Goal: Transaction & Acquisition: Purchase product/service

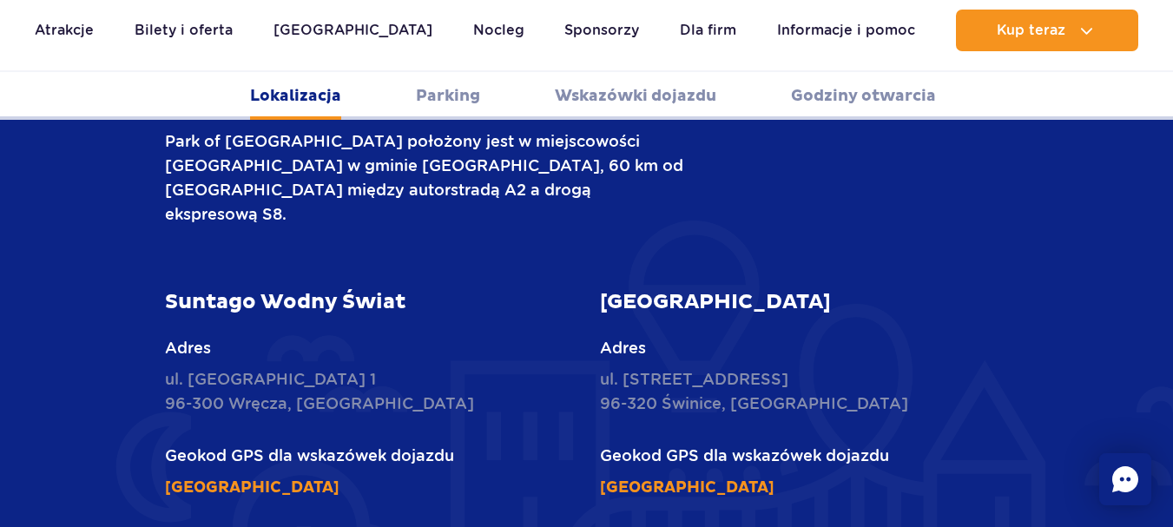
scroll to position [695, 0]
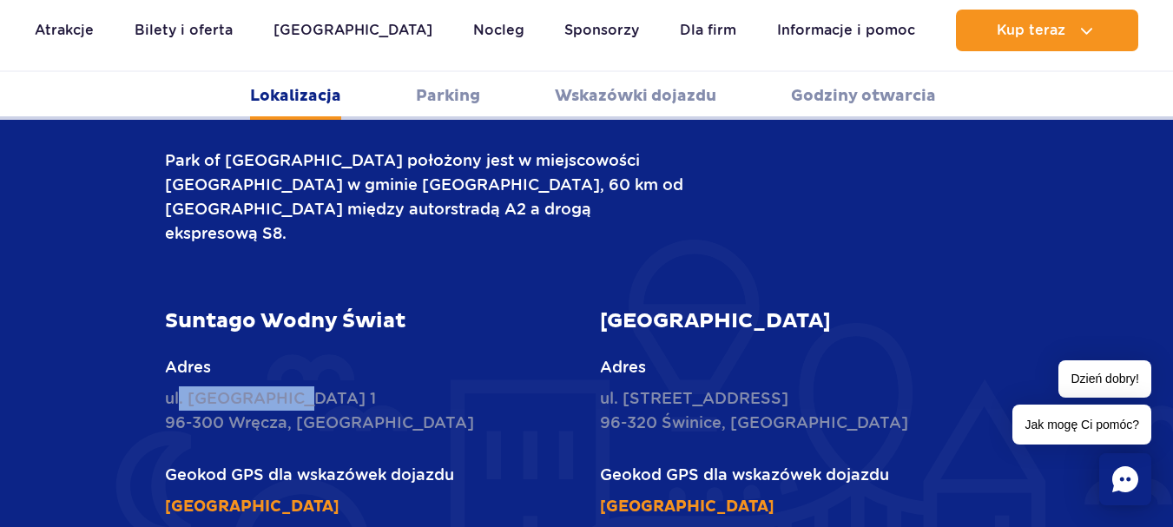
drag, startPoint x: 308, startPoint y: 358, endPoint x: 178, endPoint y: 353, distance: 130.3
click at [178, 386] on p "ul. [STREET_ADDRESS]" at bounding box center [369, 410] width 409 height 49
drag, startPoint x: 163, startPoint y: 347, endPoint x: 285, endPoint y: 380, distance: 126.0
click at [285, 380] on div "Suntago Wodny Świat Adres ul. [STREET_ADDRESS] Geokod GPS dla wskazówek dojazdu…" at bounding box center [369, 413] width 435 height 210
copy p "ul. Nowy Świat 1 96-300 Wręcza"
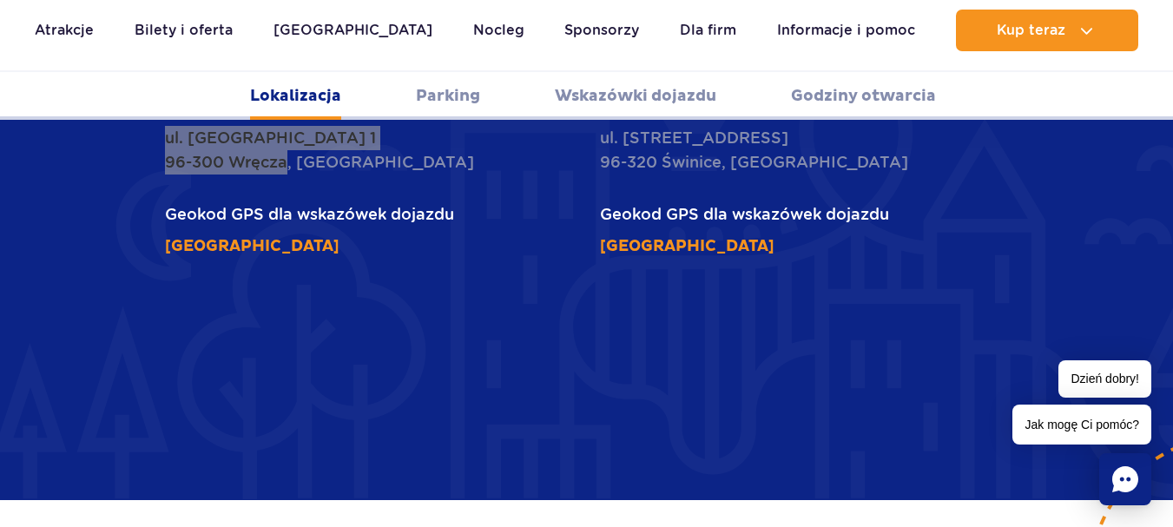
scroll to position [0, 0]
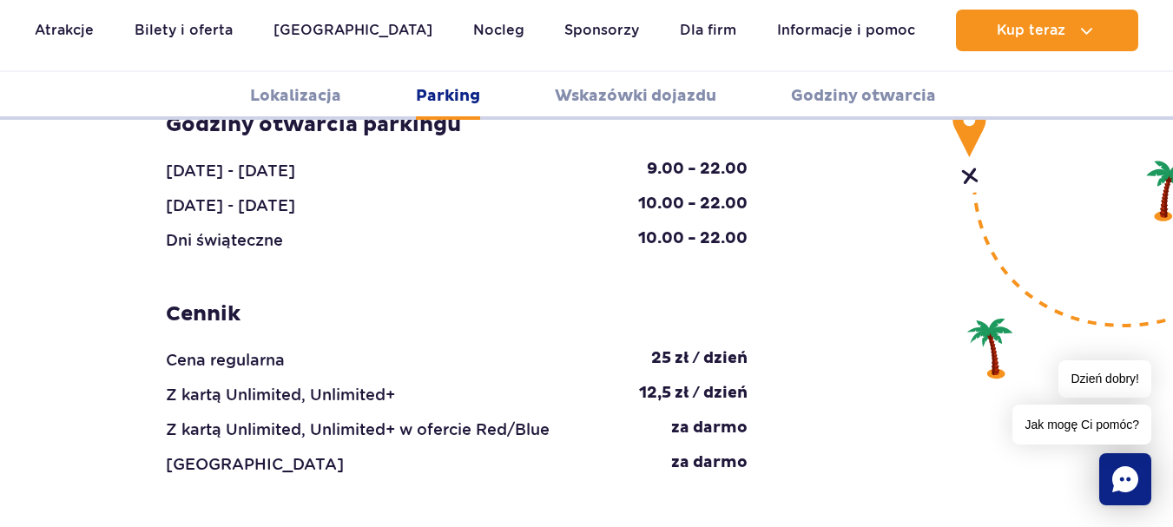
scroll to position [1911, 0]
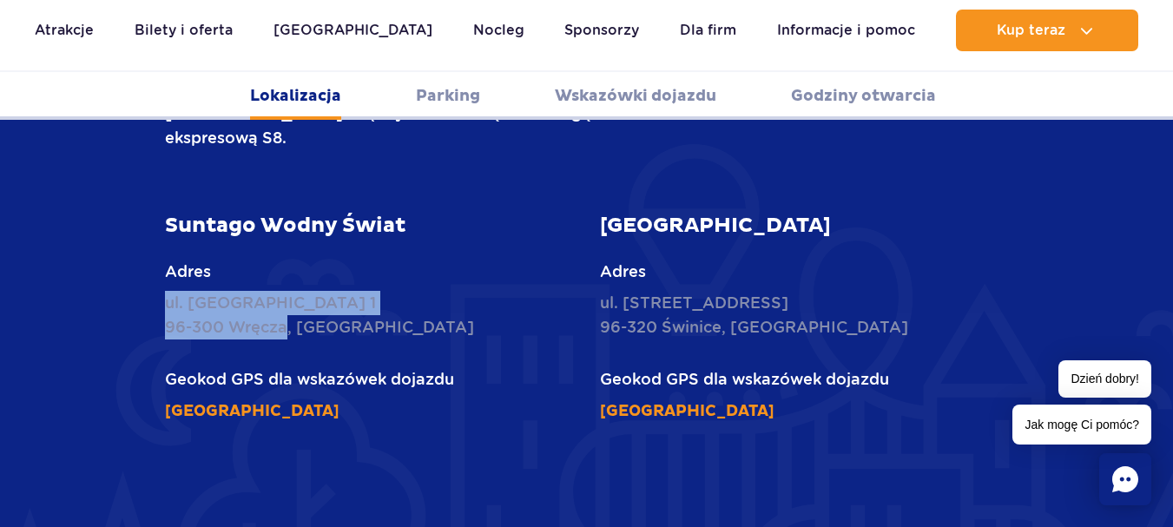
scroll to position [782, 0]
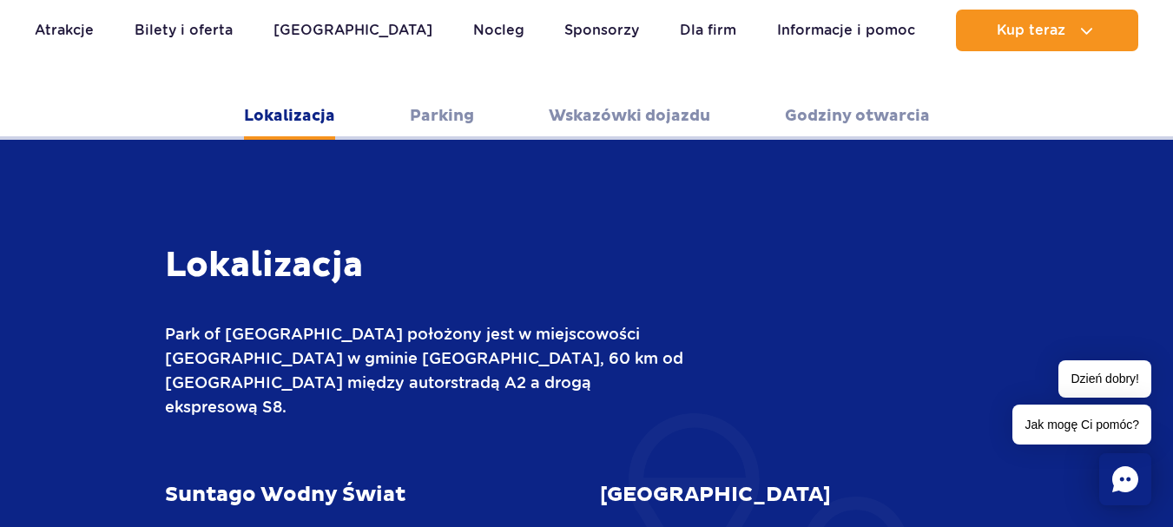
click at [676, 93] on link "Wskazówki dojazdu" at bounding box center [630, 116] width 162 height 48
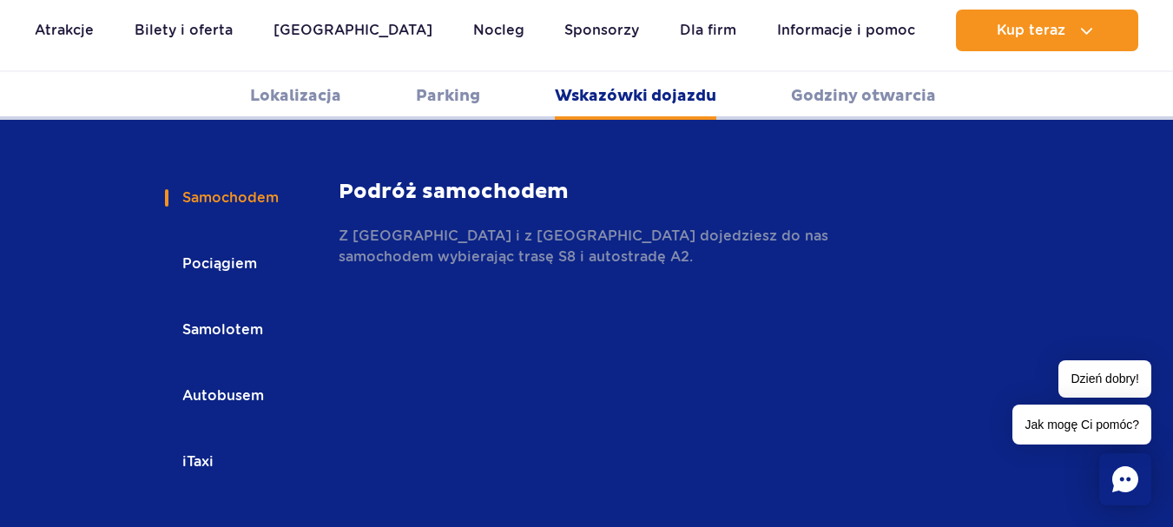
scroll to position [2571, 0]
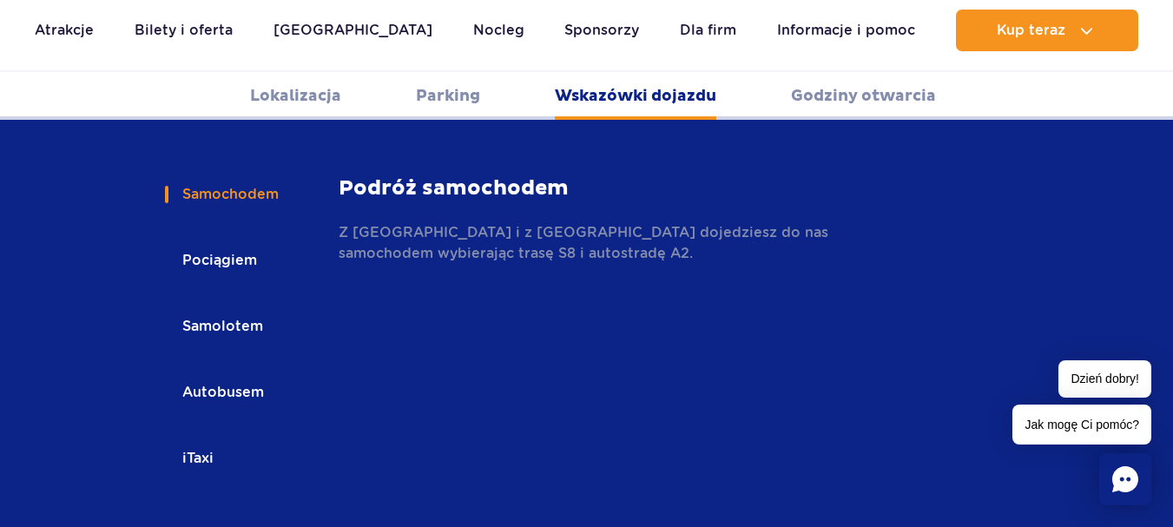
click at [239, 373] on button "Autobusem" at bounding box center [222, 392] width 114 height 38
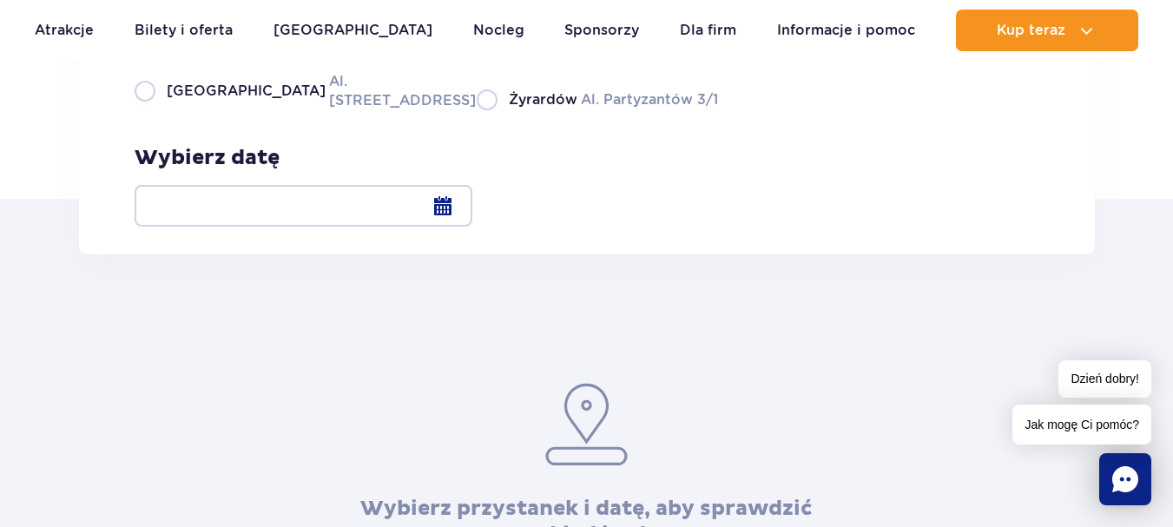
click at [197, 101] on span "Warszawa" at bounding box center [246, 91] width 159 height 19
click at [154, 110] on input "Warszawa Al. Jerozolimskie 56" at bounding box center [144, 108] width 19 height 3
radio input "true"
click at [472, 223] on div at bounding box center [304, 206] width 338 height 42
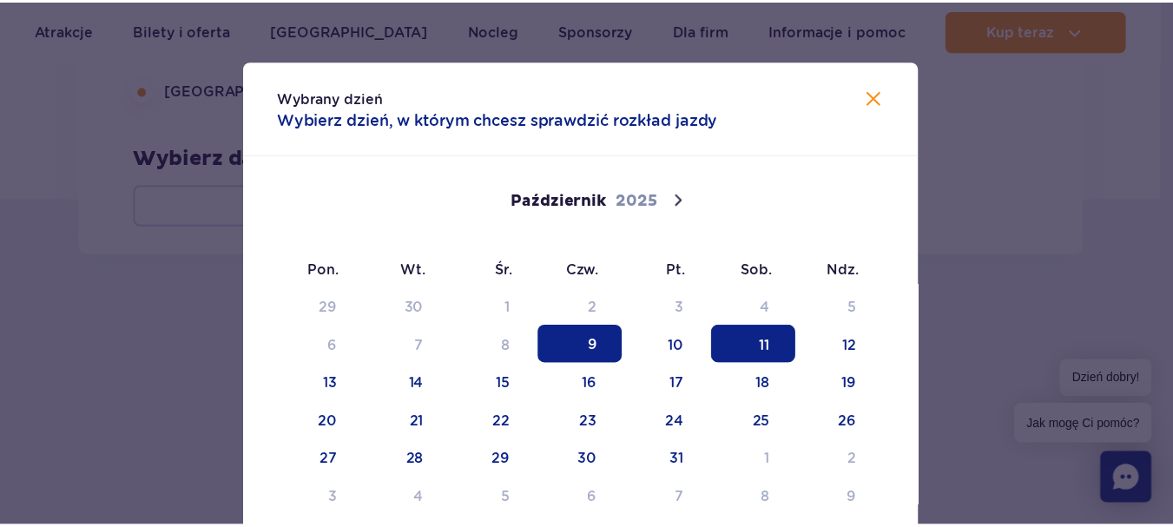
scroll to position [82, 0]
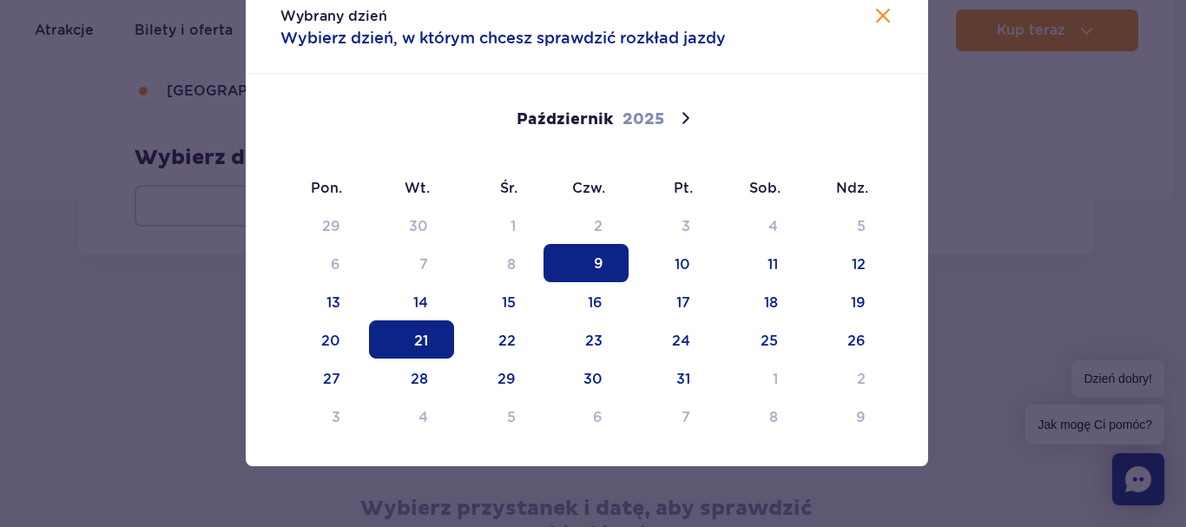
click at [417, 327] on span "21" at bounding box center [411, 339] width 85 height 38
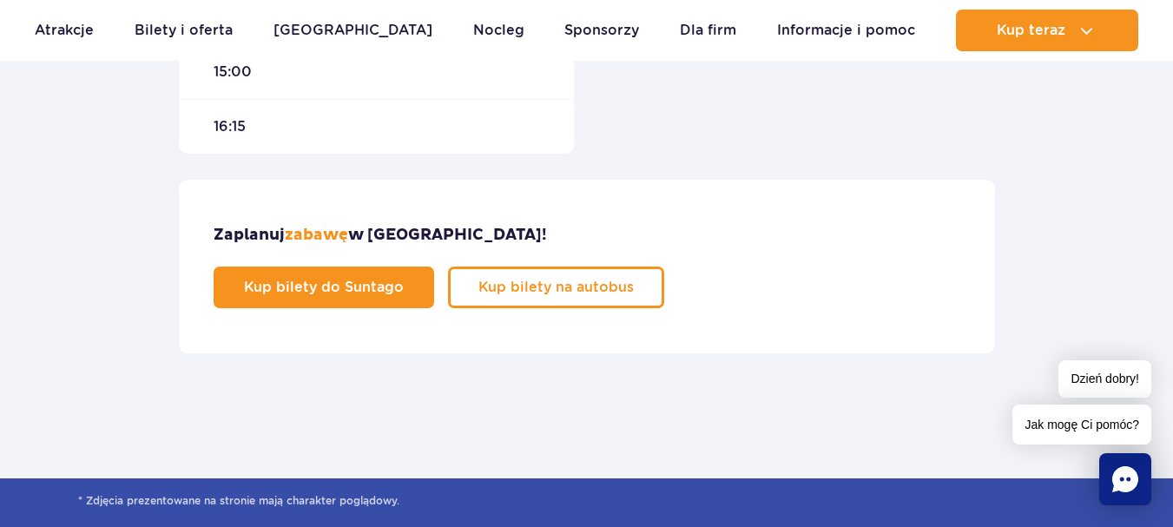
scroll to position [1129, 0]
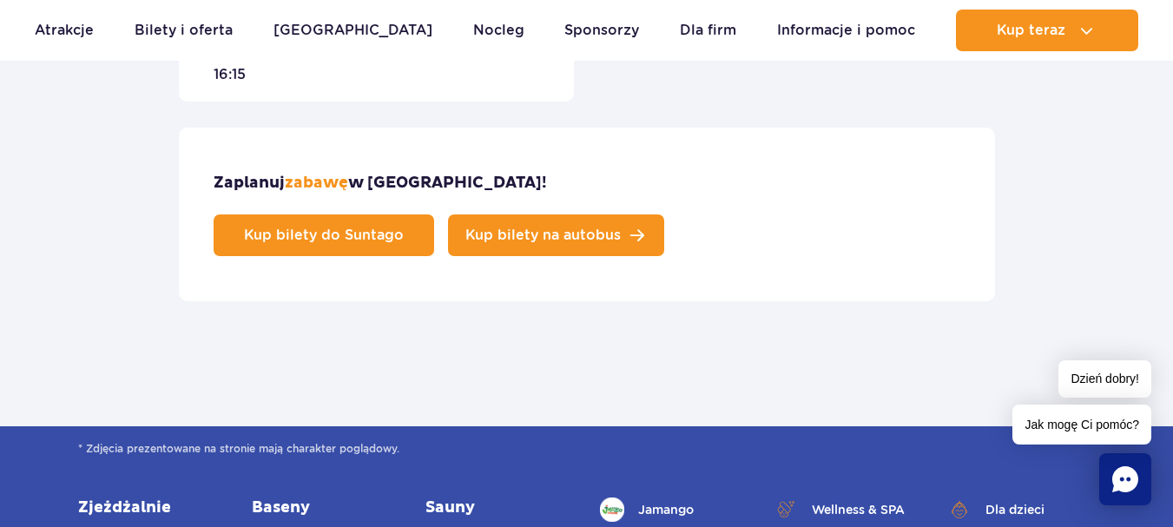
click at [621, 228] on span "Kup bilety na autobus" at bounding box center [542, 235] width 155 height 14
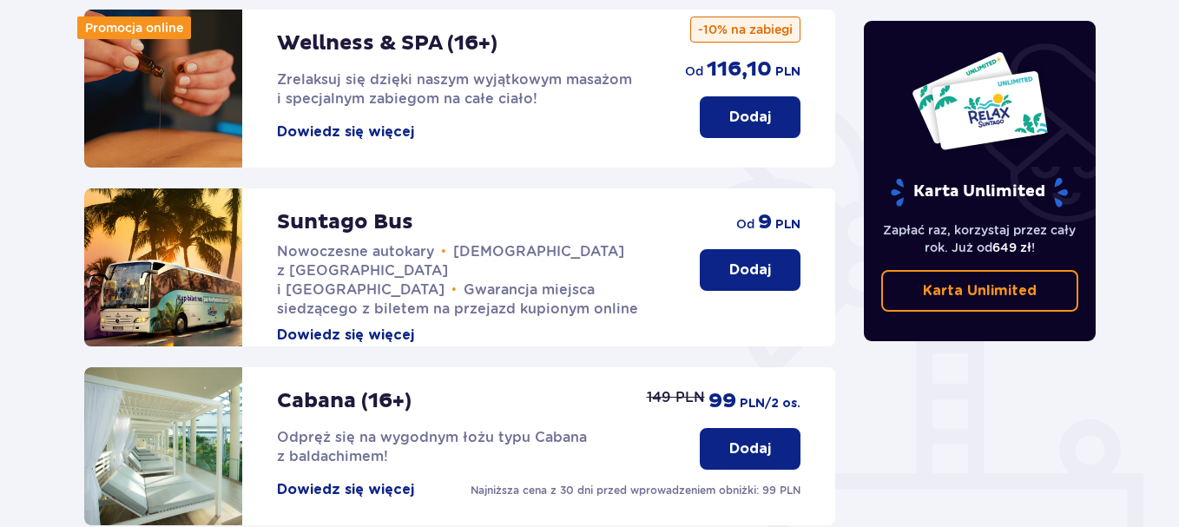
scroll to position [347, 0]
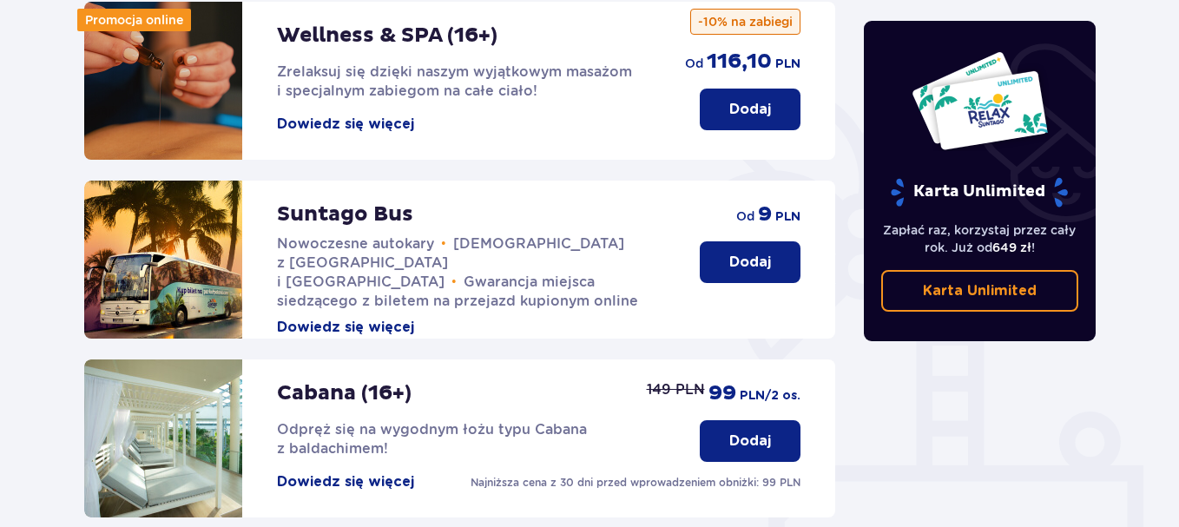
click at [723, 241] on button "Dodaj" at bounding box center [750, 262] width 101 height 42
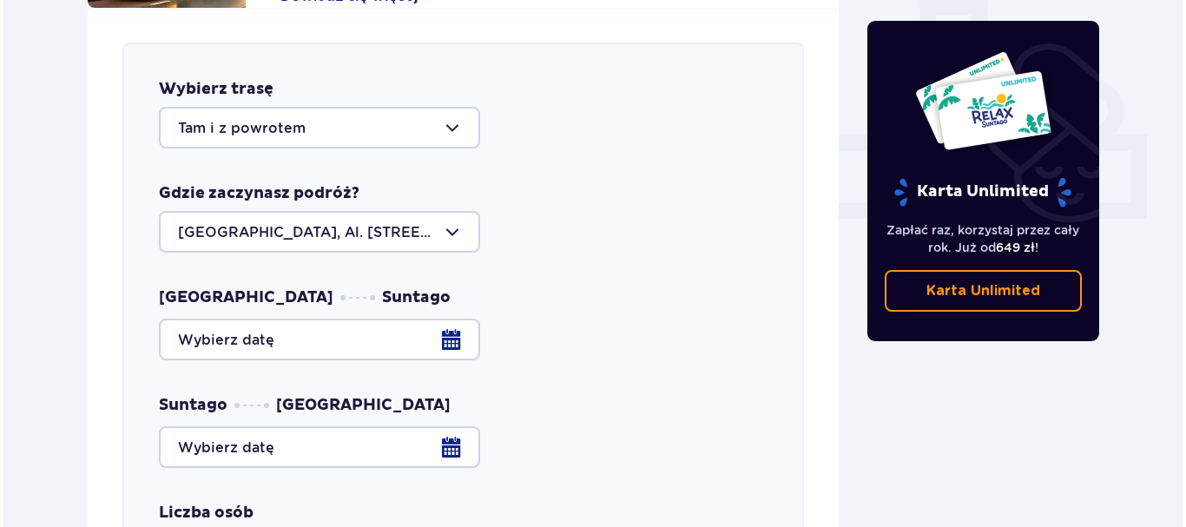
scroll to position [683, 0]
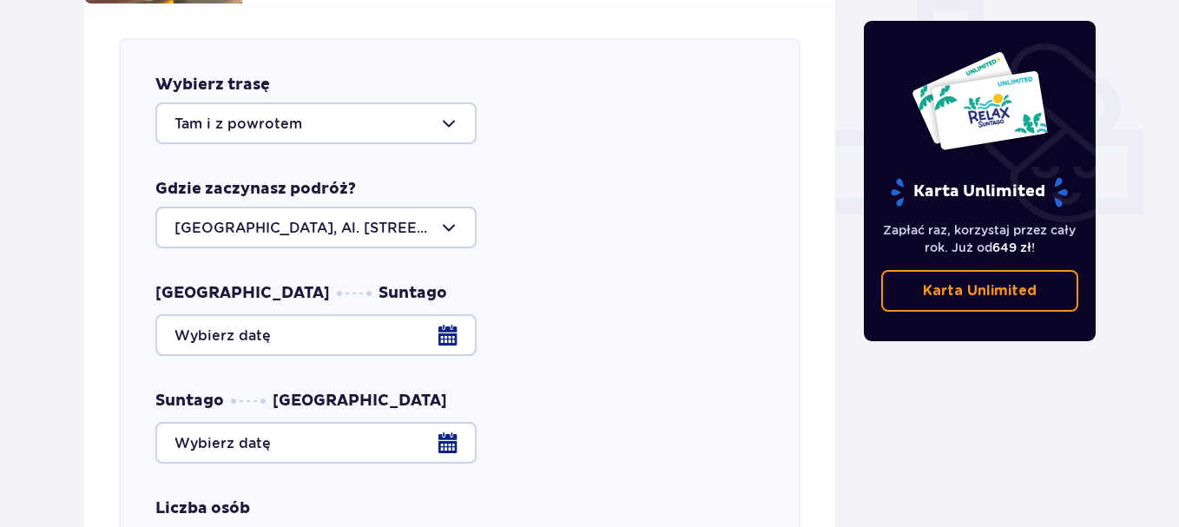
click at [466, 327] on div at bounding box center [459, 335] width 609 height 42
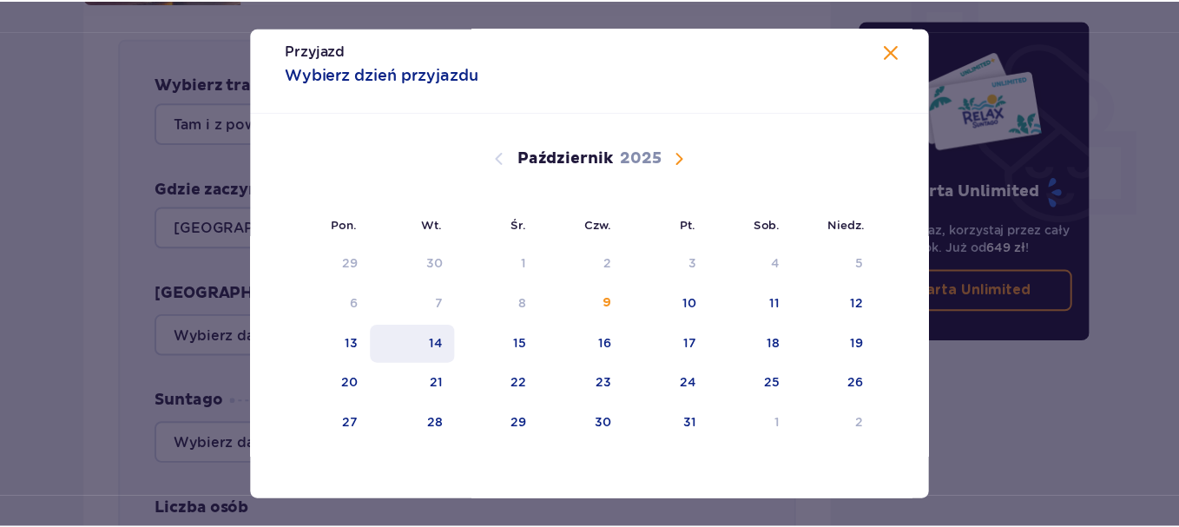
scroll to position [23, 0]
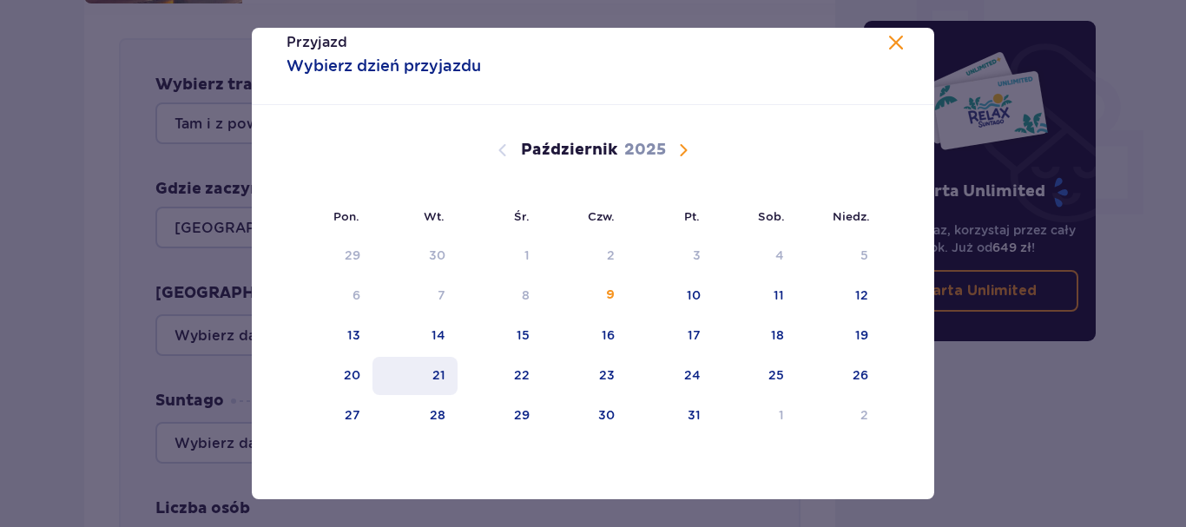
click at [439, 372] on div "21" at bounding box center [438, 374] width 13 height 17
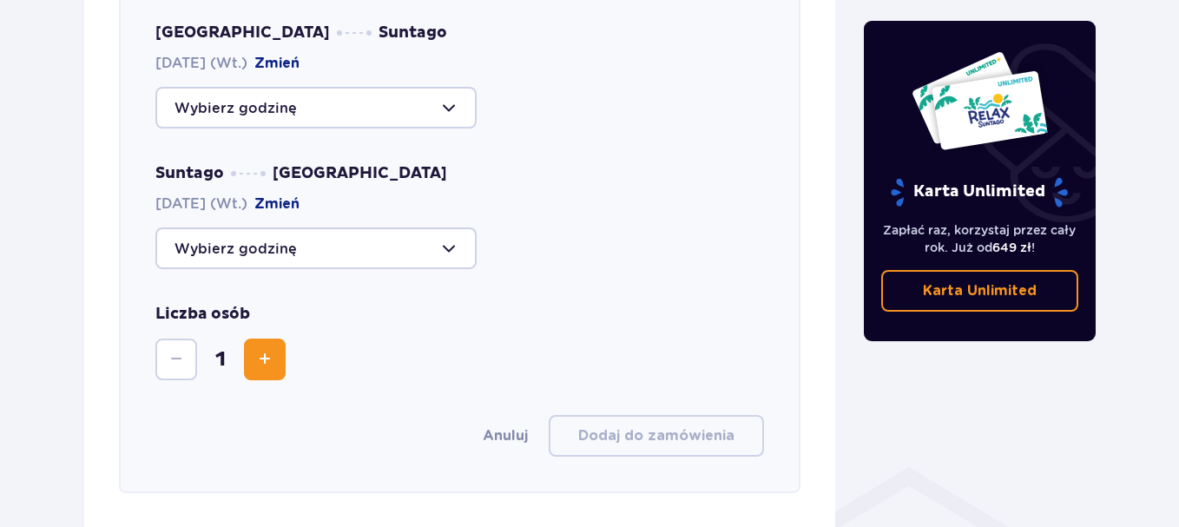
scroll to position [856, 0]
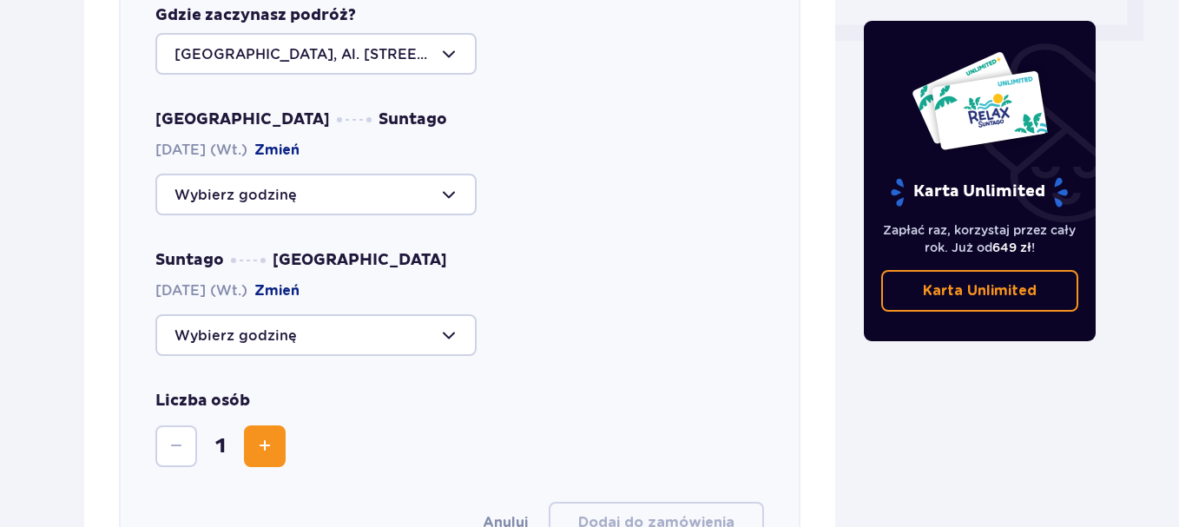
click at [303, 174] on div at bounding box center [315, 195] width 321 height 42
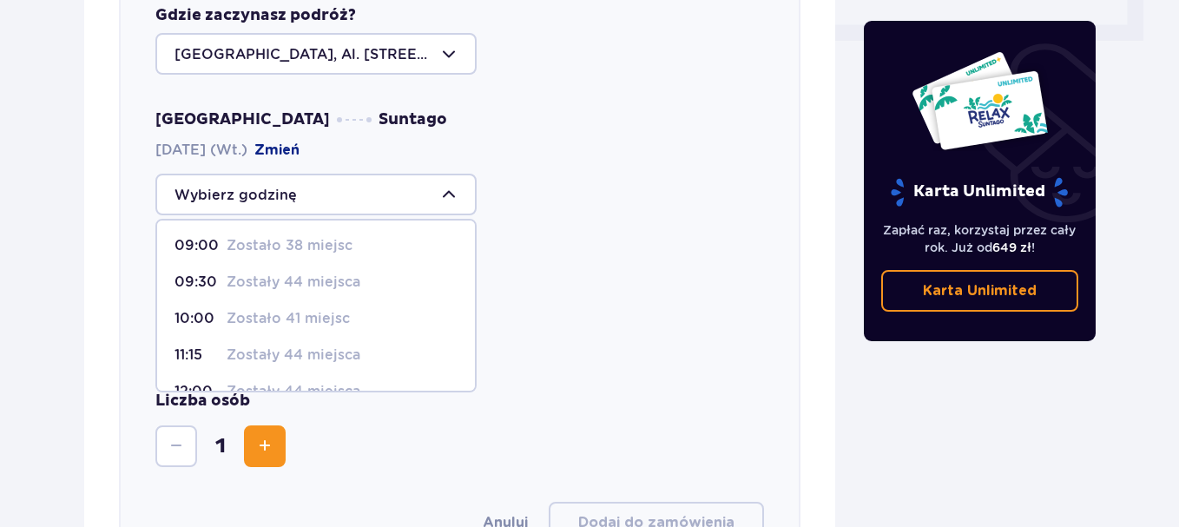
scroll to position [0, 0]
click at [244, 238] on p "Zostało 38 miejsc" at bounding box center [290, 247] width 126 height 19
type input "09:00"
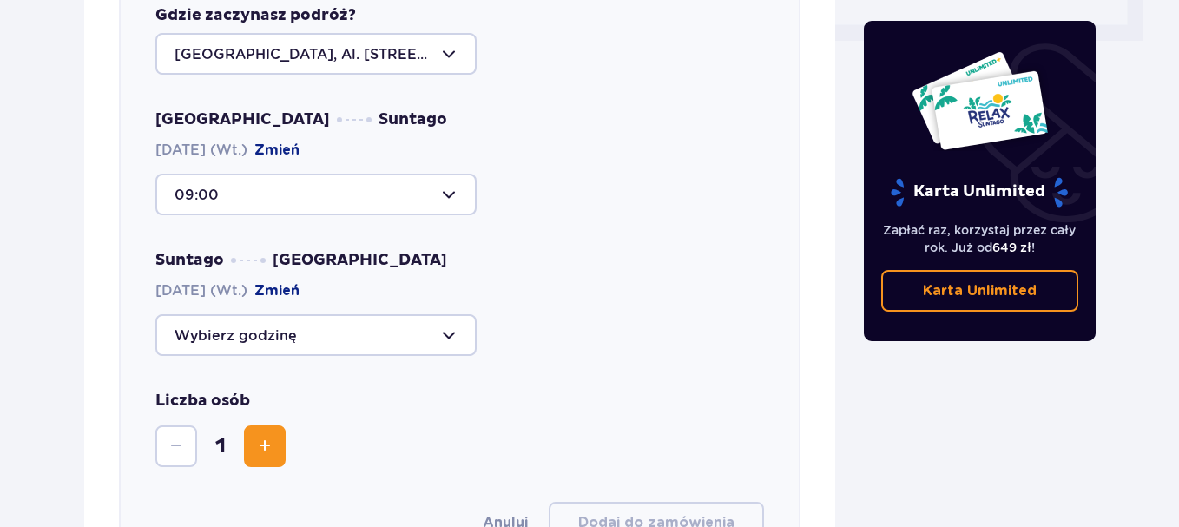
click at [388, 325] on div at bounding box center [315, 335] width 321 height 42
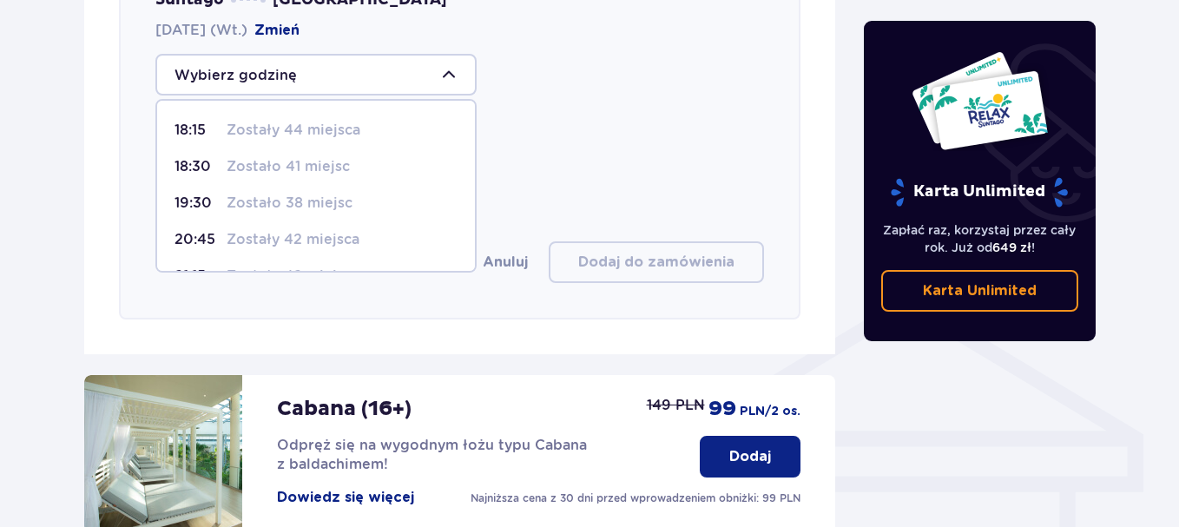
scroll to position [102, 0]
click at [315, 125] on p "Zostało 41 miejsc" at bounding box center [288, 134] width 123 height 19
type input "18:30"
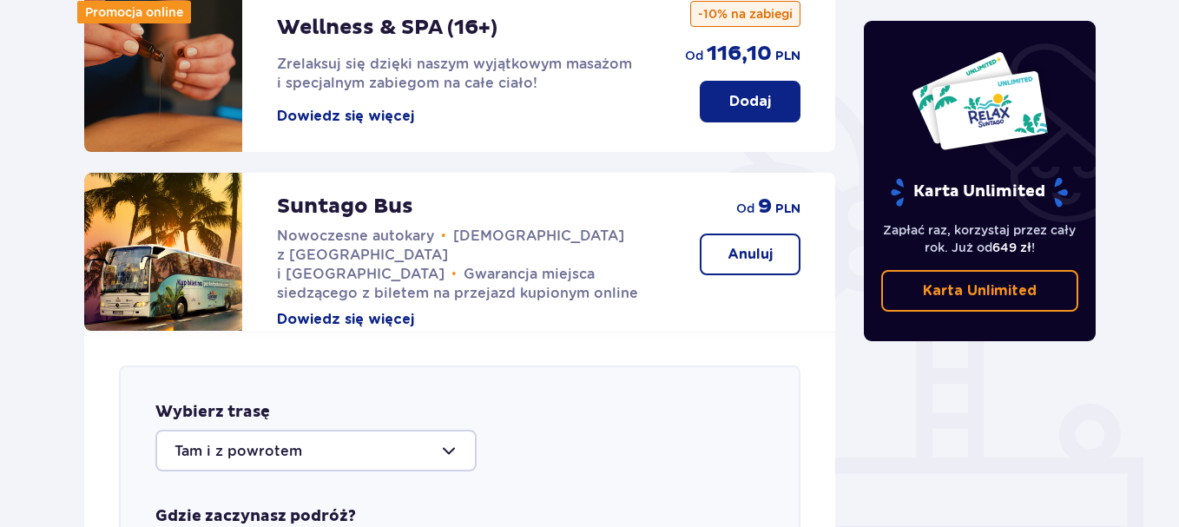
scroll to position [112, 0]
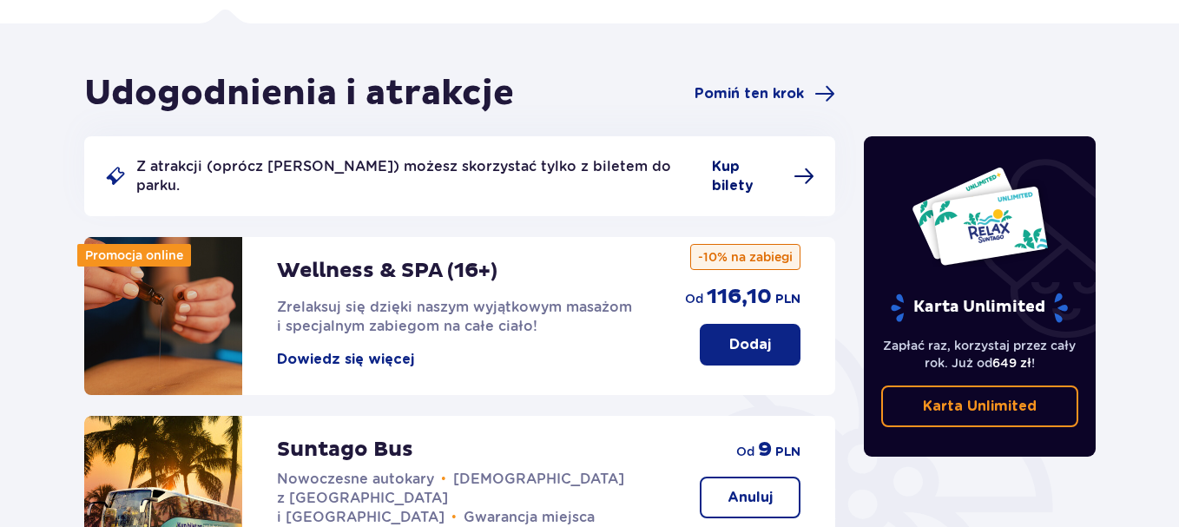
click at [712, 166] on span "Kup bilety" at bounding box center [747, 176] width 71 height 38
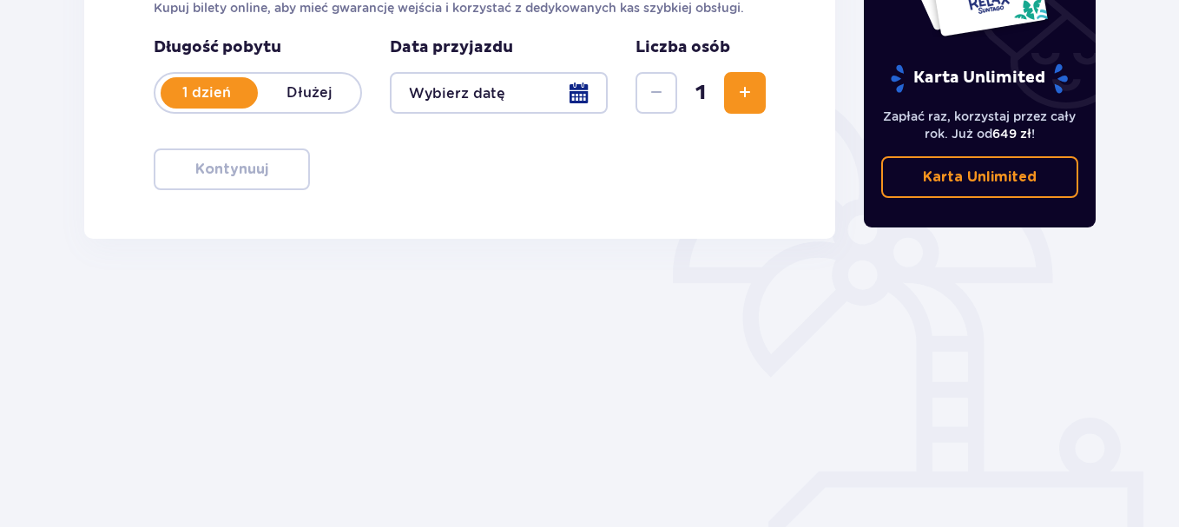
scroll to position [347, 0]
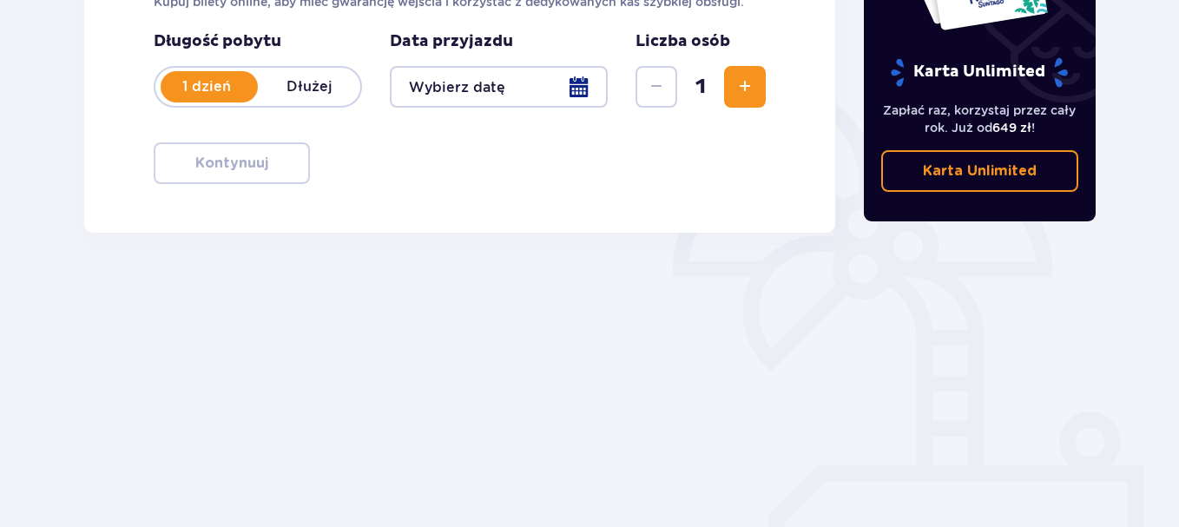
click at [597, 82] on div at bounding box center [499, 87] width 218 height 42
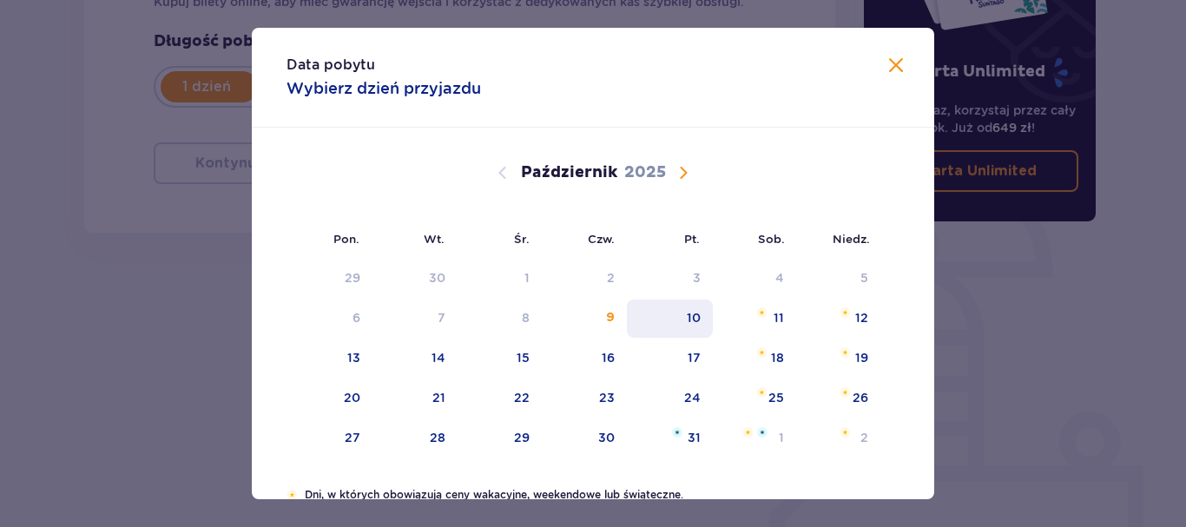
click at [438, 411] on div "21" at bounding box center [416, 399] width 86 height 38
type input "21.10.25"
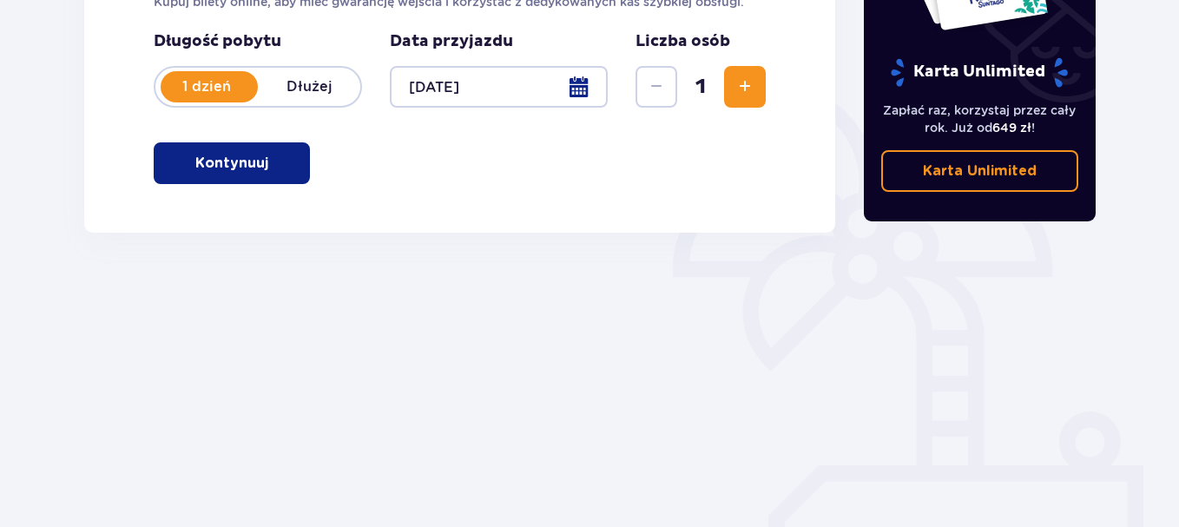
click at [746, 88] on span "Zwiększ" at bounding box center [745, 86] width 21 height 21
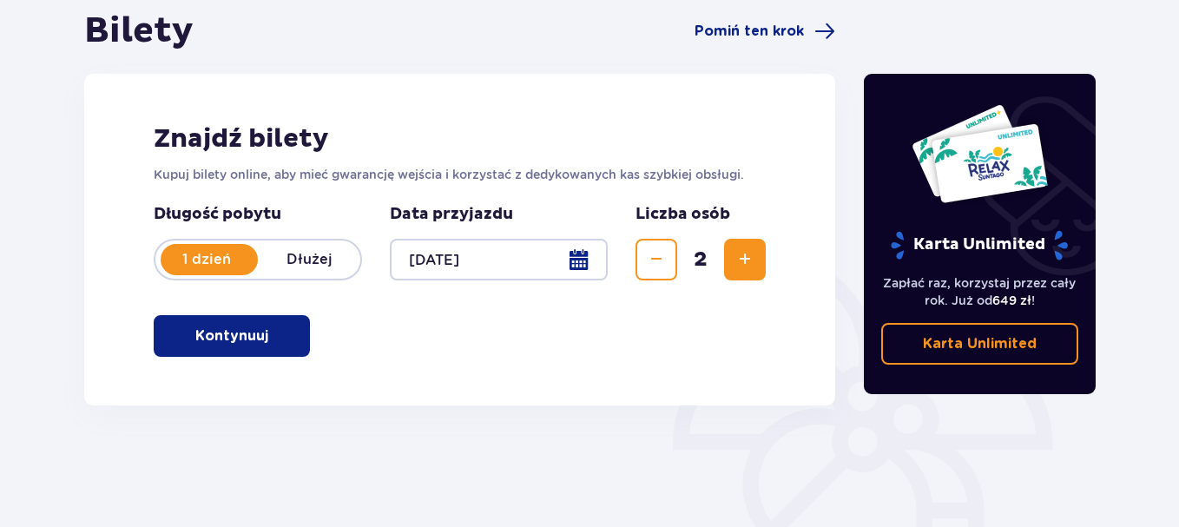
scroll to position [174, 0]
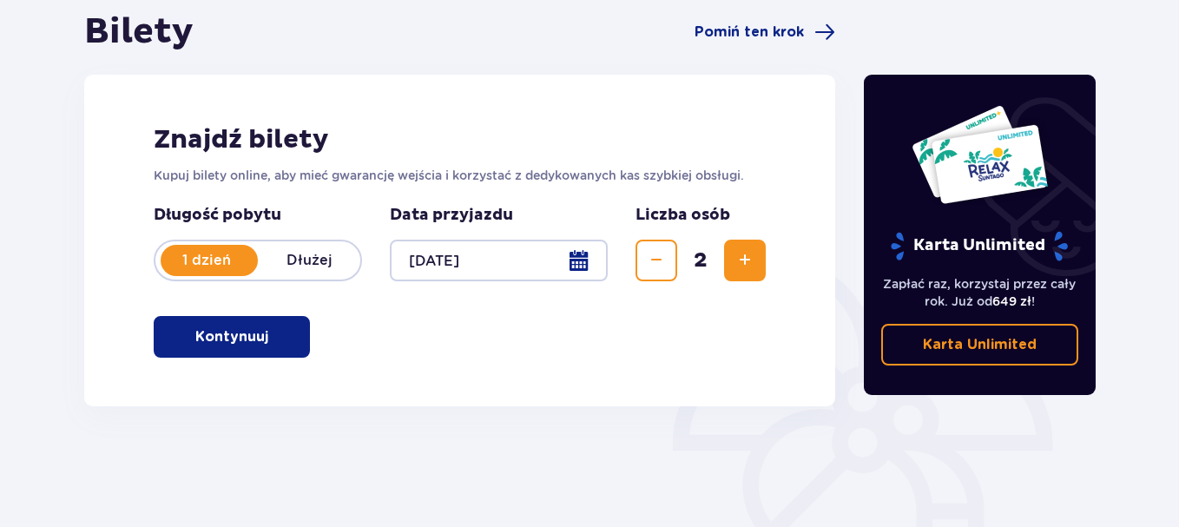
click at [275, 349] on button "Kontynuuj" at bounding box center [232, 337] width 156 height 42
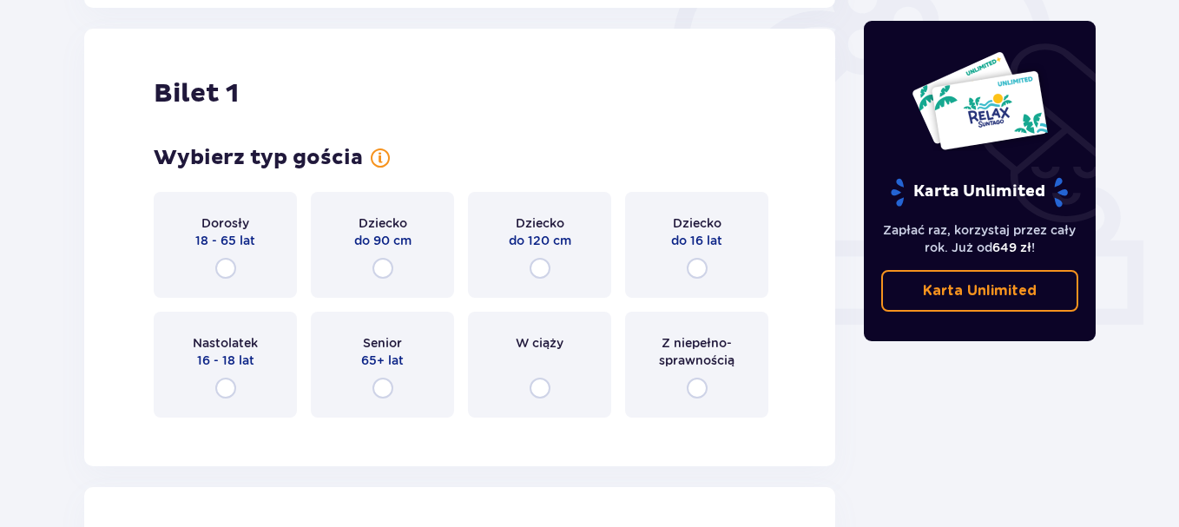
scroll to position [580, 0]
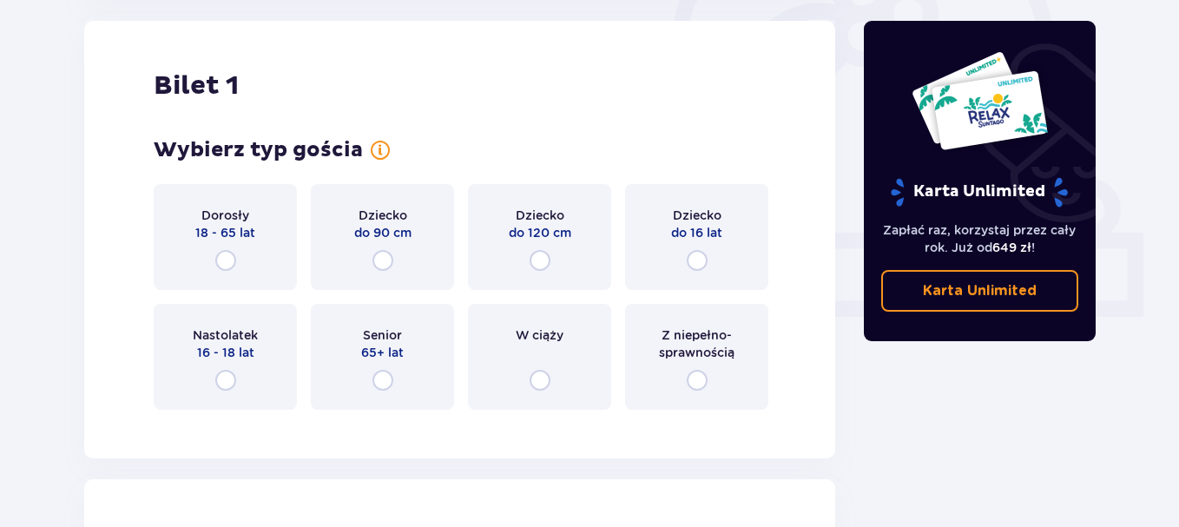
click at [254, 256] on div "Dorosły 18 - 65 lat" at bounding box center [225, 237] width 143 height 106
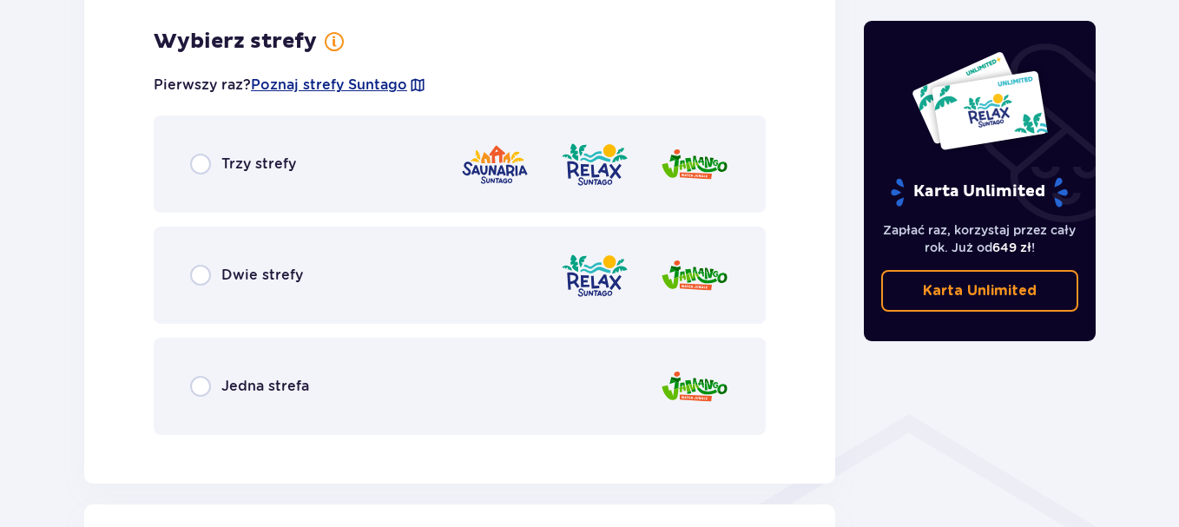
scroll to position [1004, 0]
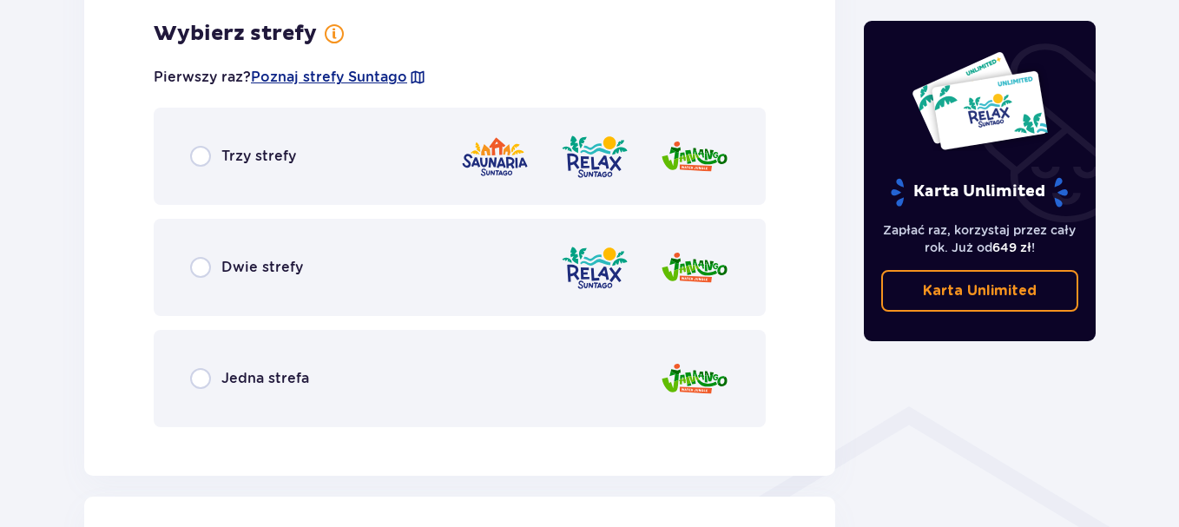
click at [200, 154] on input "radio" at bounding box center [200, 156] width 21 height 21
radio input "true"
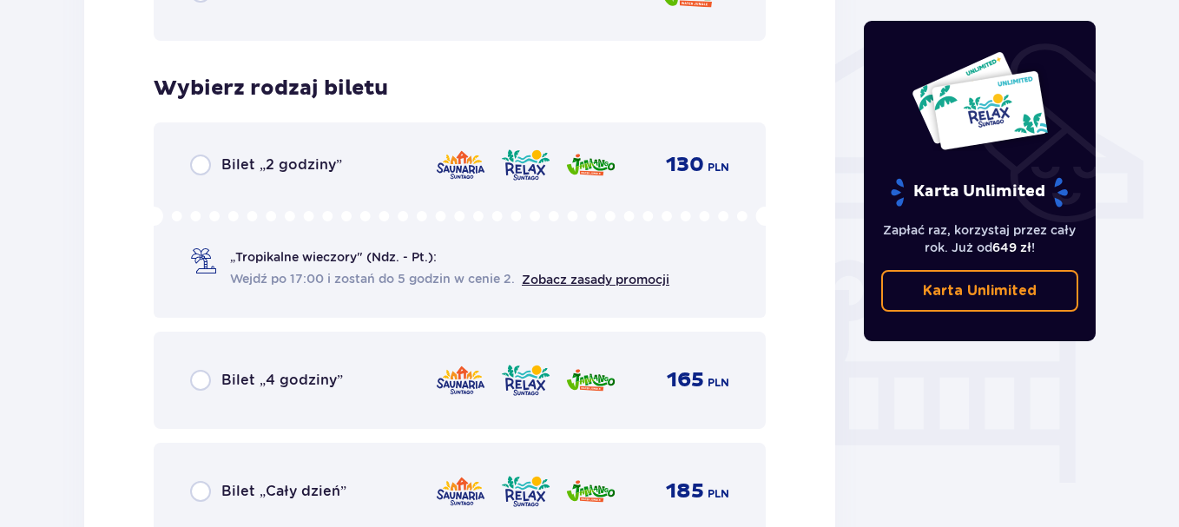
scroll to position [1445, 0]
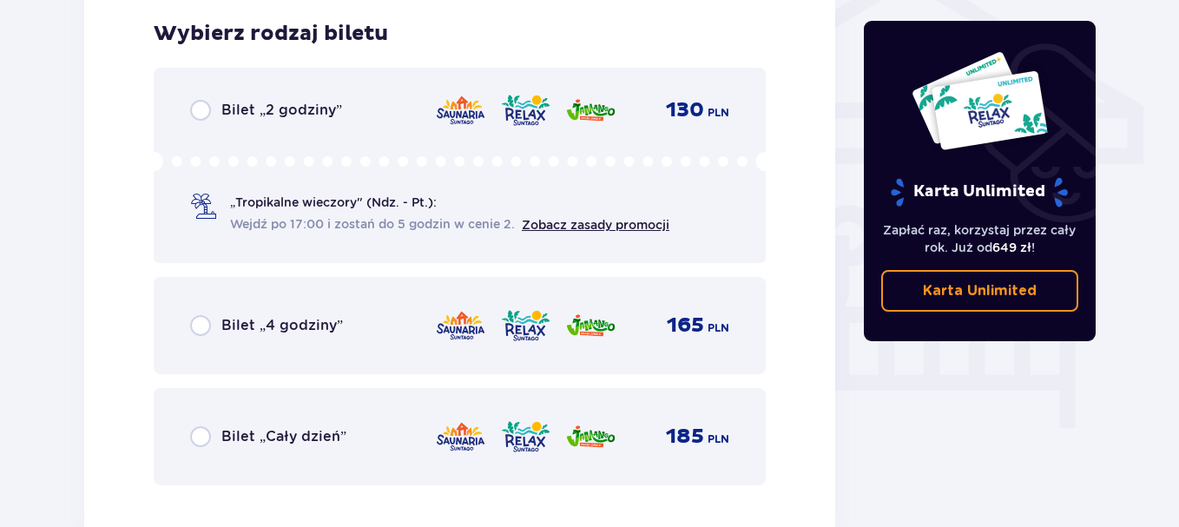
click at [270, 420] on div "Bilet „Cały dzień” 185 PLN" at bounding box center [459, 437] width 539 height 36
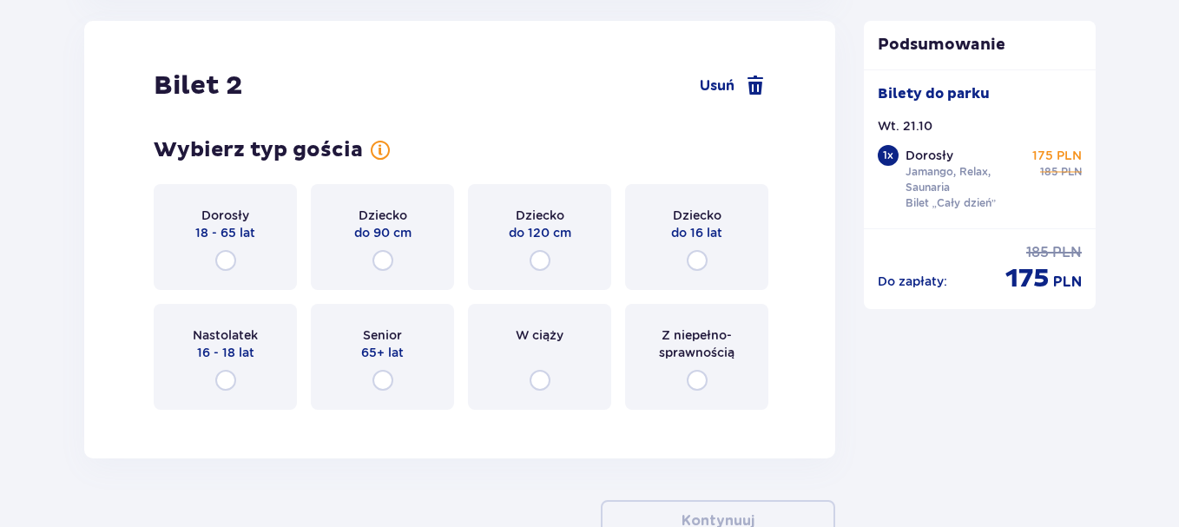
scroll to position [2098, 0]
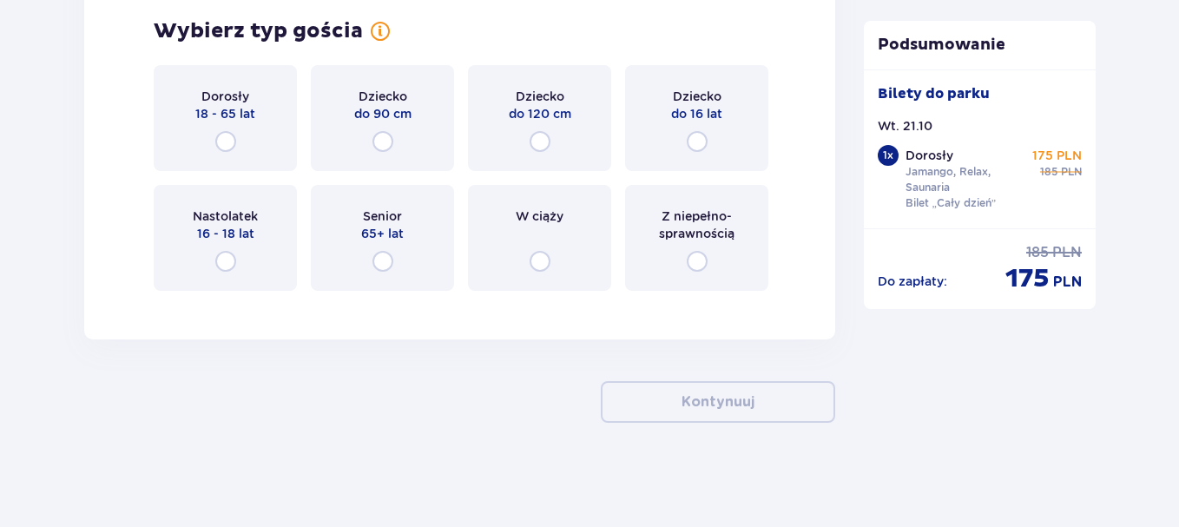
click at [227, 111] on span "18 - 65 lat" at bounding box center [225, 113] width 60 height 17
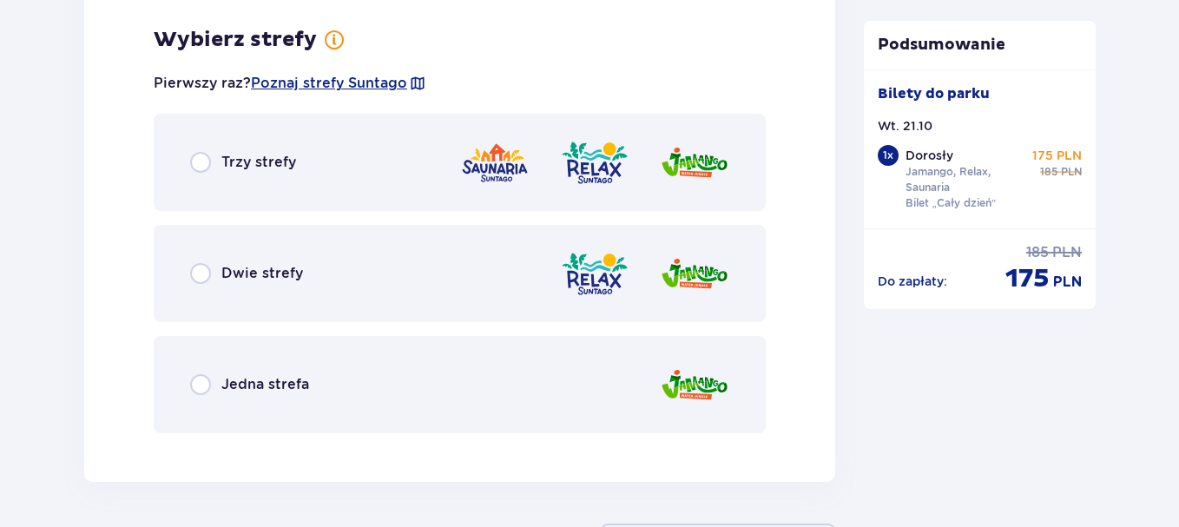
scroll to position [2403, 0]
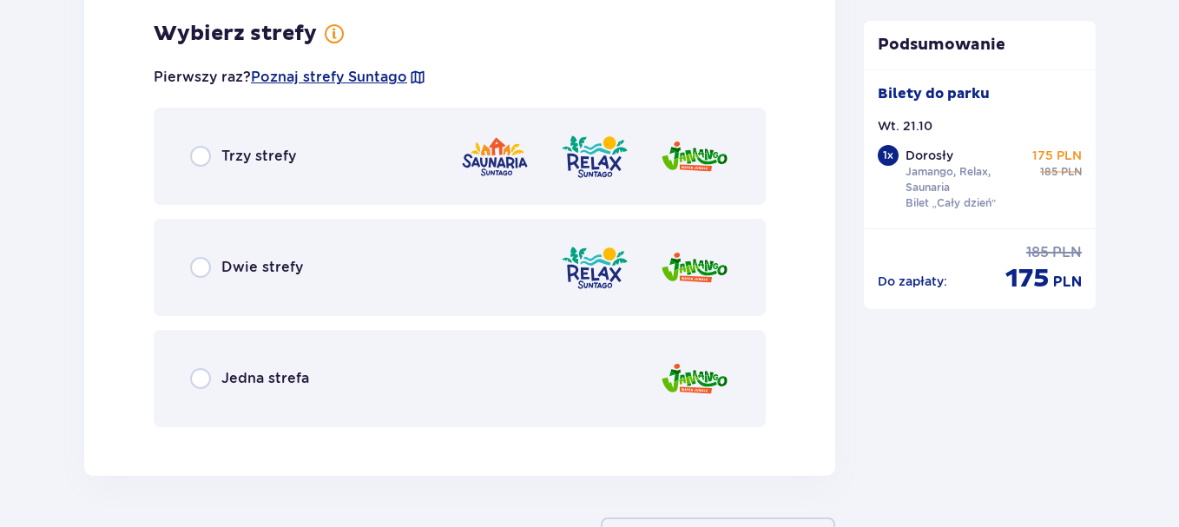
click at [398, 160] on div "Trzy strefy" at bounding box center [460, 156] width 612 height 97
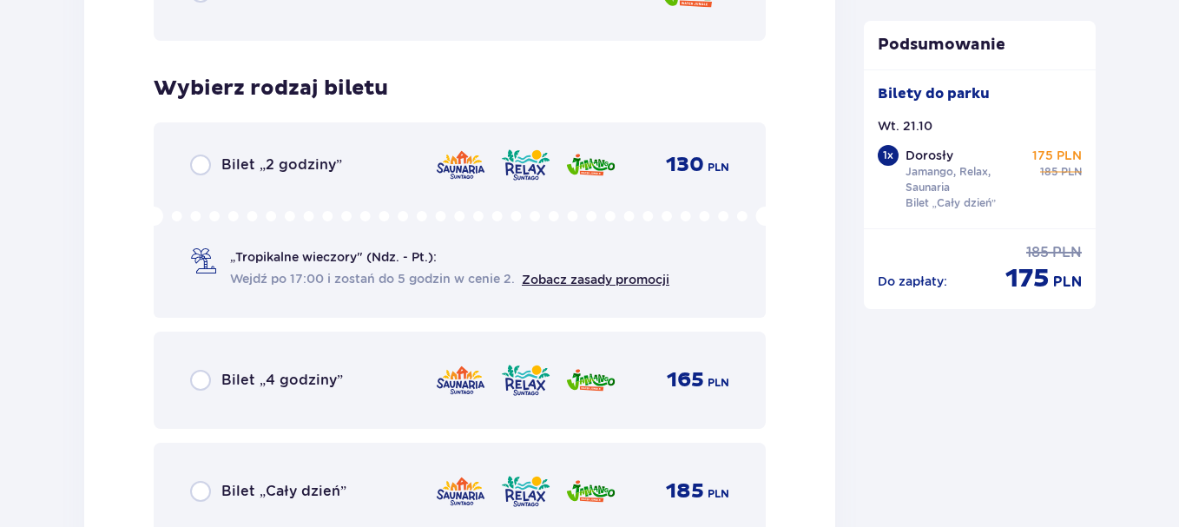
scroll to position [2844, 0]
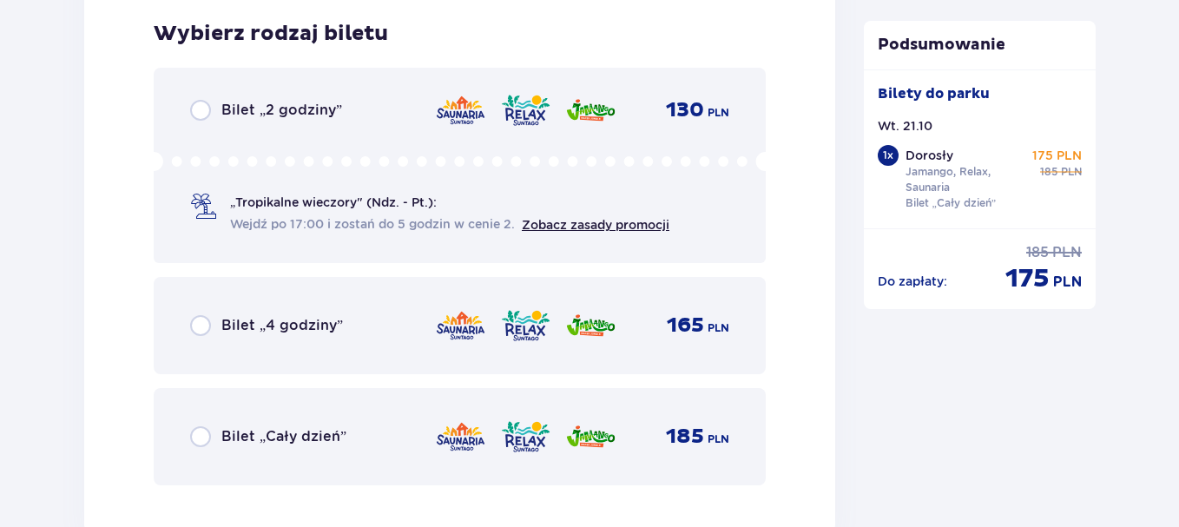
click at [399, 441] on div "Bilet „Cały dzień” 185 PLN" at bounding box center [459, 437] width 539 height 36
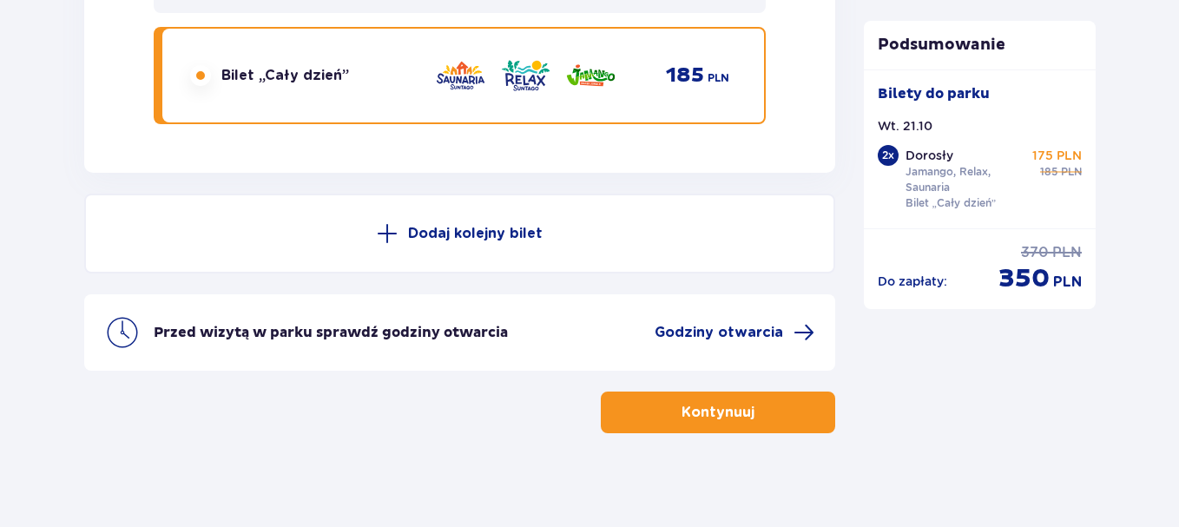
scroll to position [3216, 0]
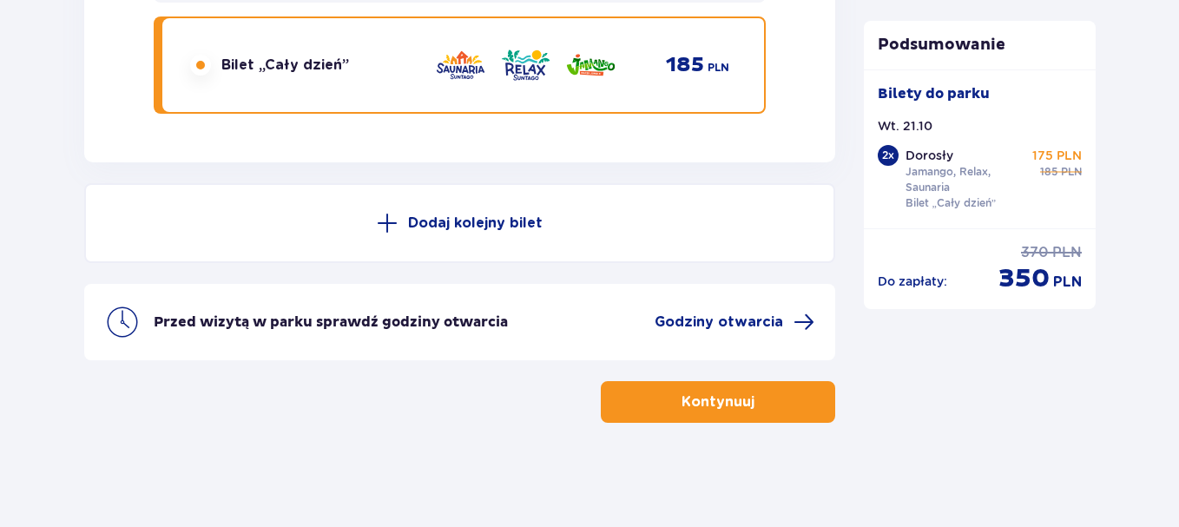
click at [718, 383] on button "Kontynuuj" at bounding box center [718, 402] width 234 height 42
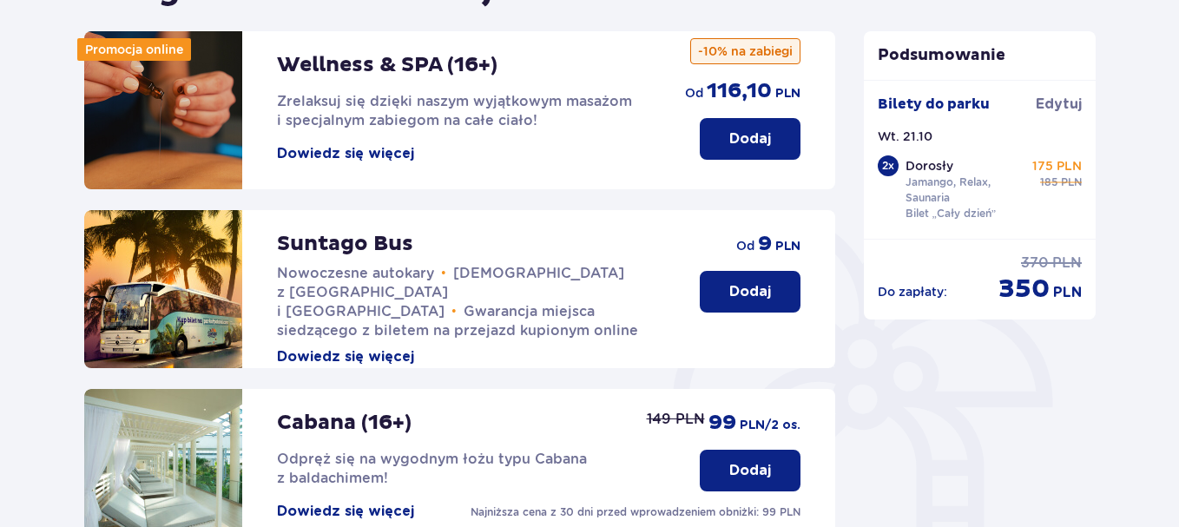
scroll to position [261, 0]
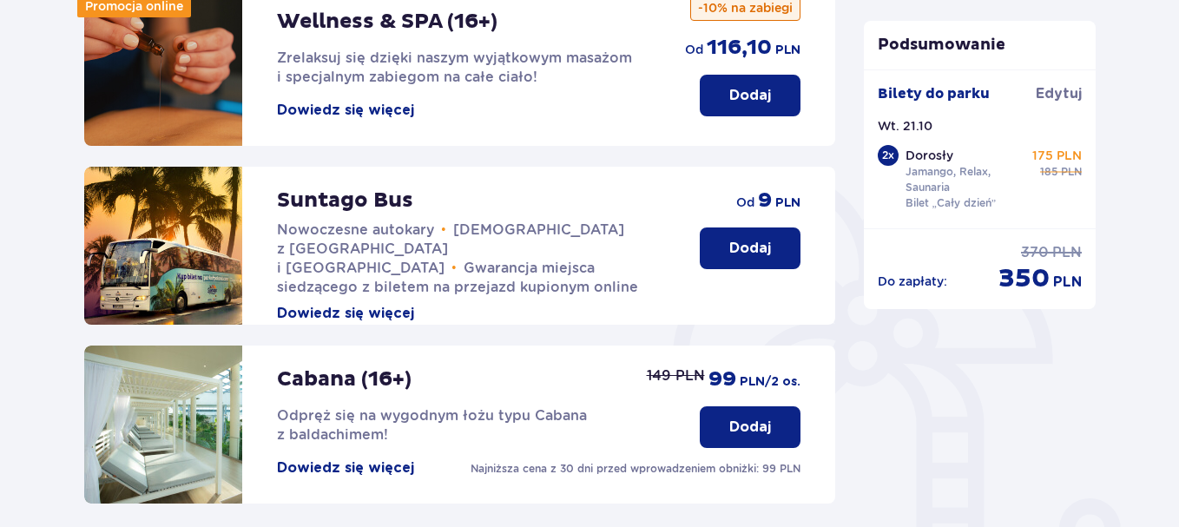
click at [769, 258] on p "Dodaj" at bounding box center [750, 248] width 42 height 19
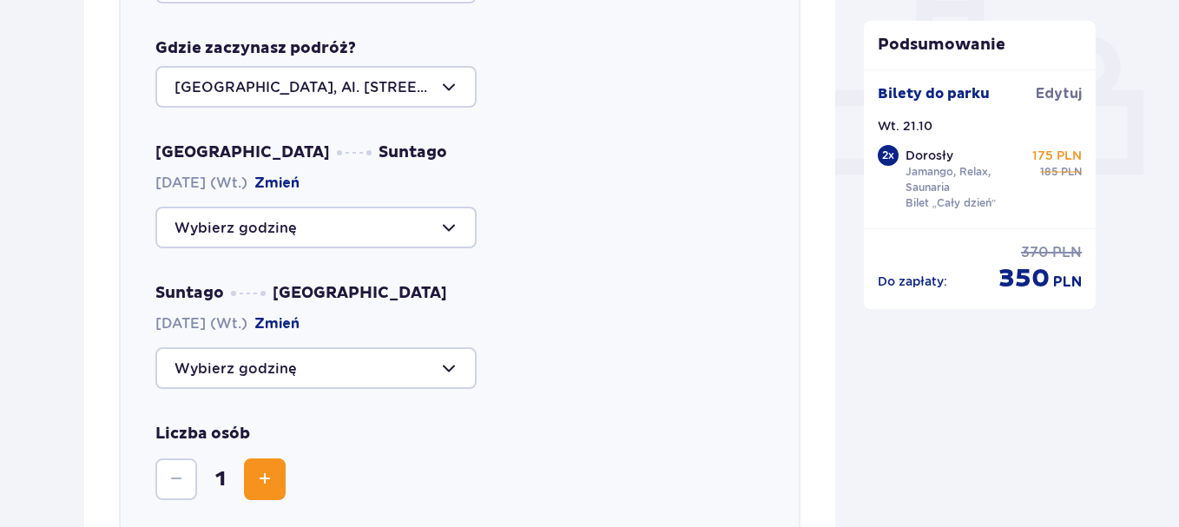
scroll to position [773, 0]
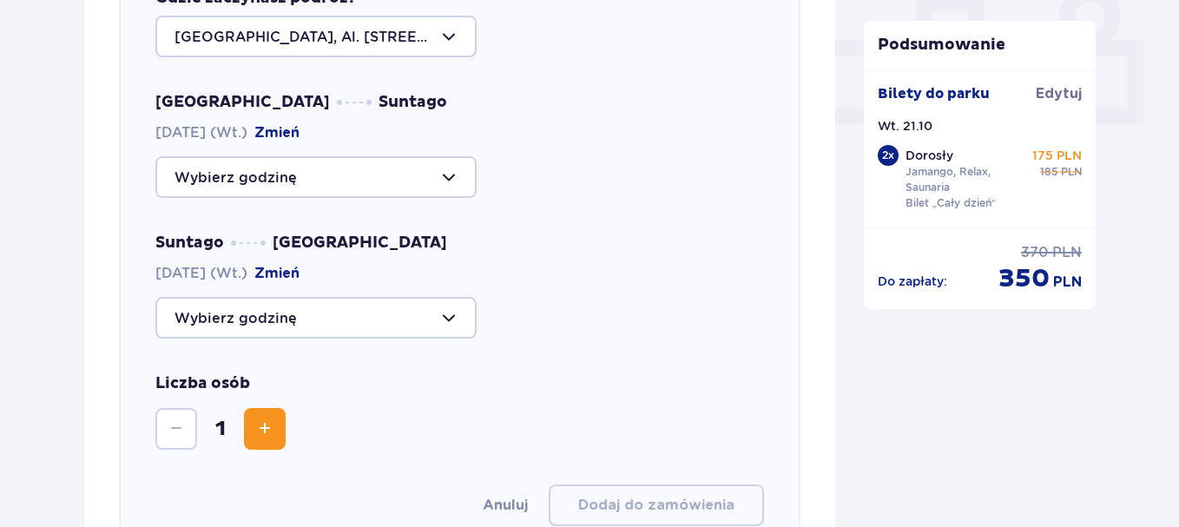
click at [353, 175] on div at bounding box center [315, 177] width 321 height 42
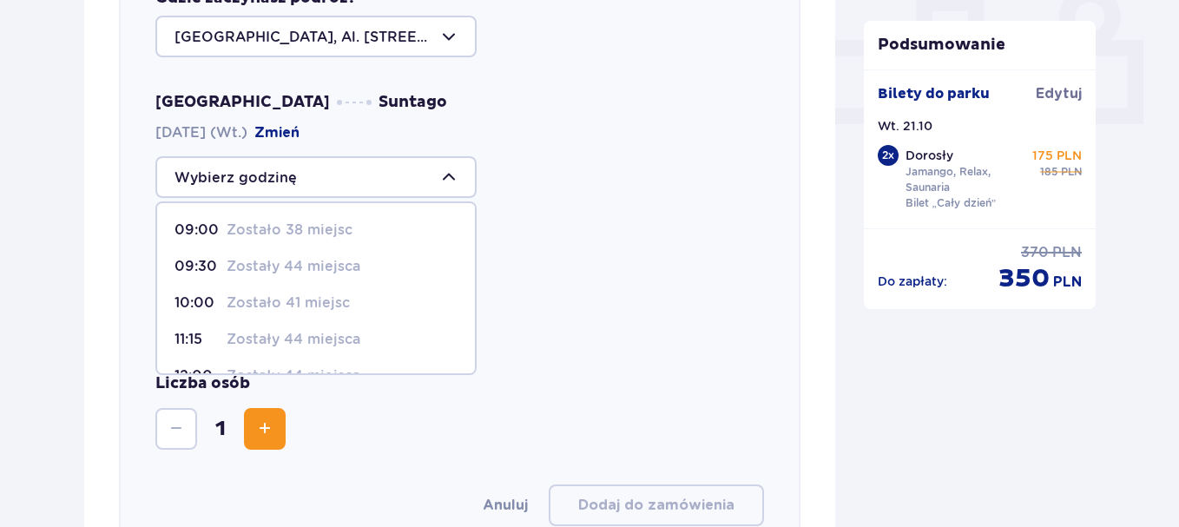
click at [306, 254] on span "09:30 Zostały 44 miejsca" at bounding box center [316, 266] width 318 height 36
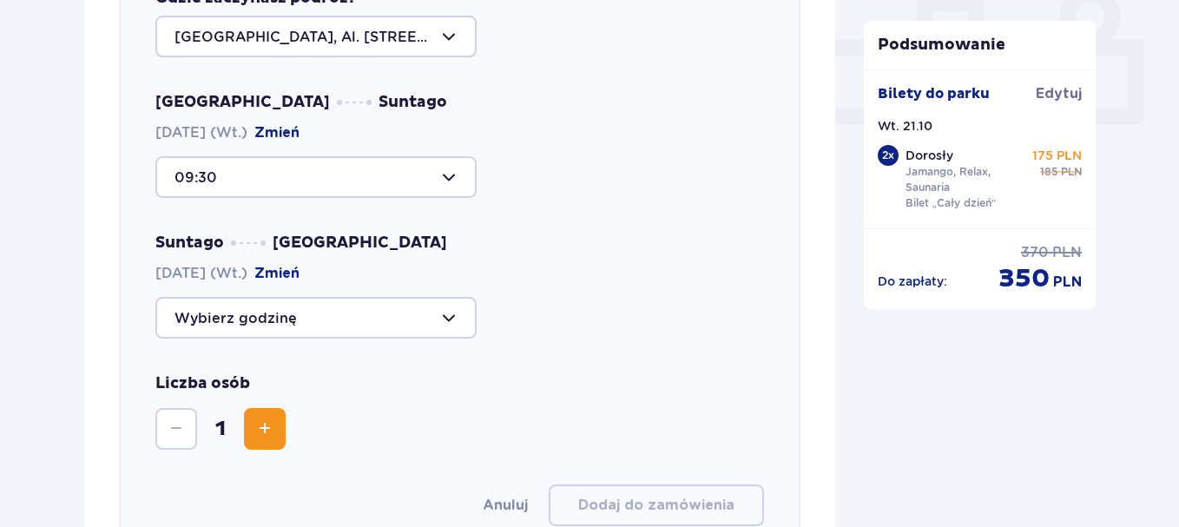
click at [337, 196] on div at bounding box center [315, 177] width 321 height 42
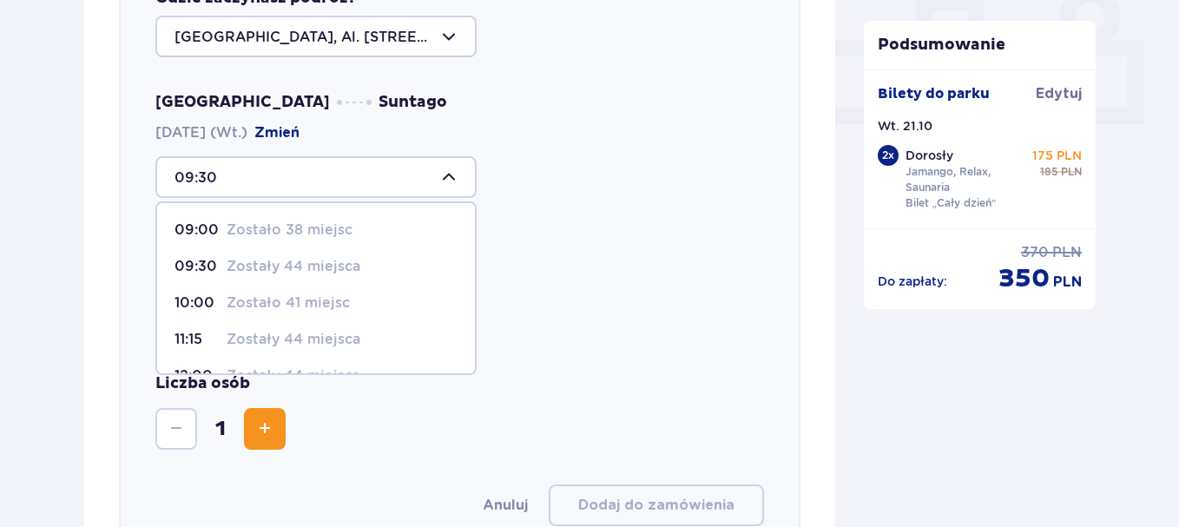
click at [309, 225] on p "Zostało 38 miejsc" at bounding box center [290, 230] width 126 height 19
type input "09:00"
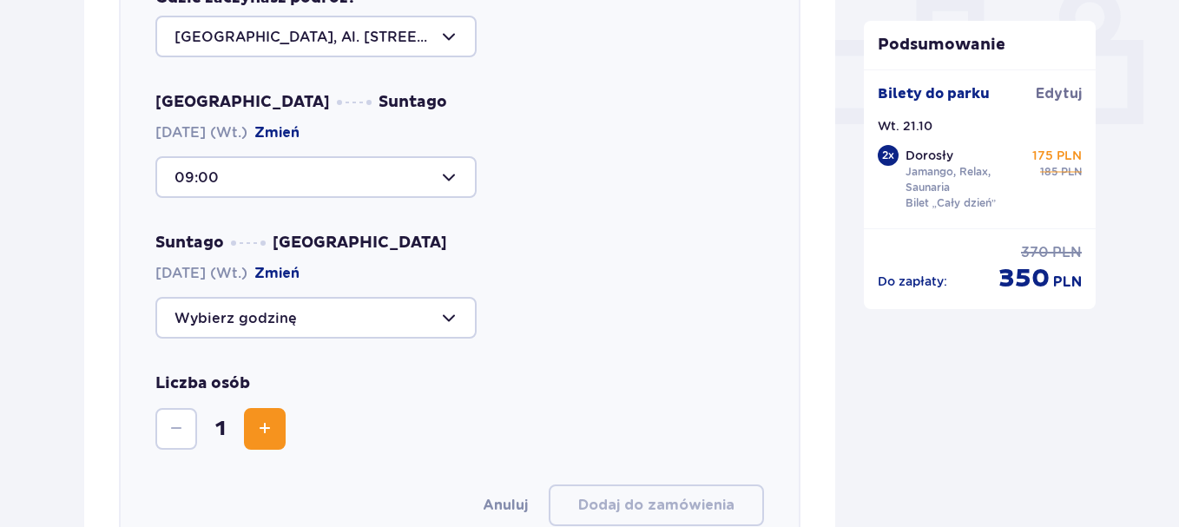
click at [312, 325] on div at bounding box center [315, 318] width 321 height 42
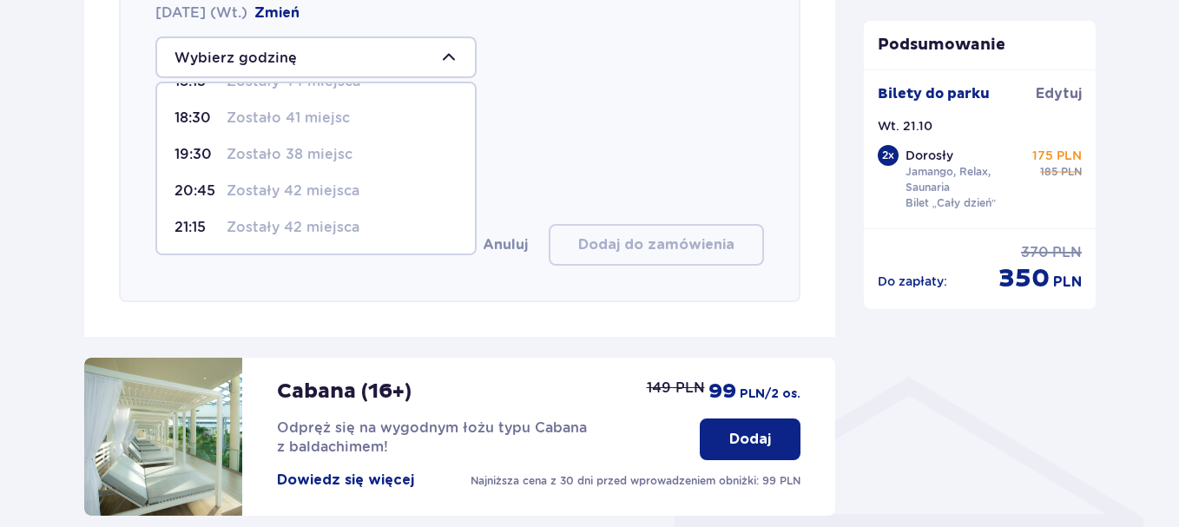
scroll to position [102, 0]
click at [321, 142] on span "19:30 Zostało 38 miejsc" at bounding box center [316, 153] width 318 height 36
type input "19:30"
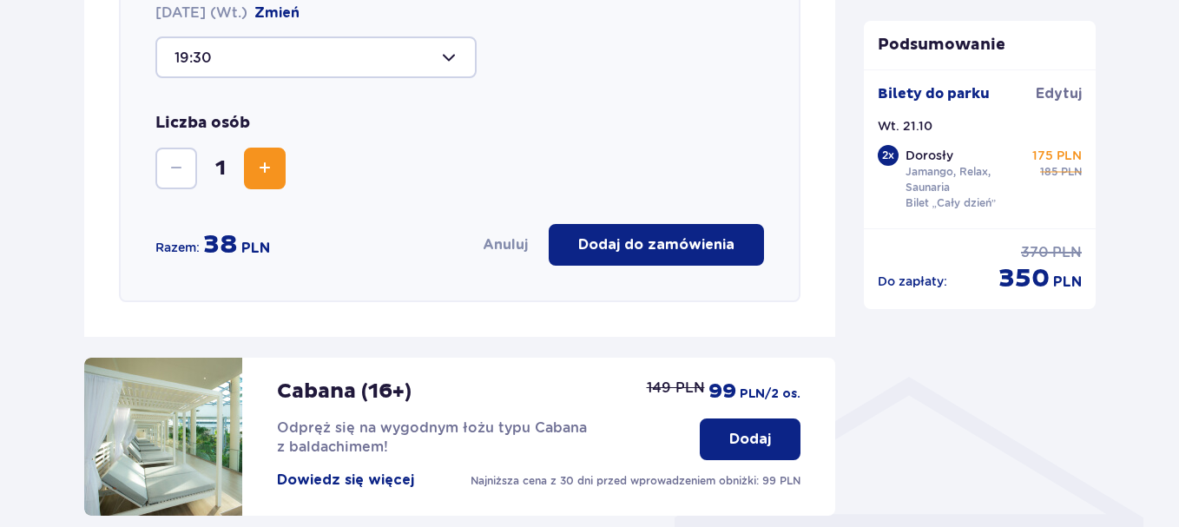
click at [270, 174] on span "Zwiększ" at bounding box center [264, 168] width 21 height 21
click at [653, 251] on p "Dodaj do zamówienia" at bounding box center [656, 244] width 156 height 19
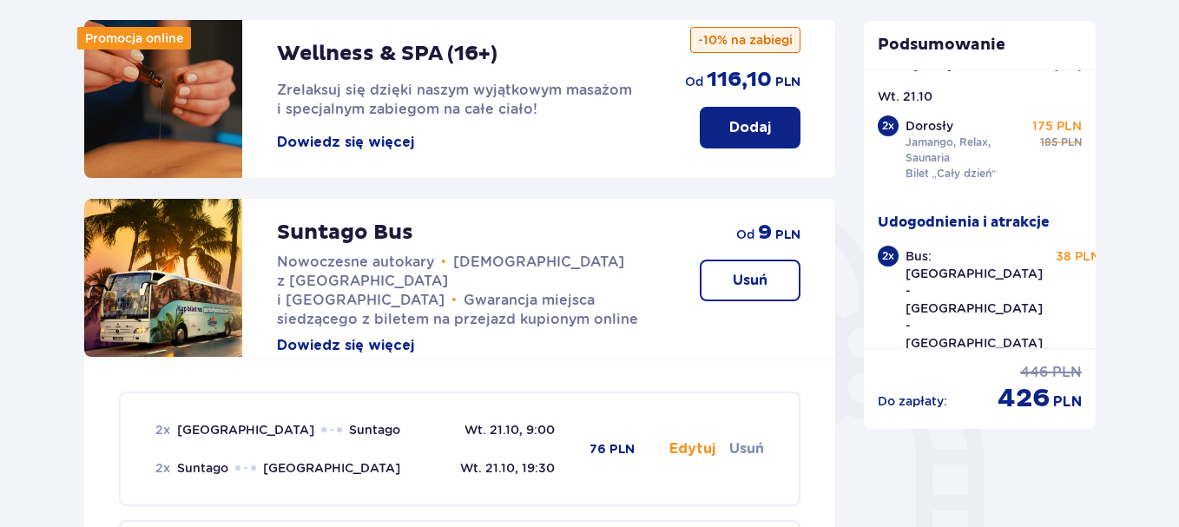
scroll to position [521, 0]
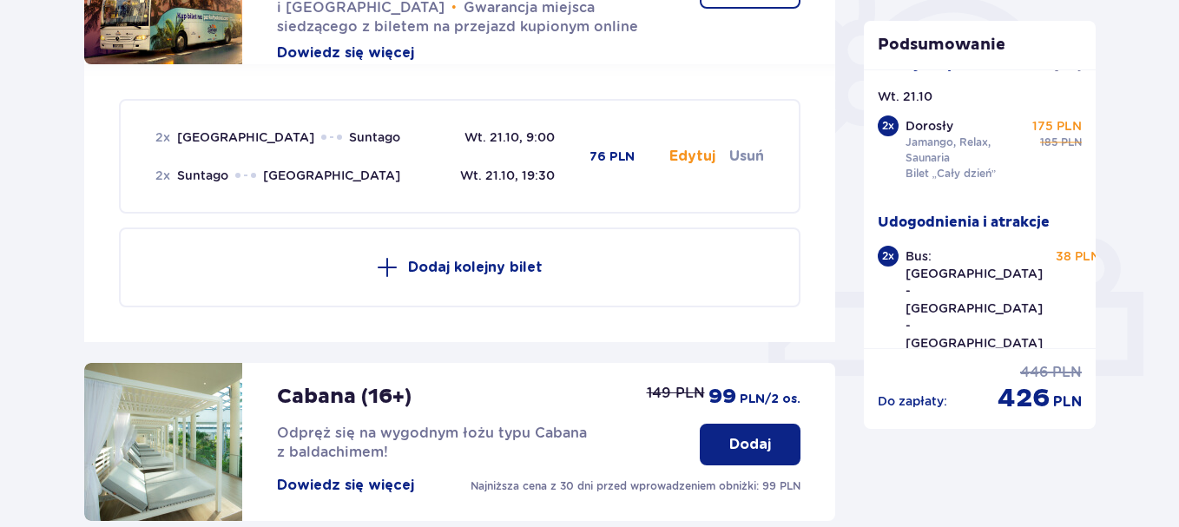
click at [696, 155] on button "Edytuj" at bounding box center [693, 156] width 46 height 19
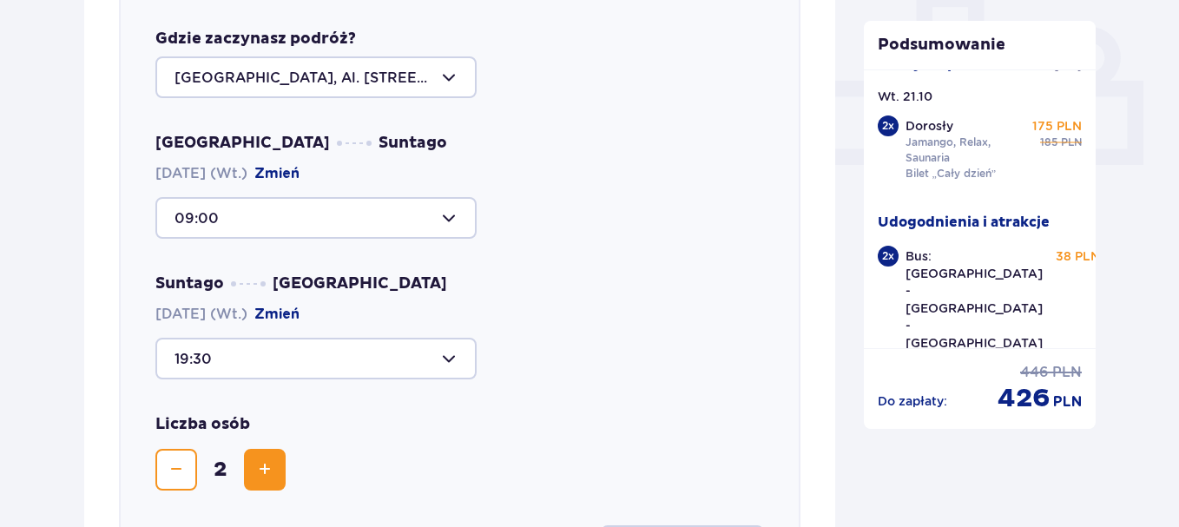
scroll to position [773, 0]
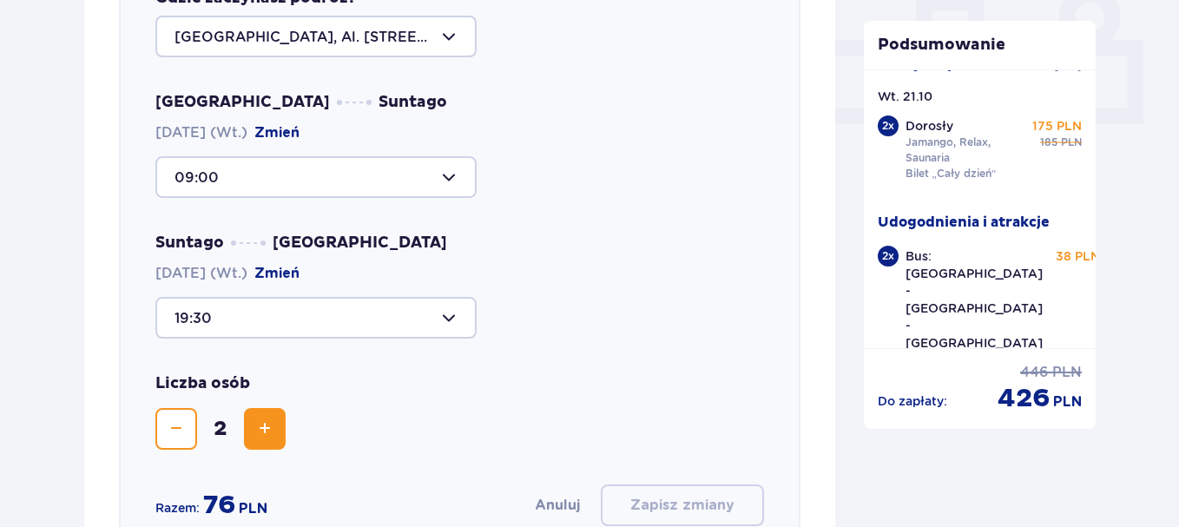
click at [317, 169] on div at bounding box center [315, 177] width 321 height 42
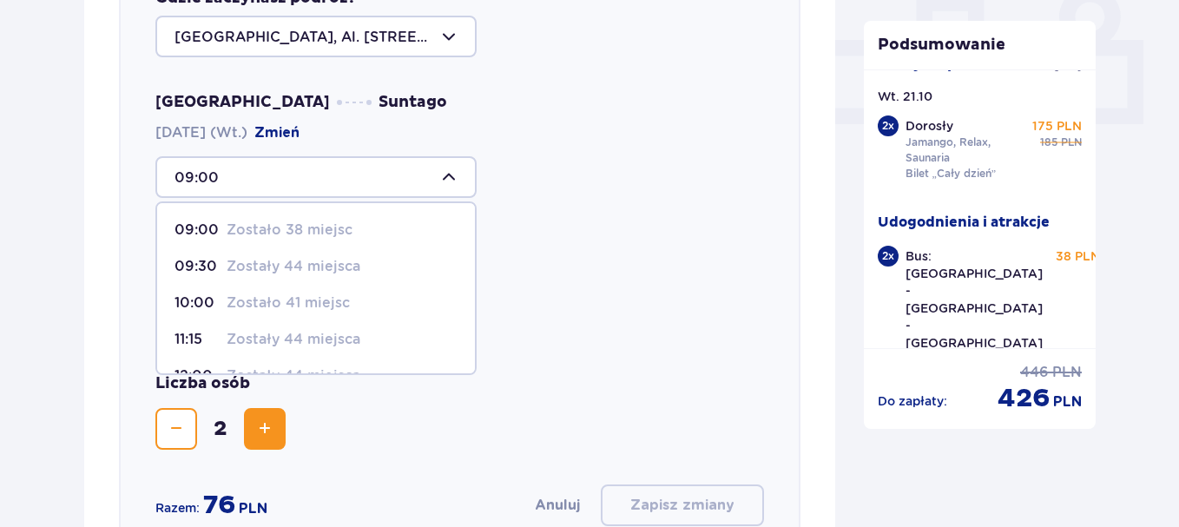
click at [382, 173] on div at bounding box center [315, 177] width 321 height 42
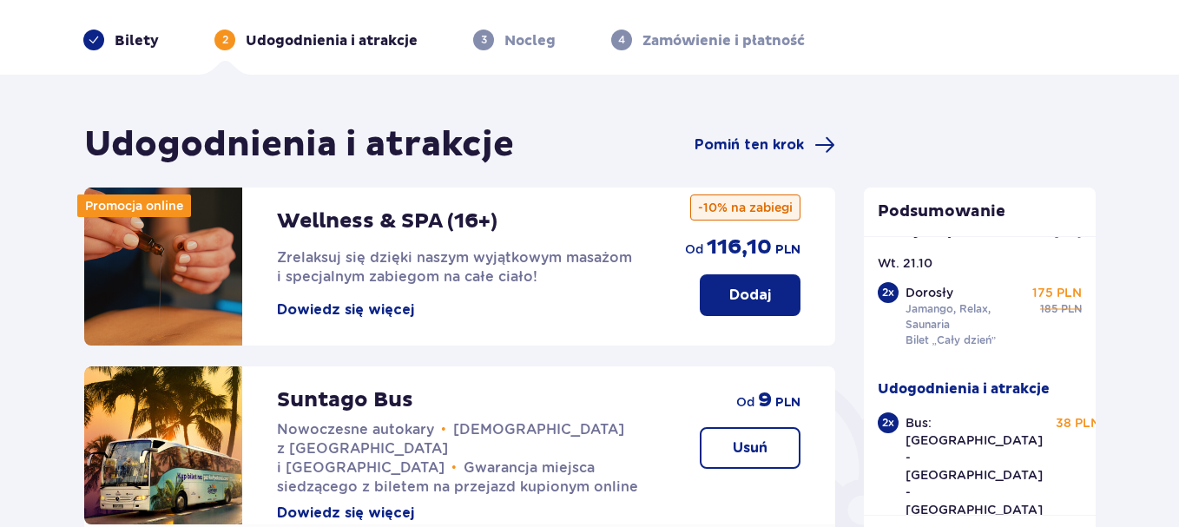
scroll to position [0, 0]
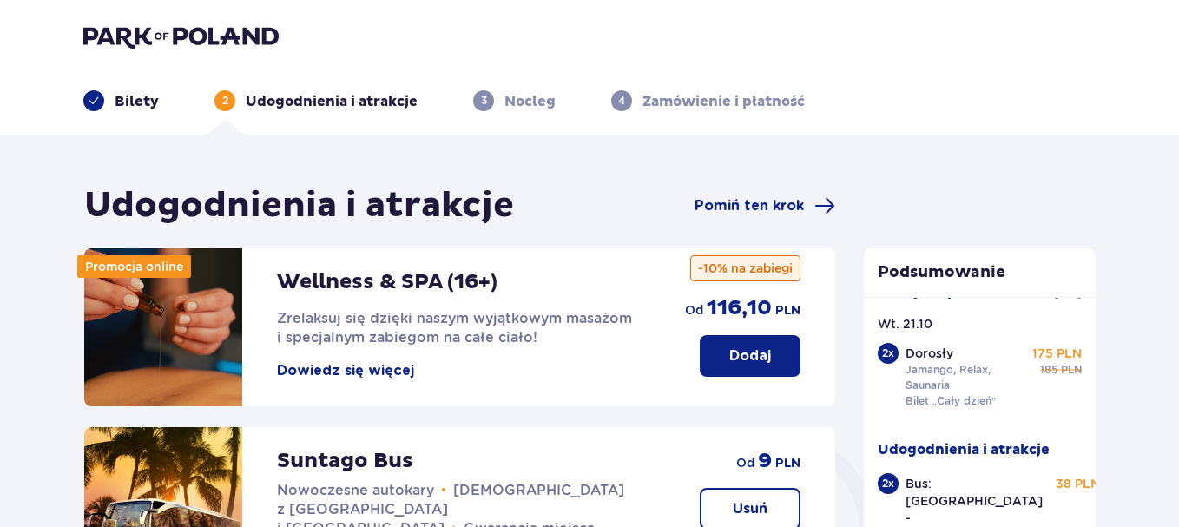
click at [921, 352] on p "Dorosły" at bounding box center [930, 353] width 48 height 17
click at [141, 96] on p "Bilety" at bounding box center [137, 101] width 44 height 19
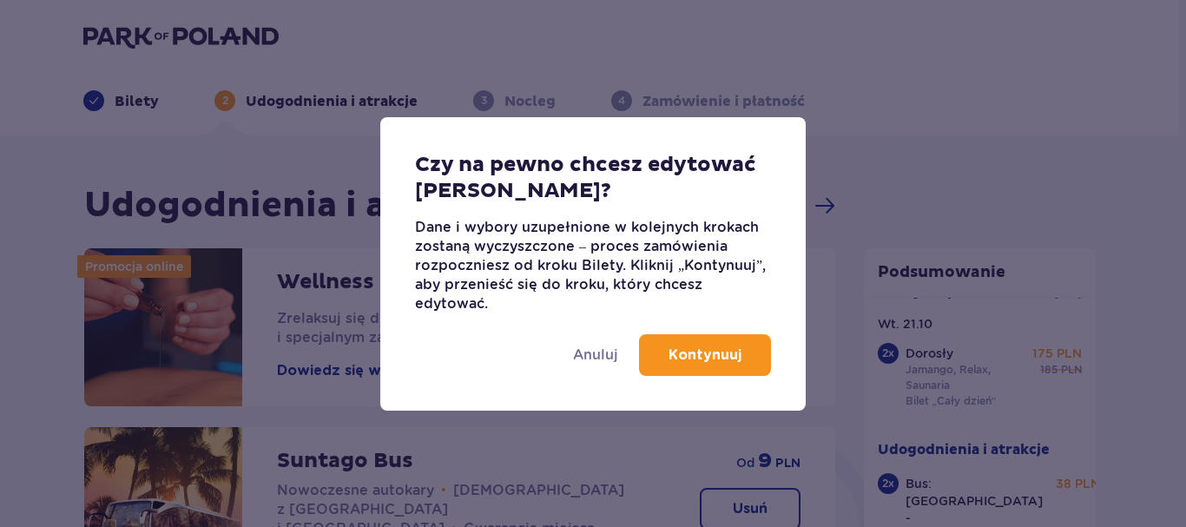
click at [684, 360] on p "Kontynuuj" at bounding box center [705, 355] width 73 height 19
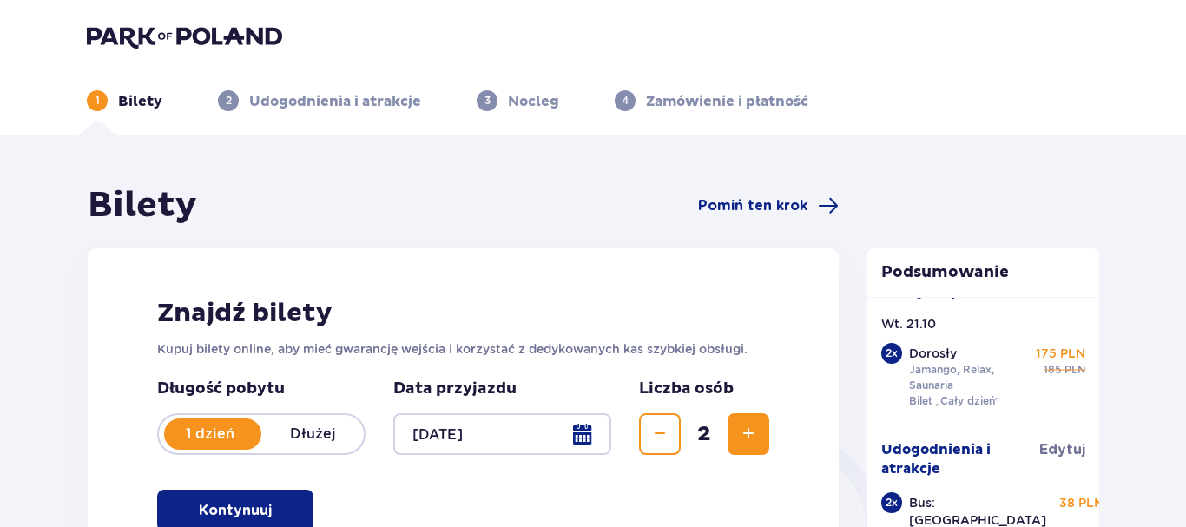
scroll to position [174, 0]
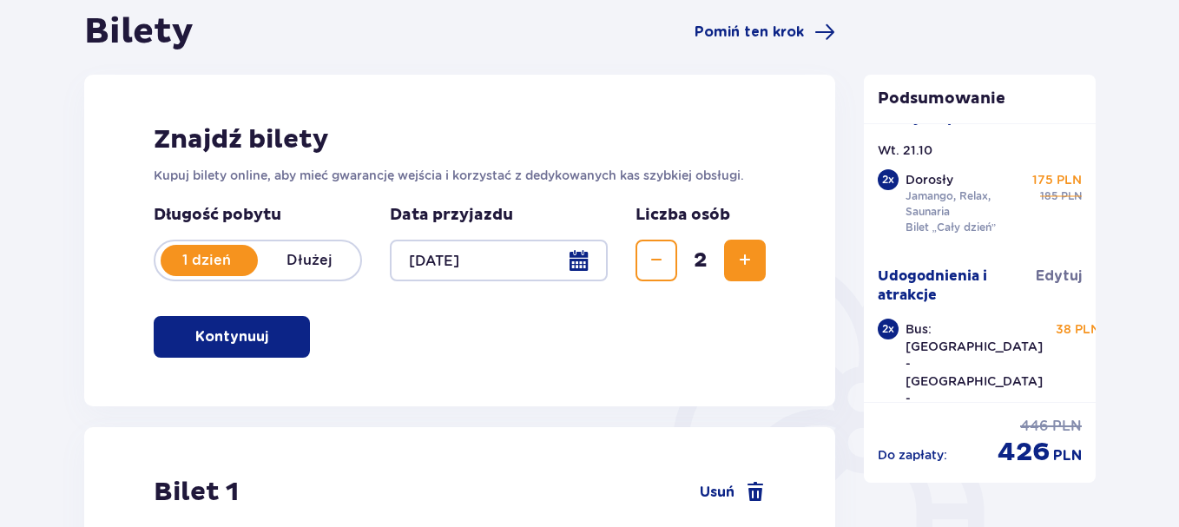
click at [596, 269] on div at bounding box center [499, 261] width 218 height 42
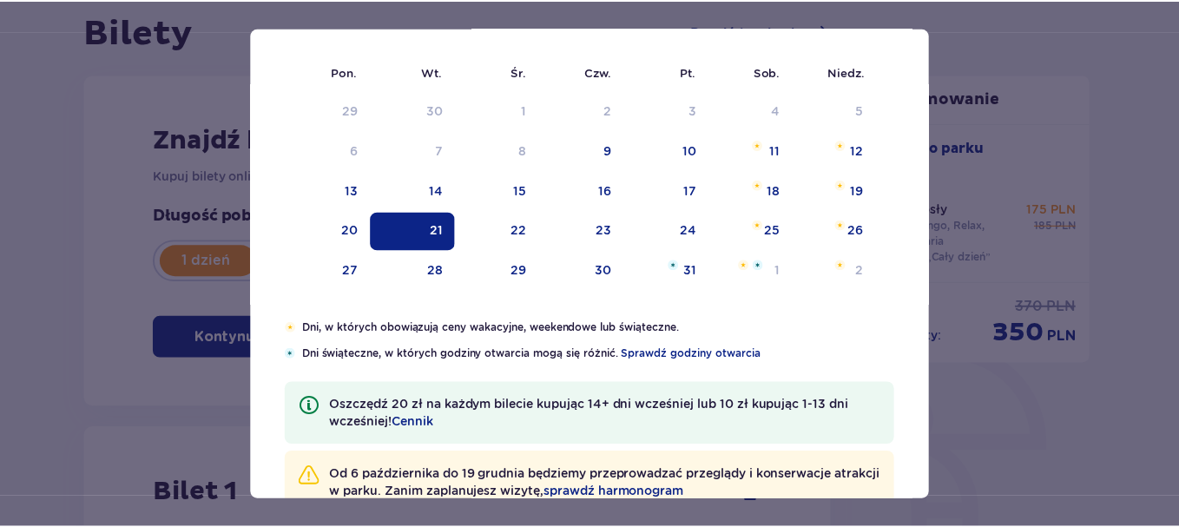
scroll to position [217, 0]
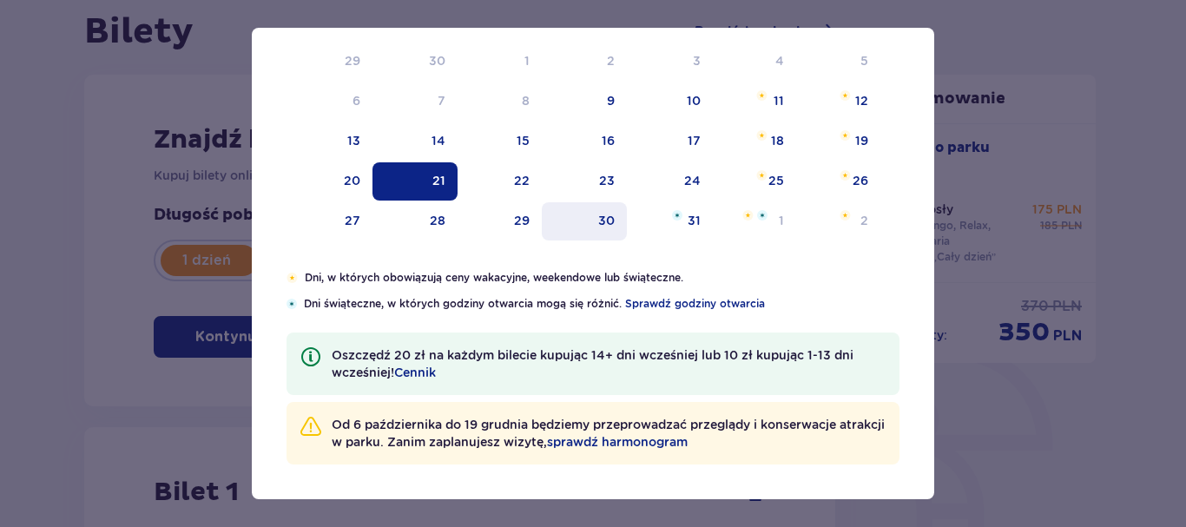
click at [600, 215] on div "30" at bounding box center [606, 220] width 17 height 17
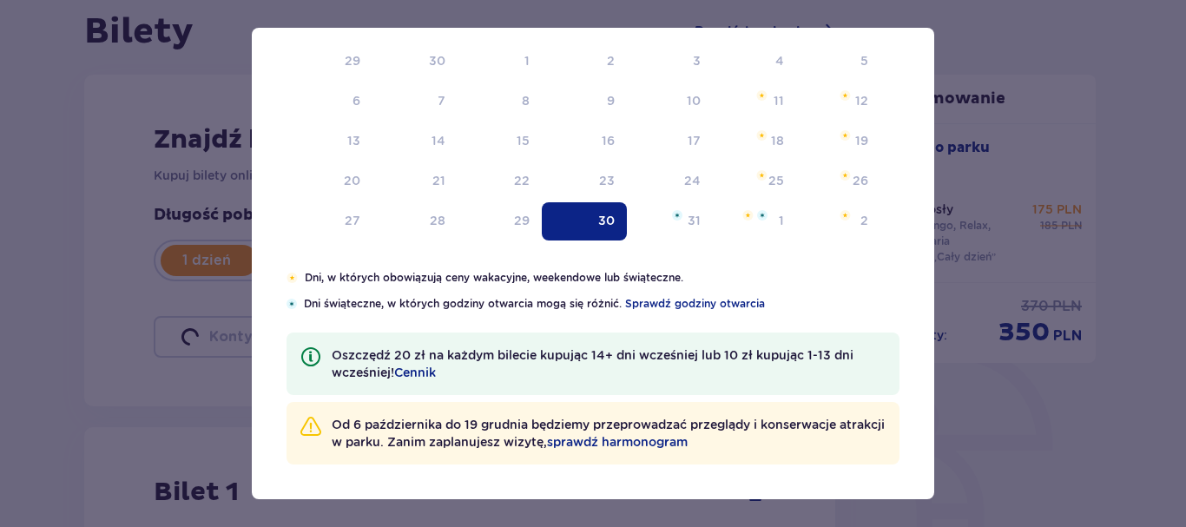
type input "30.10.25"
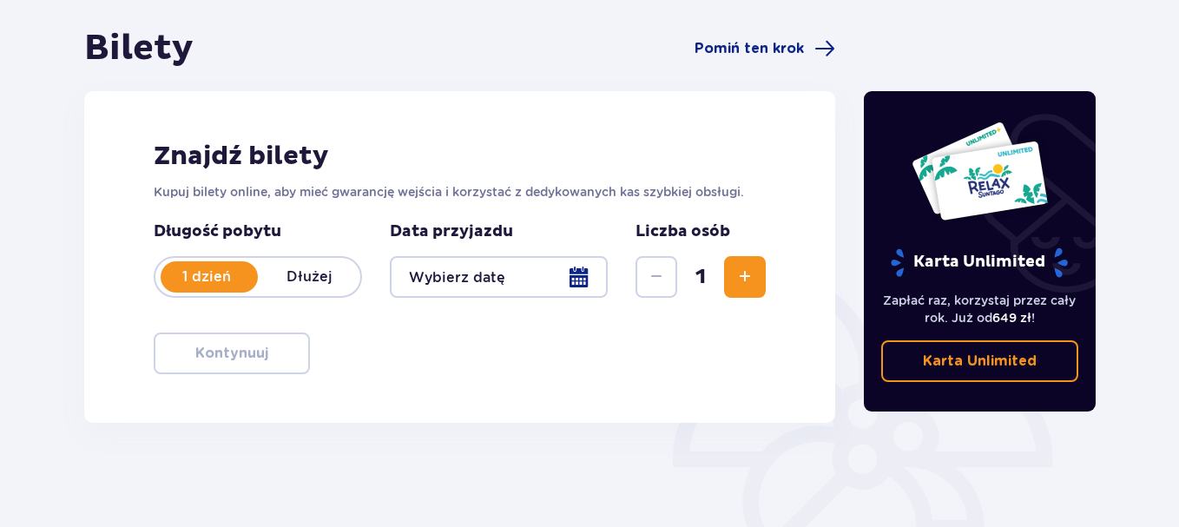
scroll to position [174, 0]
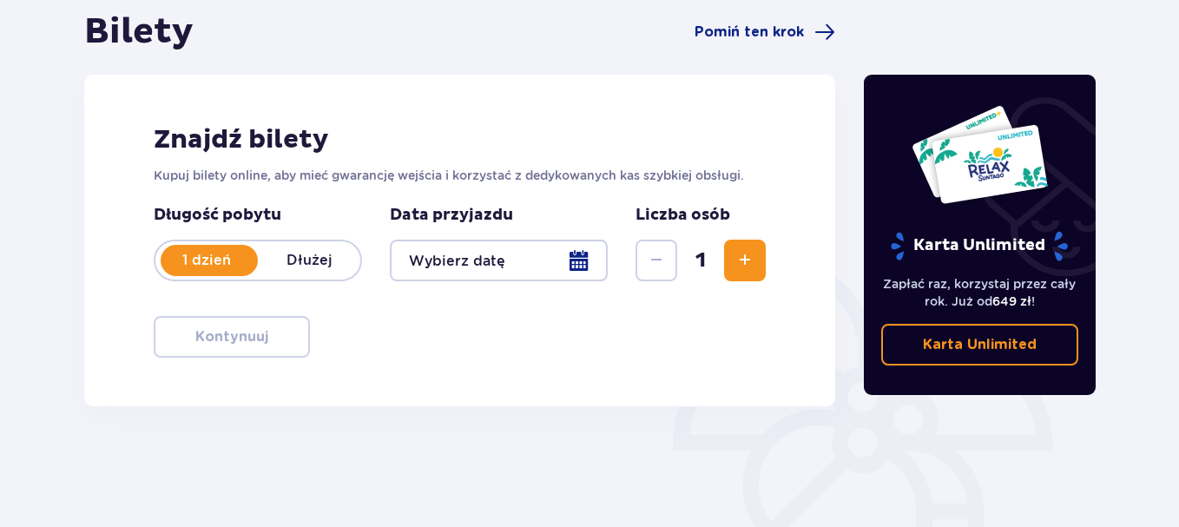
click at [577, 260] on div at bounding box center [499, 261] width 218 height 42
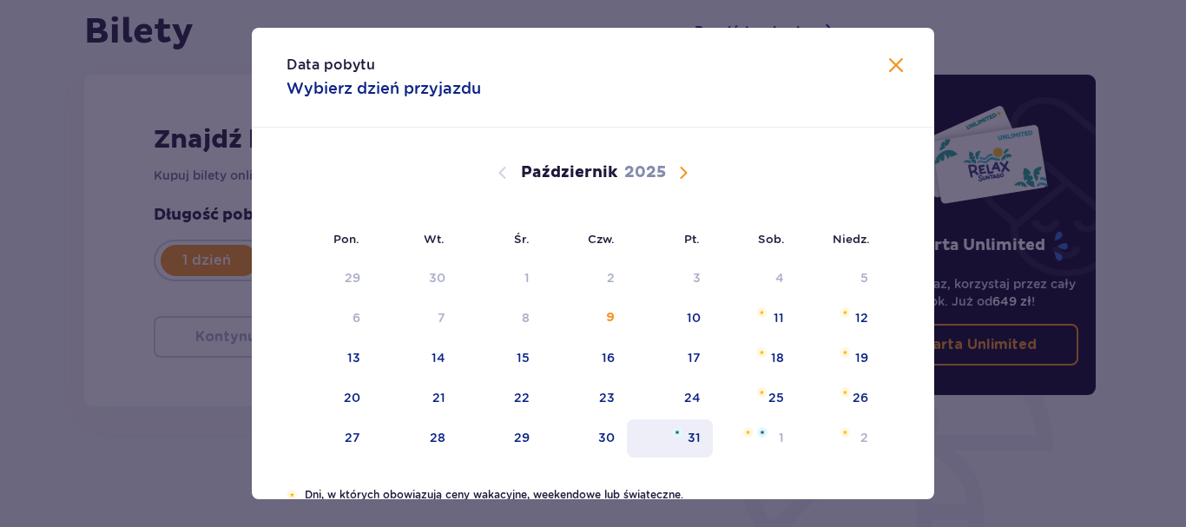
click at [681, 430] on img "piątek, 31 października 2025" at bounding box center [677, 432] width 10 height 10
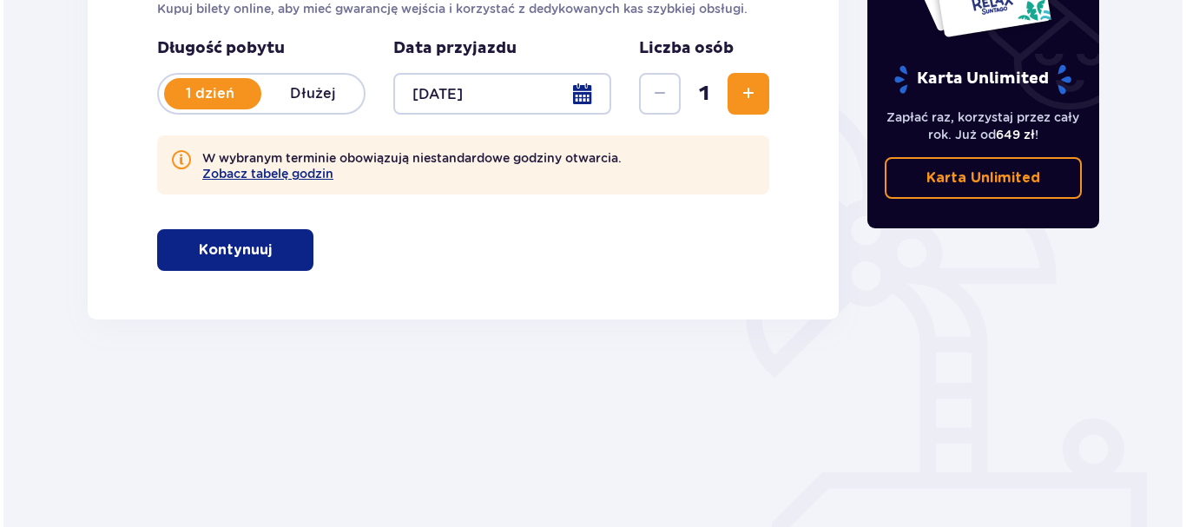
scroll to position [347, 0]
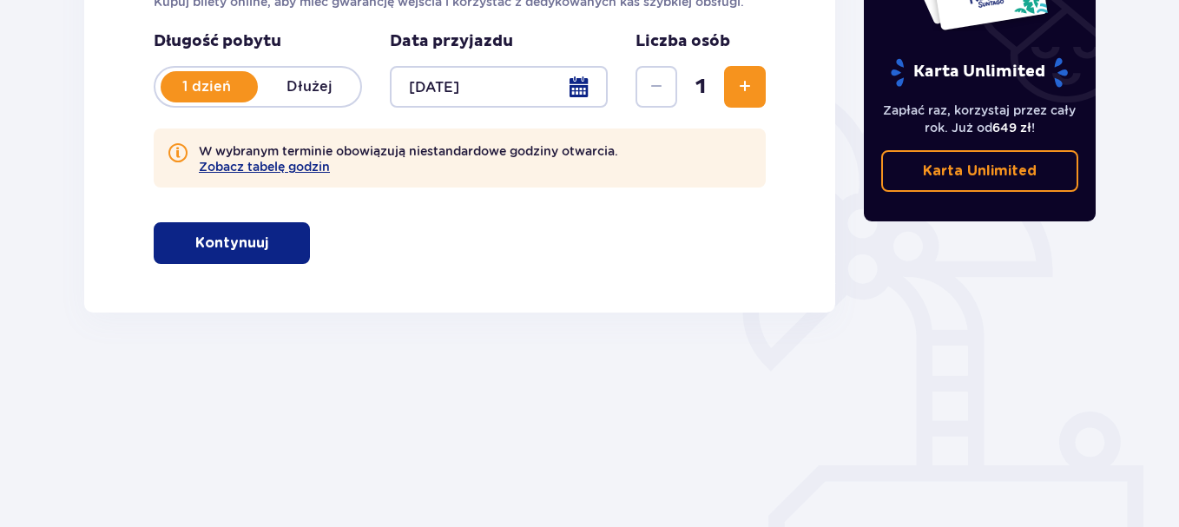
click at [591, 90] on div at bounding box center [499, 87] width 218 height 42
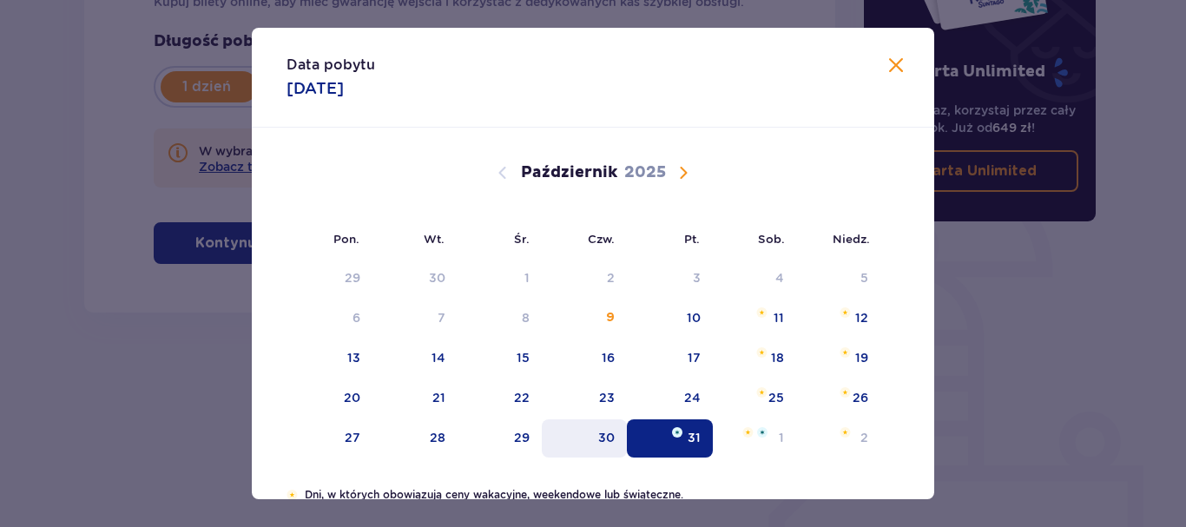
click at [608, 433] on div "30" at bounding box center [606, 437] width 17 height 17
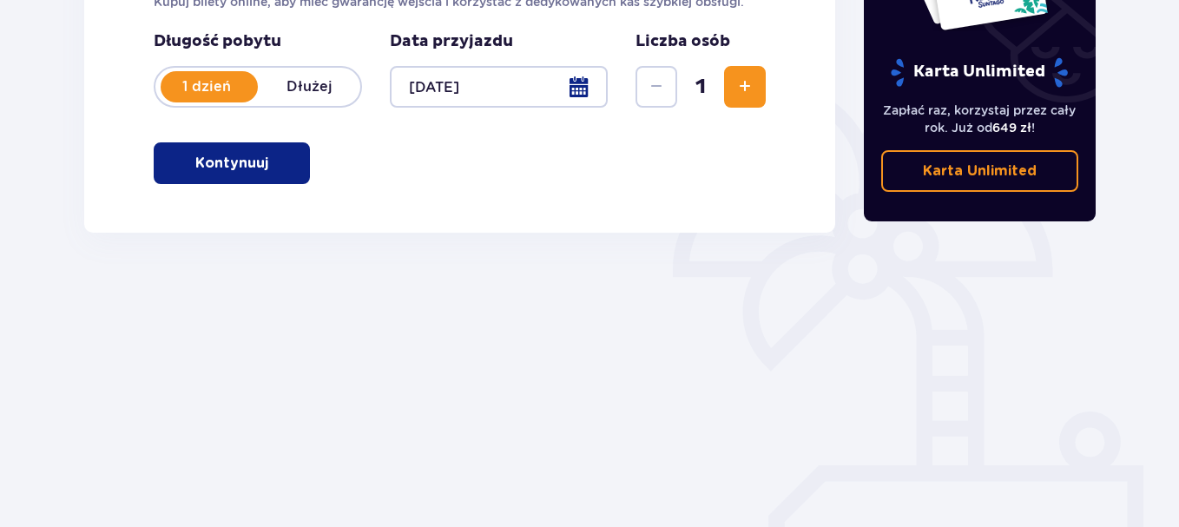
click at [580, 102] on div at bounding box center [499, 87] width 218 height 42
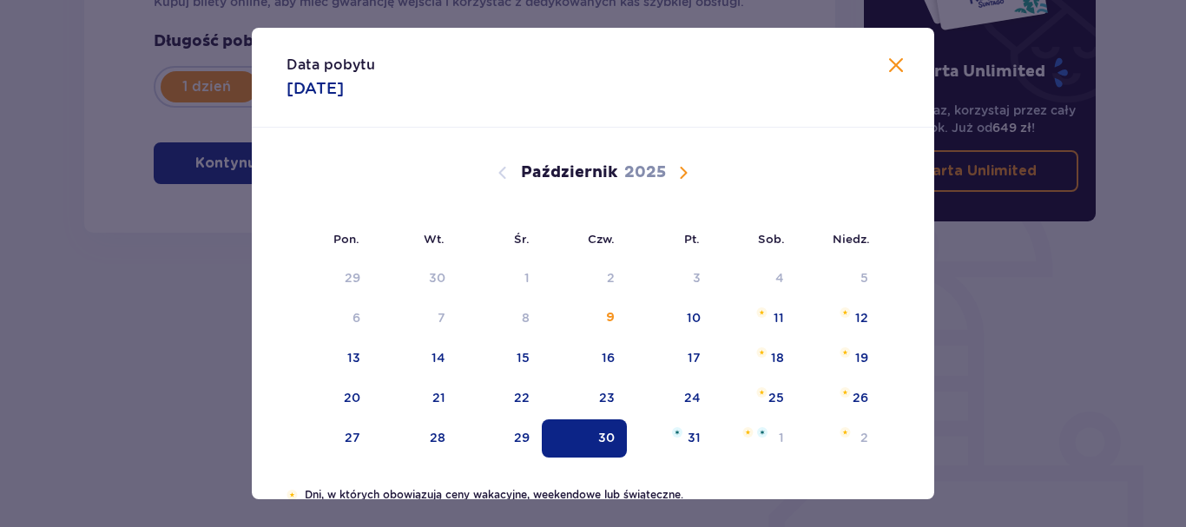
click at [682, 175] on span "Następny miesiąc" at bounding box center [683, 172] width 21 height 21
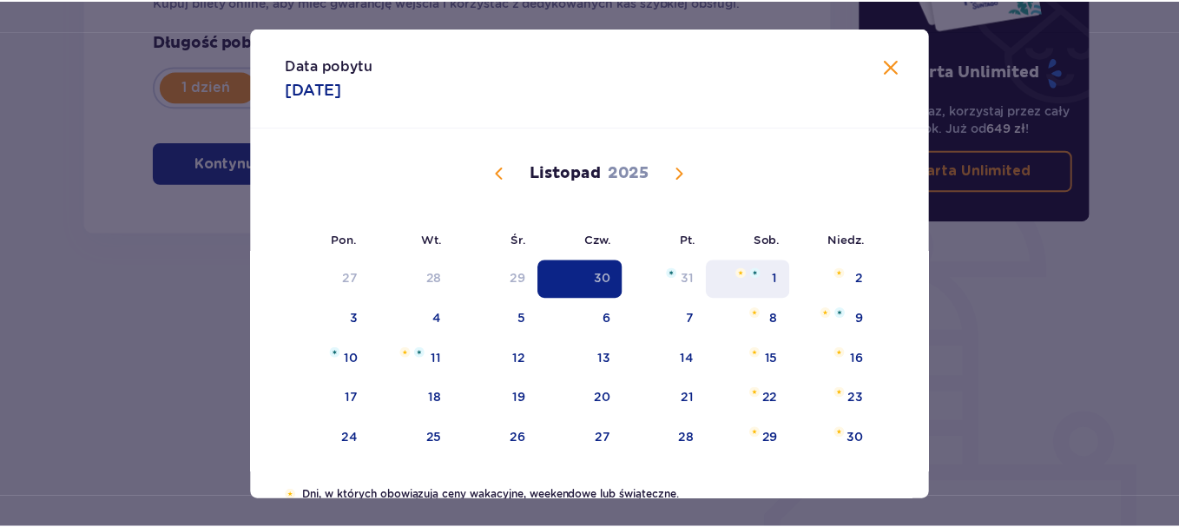
scroll to position [87, 0]
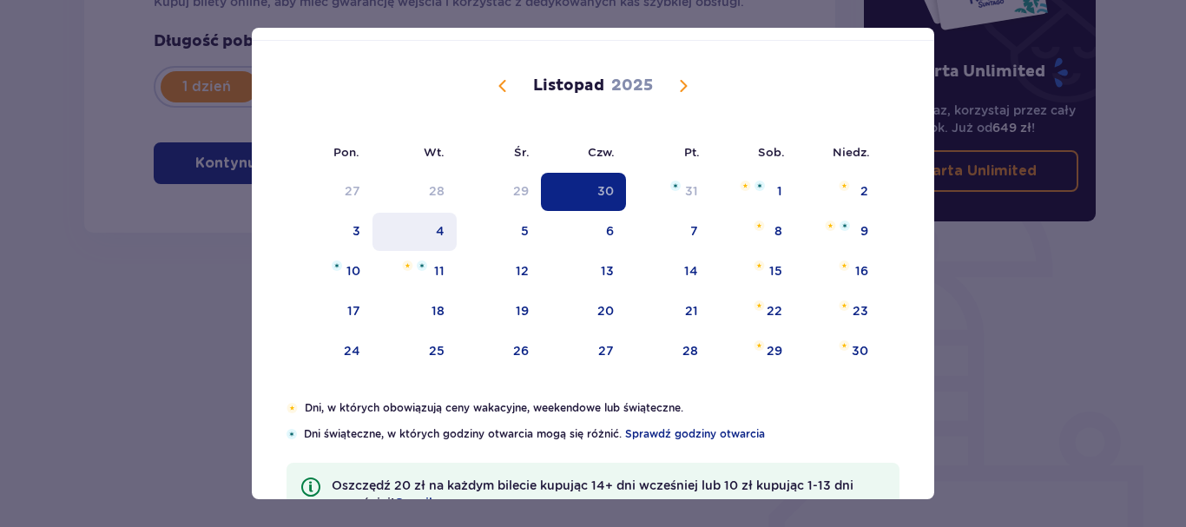
drag, startPoint x: 455, startPoint y: 217, endPoint x: 439, endPoint y: 223, distance: 16.8
click at [457, 217] on div "5" at bounding box center [499, 232] width 84 height 38
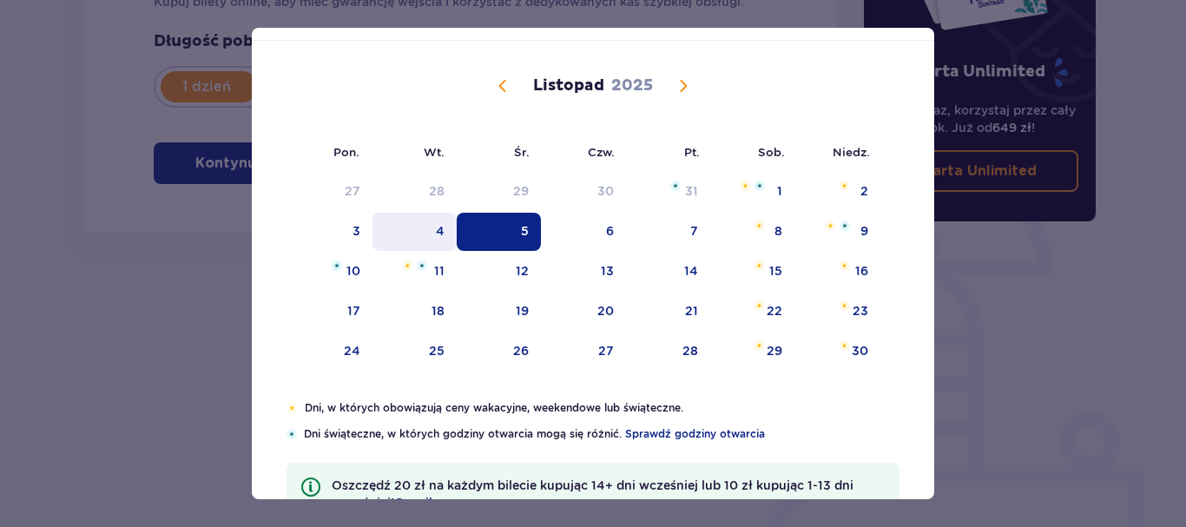
click at [439, 223] on div "4" at bounding box center [440, 230] width 9 height 17
type input "05.11.25"
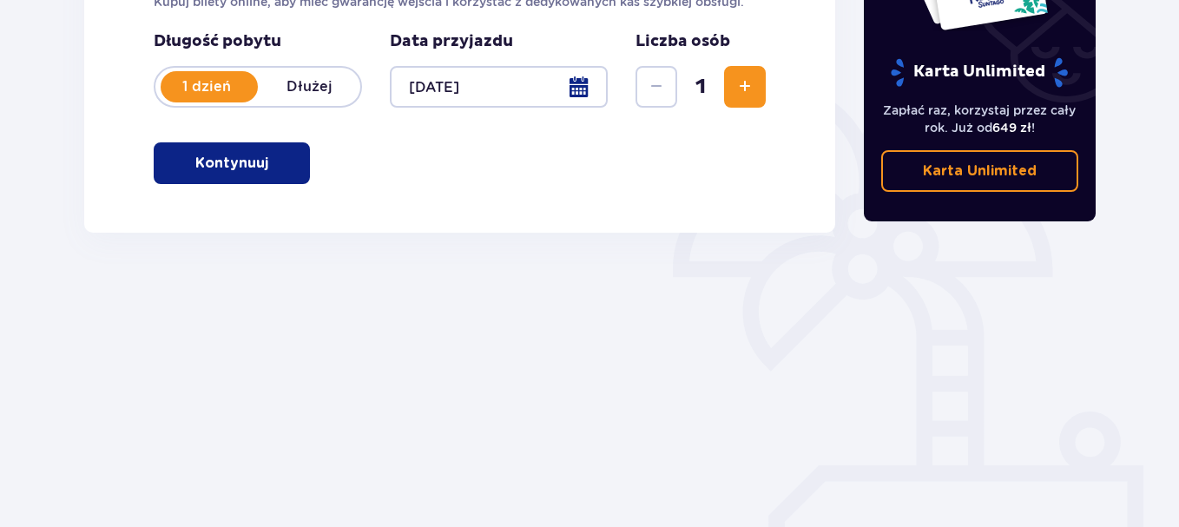
click at [747, 89] on span "Zwiększ" at bounding box center [745, 86] width 21 height 21
click at [283, 150] on button "Kontynuuj" at bounding box center [232, 163] width 156 height 42
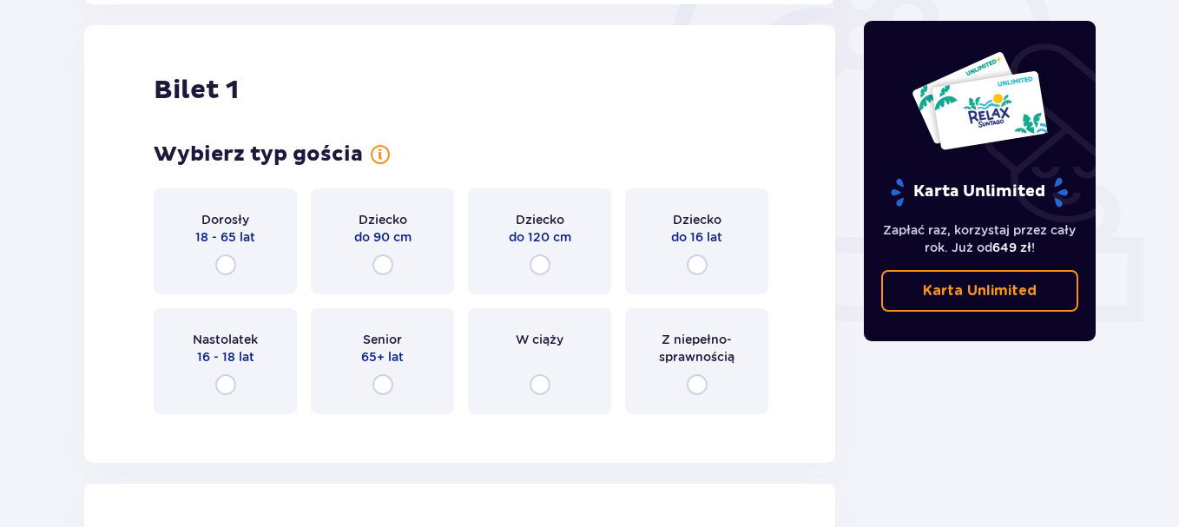
scroll to position [580, 0]
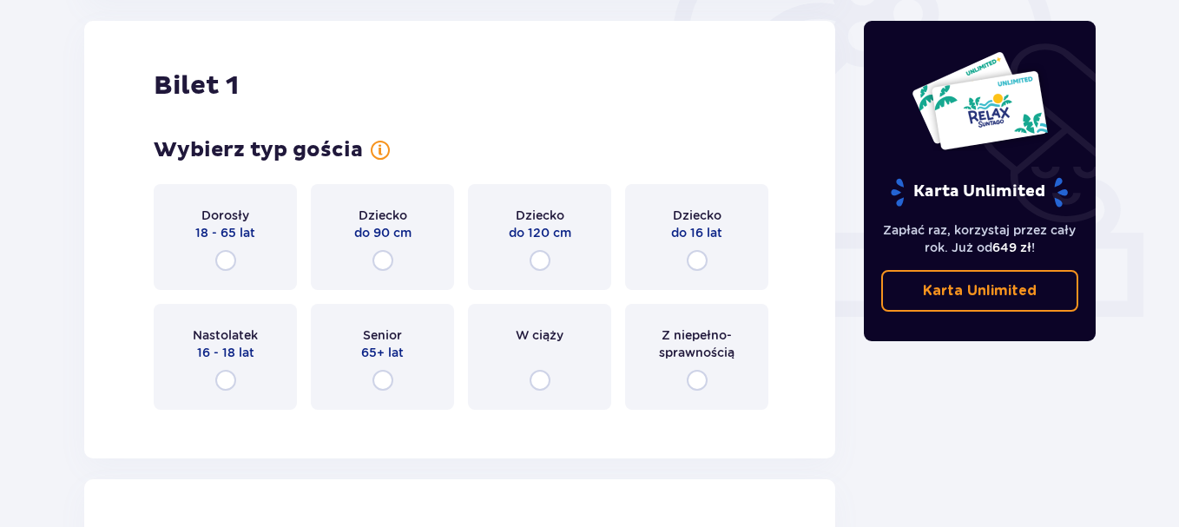
click at [244, 241] on span "18 - 65 lat" at bounding box center [225, 232] width 60 height 17
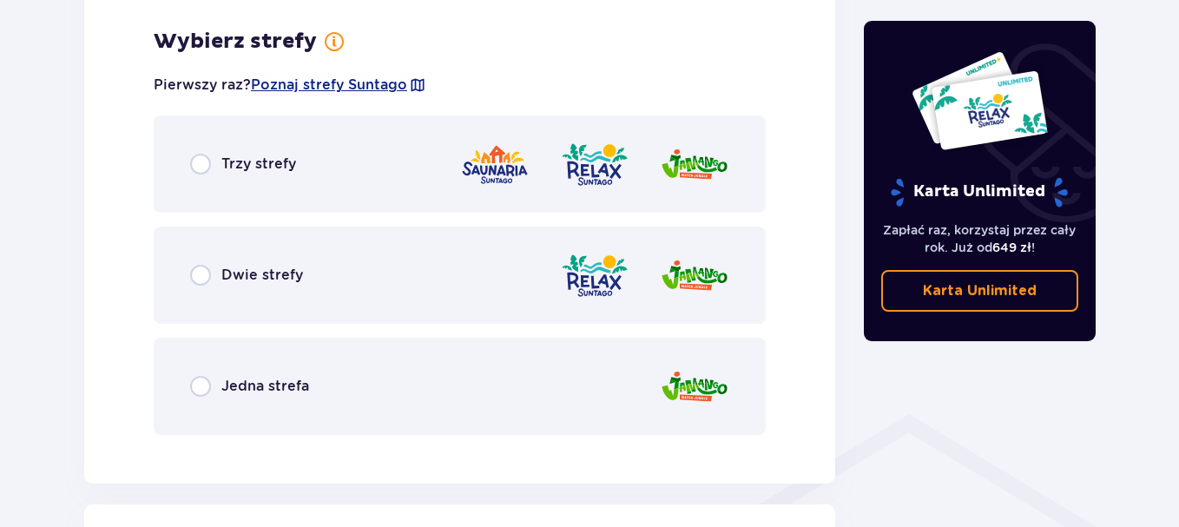
scroll to position [1004, 0]
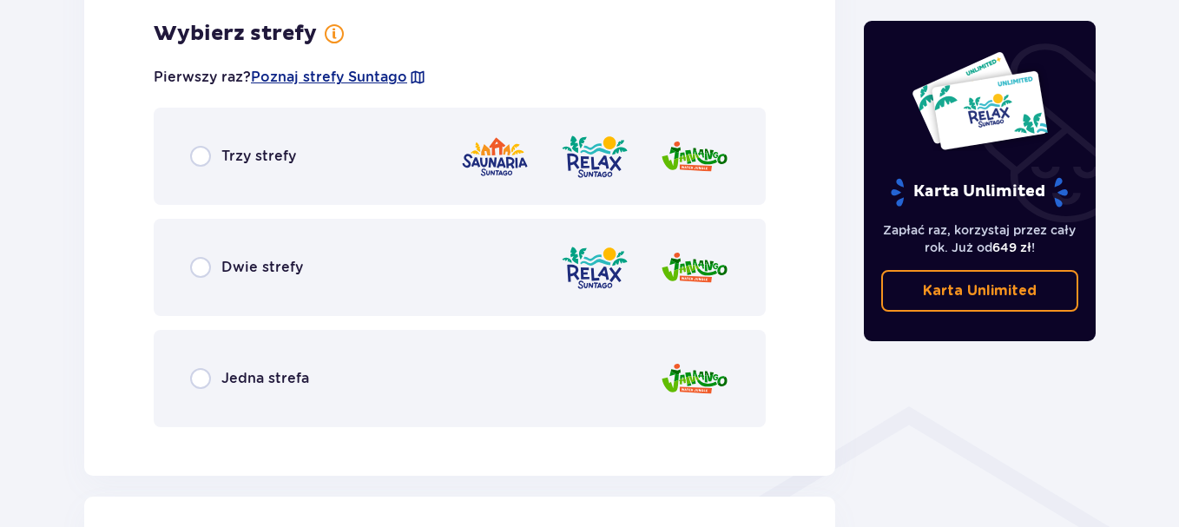
click at [296, 178] on div "Trzy strefy" at bounding box center [460, 156] width 612 height 97
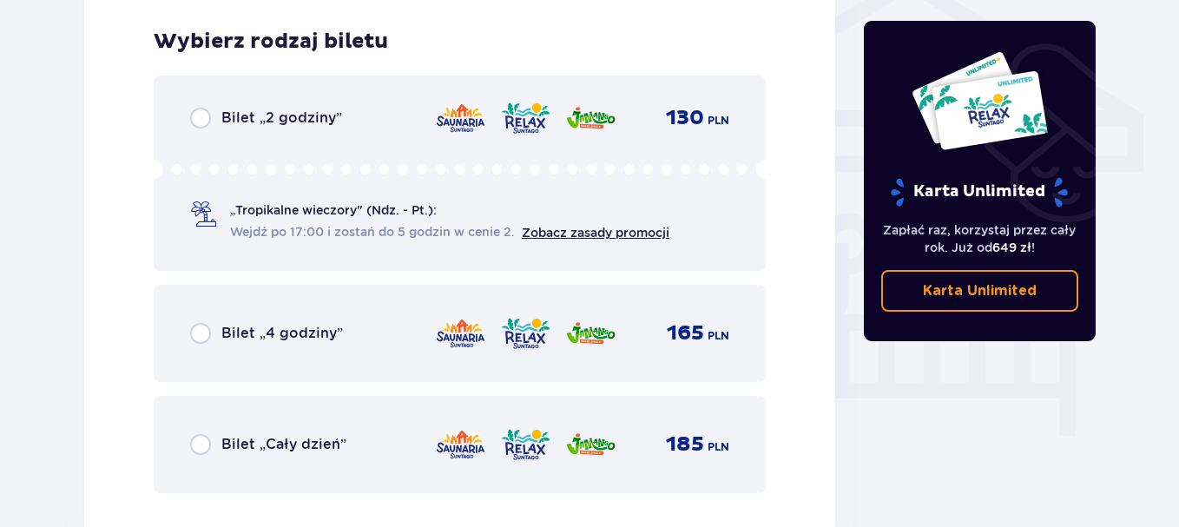
scroll to position [1445, 0]
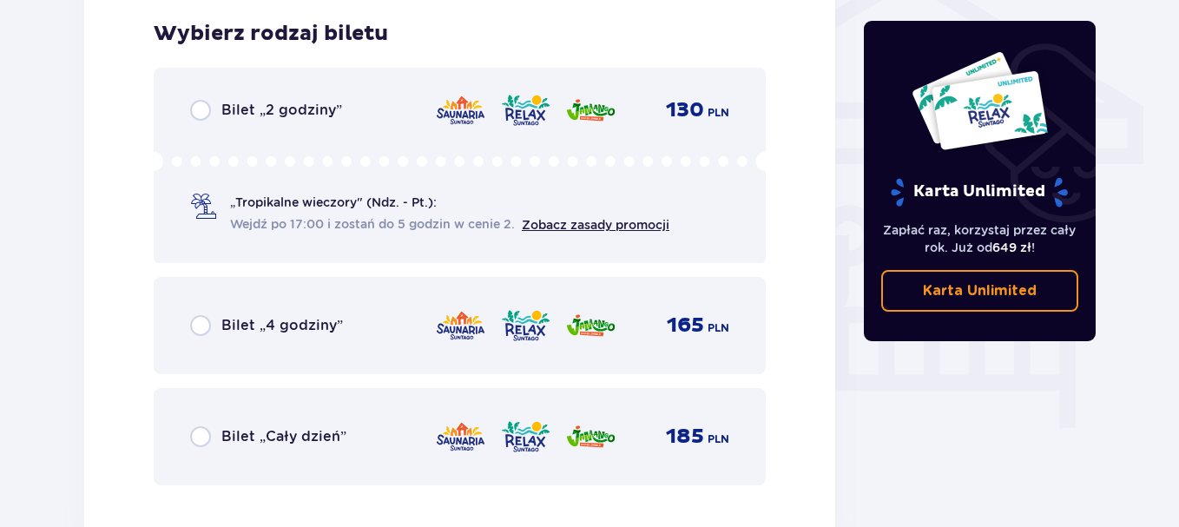
click at [313, 440] on span "Bilet „Cały dzień”" at bounding box center [283, 436] width 125 height 19
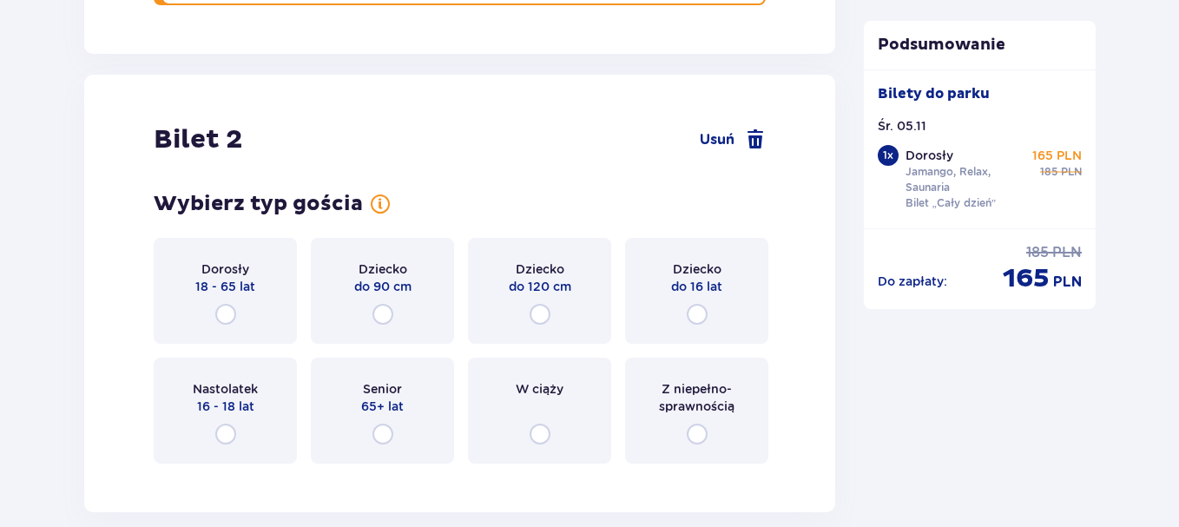
scroll to position [1979, 0]
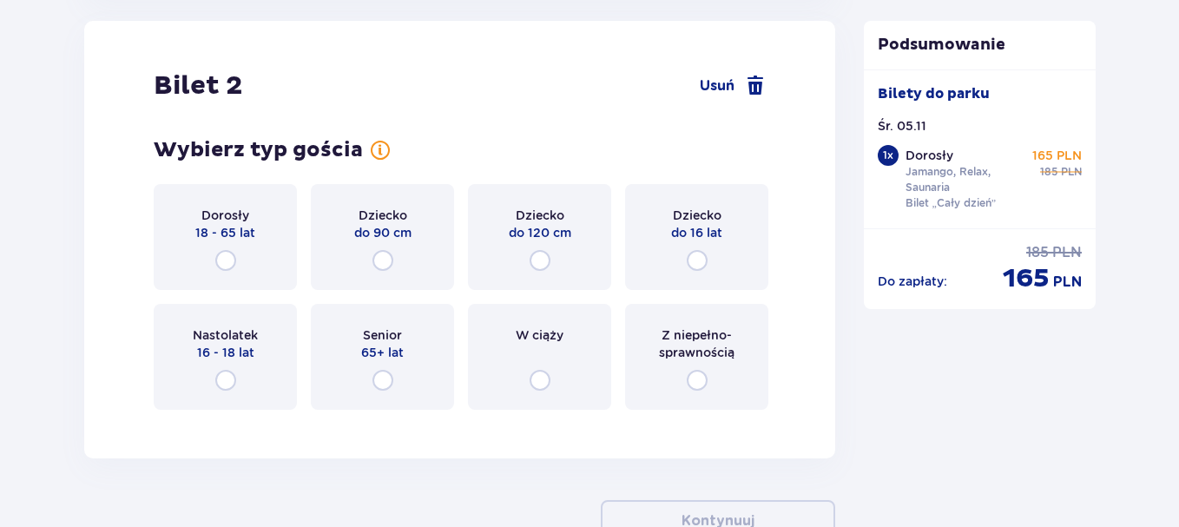
click at [233, 268] on input "radio" at bounding box center [225, 260] width 21 height 21
radio input "true"
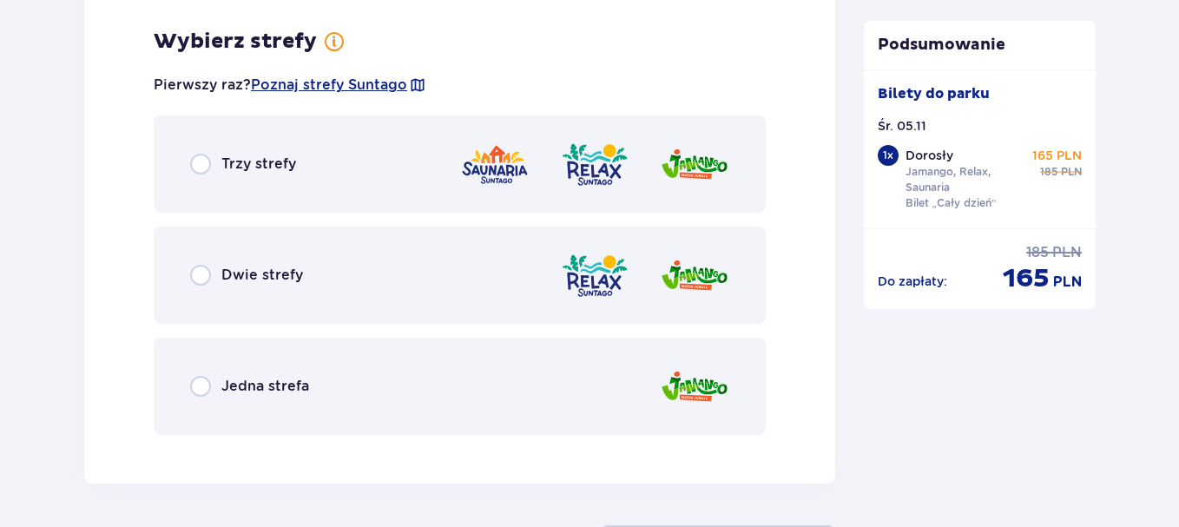
scroll to position [2403, 0]
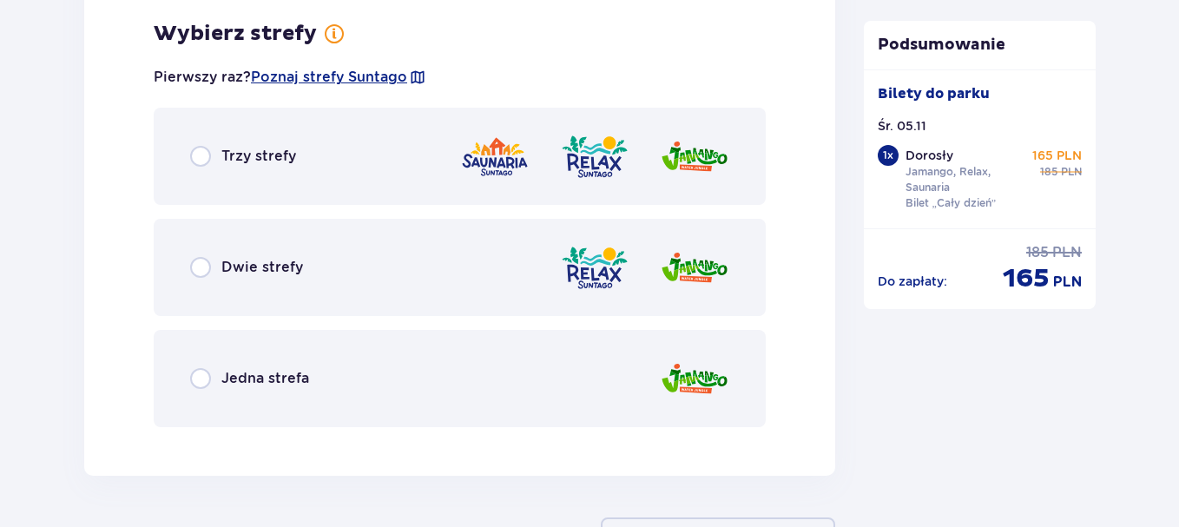
click at [336, 184] on div "Trzy strefy" at bounding box center [460, 156] width 612 height 97
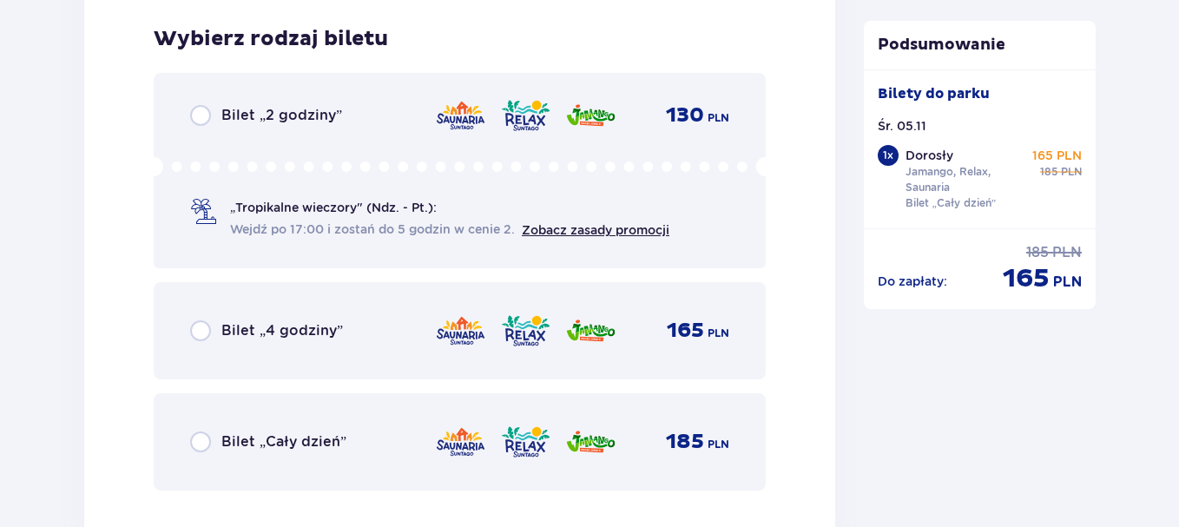
scroll to position [2844, 0]
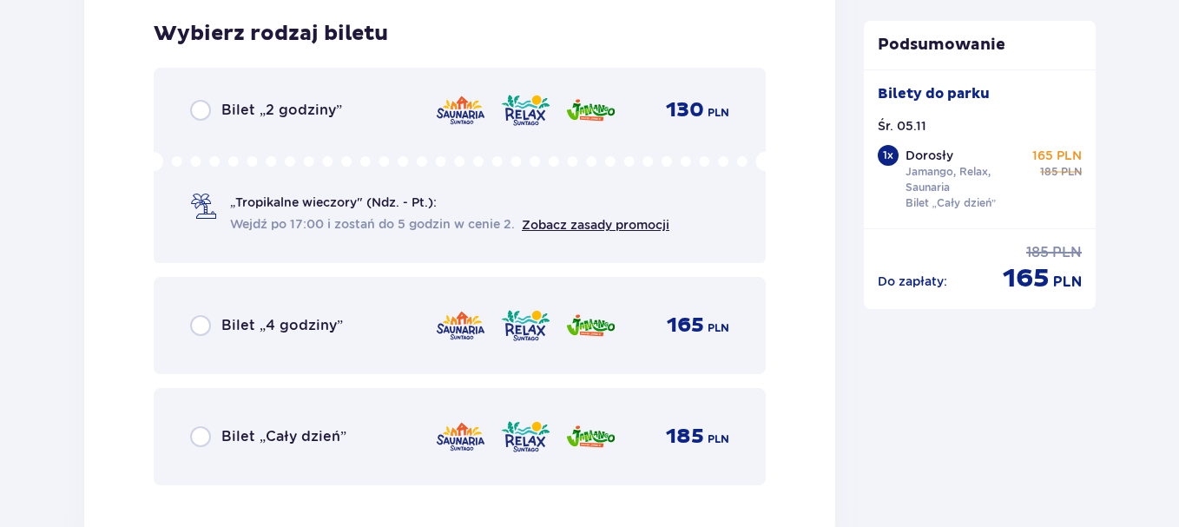
click at [553, 424] on div "185 PLN" at bounding box center [582, 437] width 294 height 36
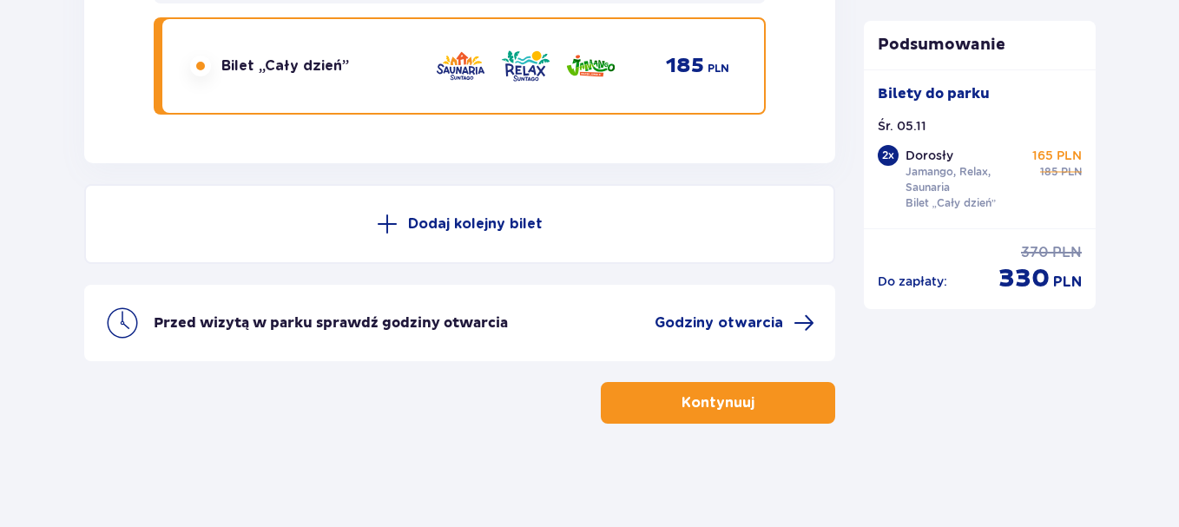
scroll to position [3216, 0]
click at [736, 401] on p "Kontynuuj" at bounding box center [718, 402] width 73 height 19
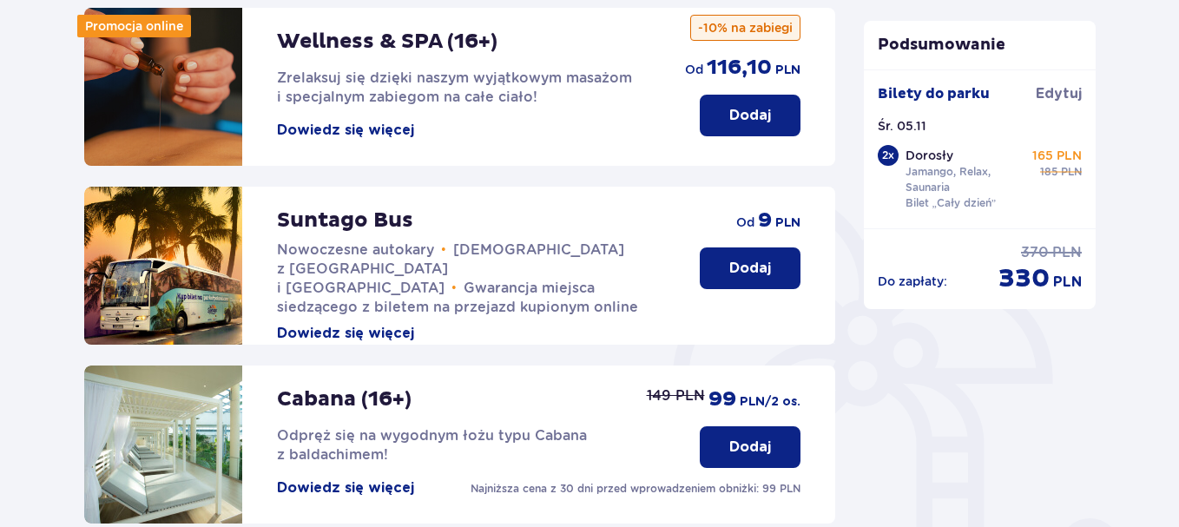
scroll to position [261, 0]
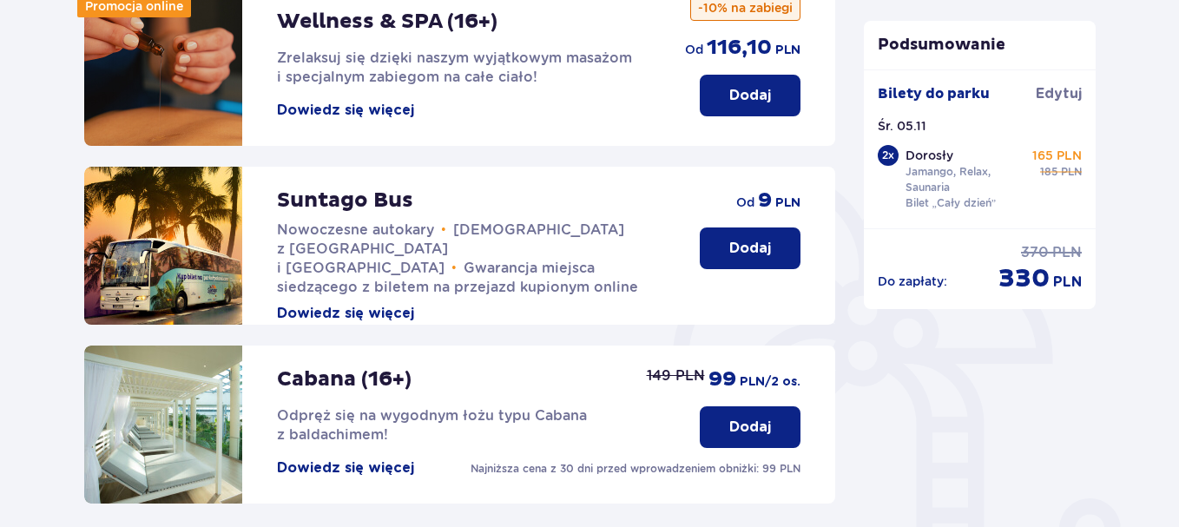
click at [720, 248] on button "Dodaj" at bounding box center [750, 249] width 101 height 42
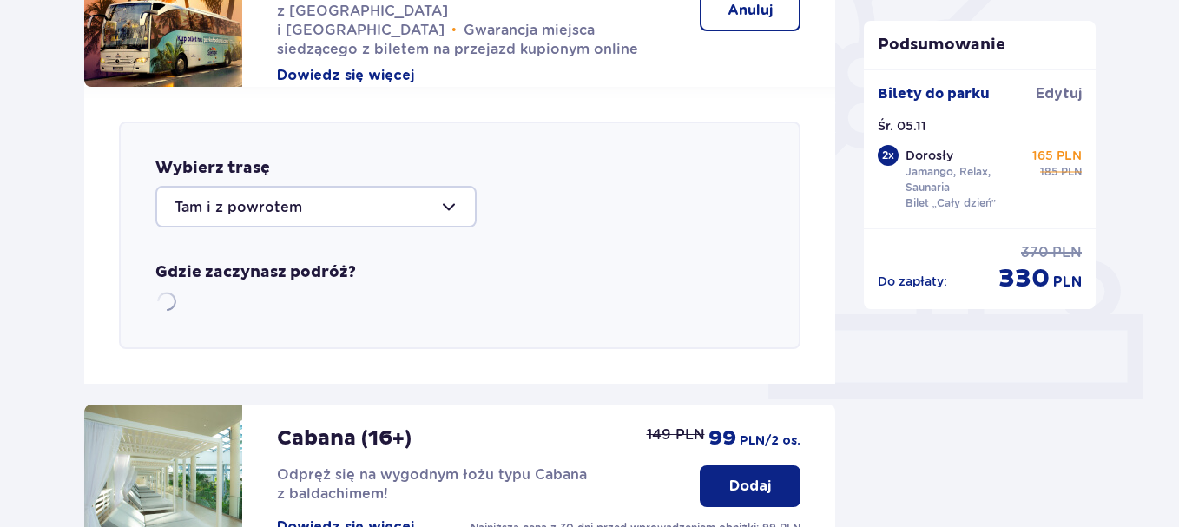
scroll to position [599, 0]
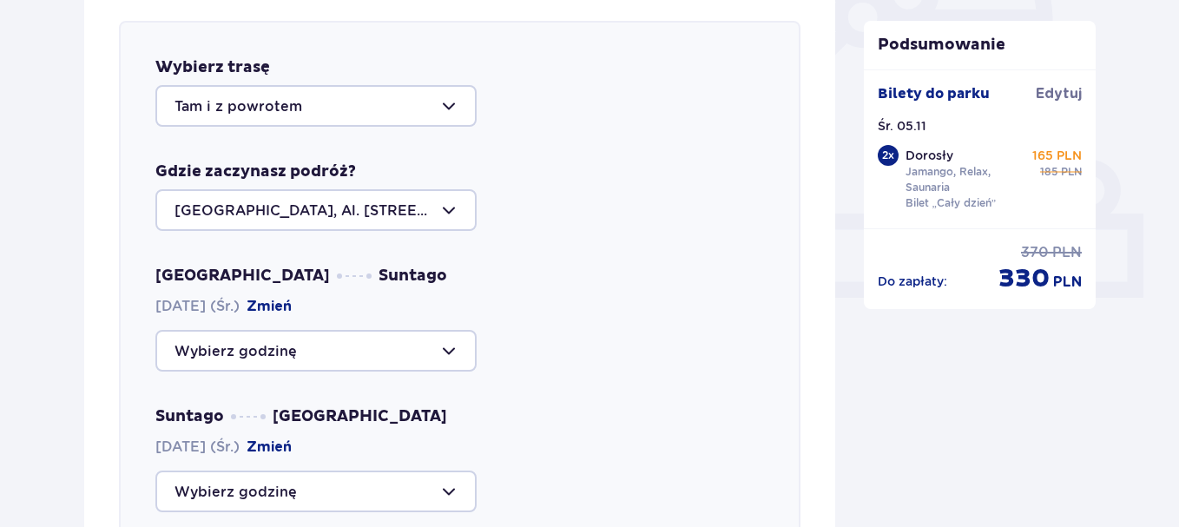
click at [400, 108] on div at bounding box center [315, 106] width 321 height 42
click at [578, 193] on div "Warszawa, Al. Jerozolimskie 56" at bounding box center [459, 210] width 609 height 42
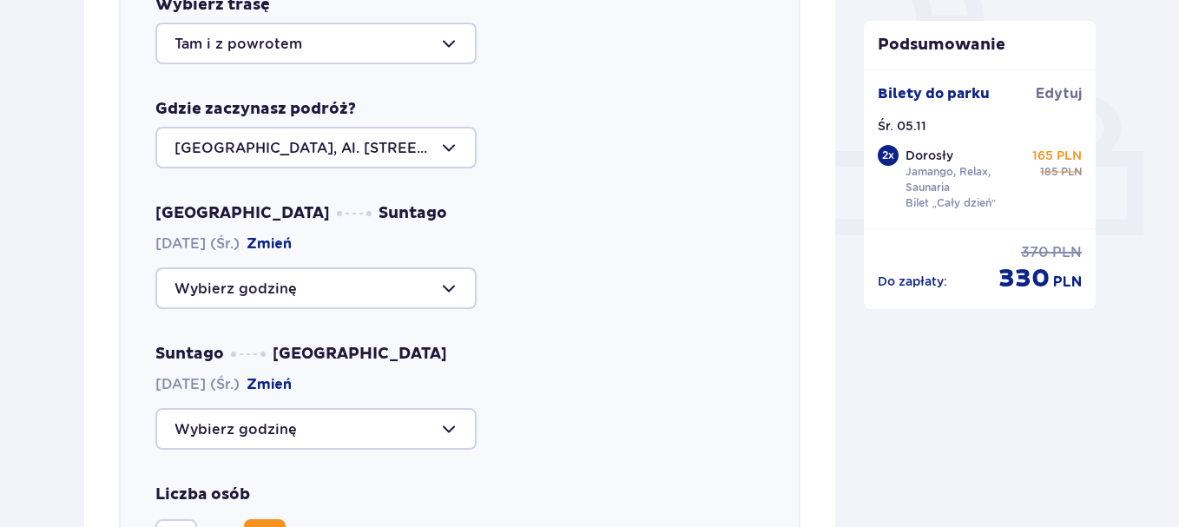
scroll to position [773, 0]
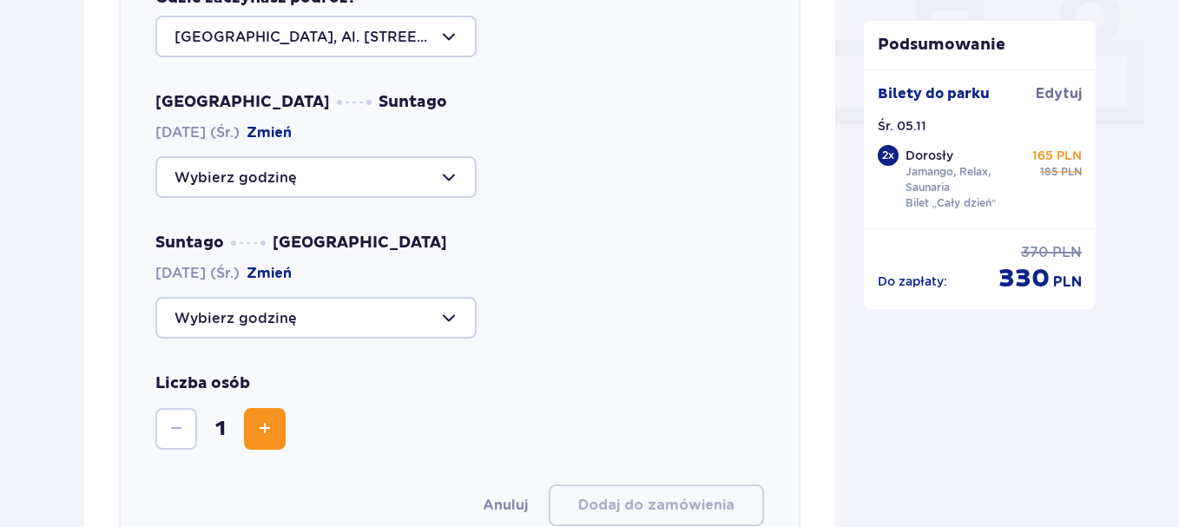
click at [295, 171] on div at bounding box center [315, 177] width 321 height 42
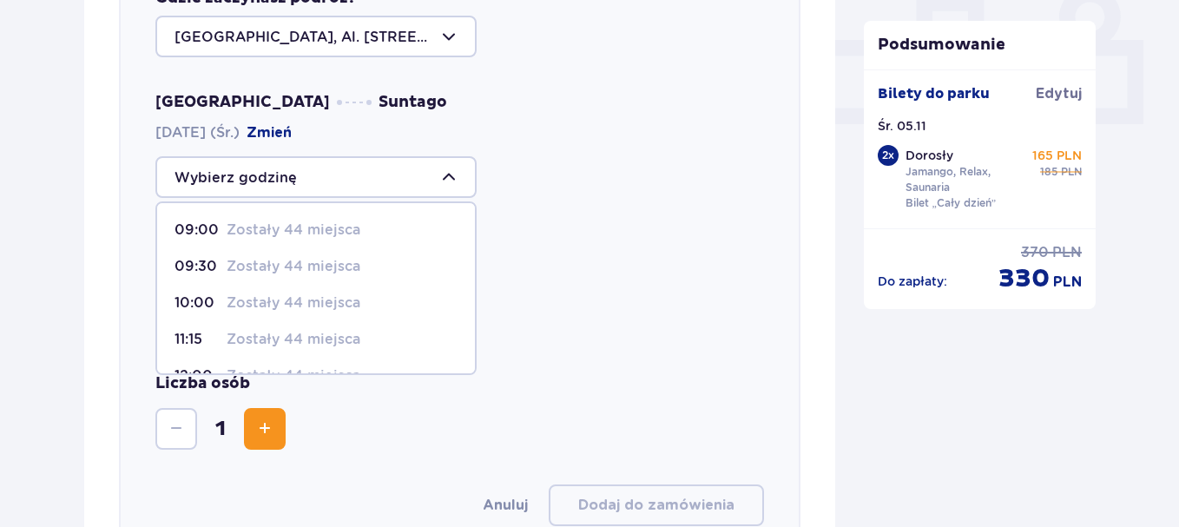
click at [270, 228] on p "Zostały 44 miejsca" at bounding box center [294, 230] width 134 height 19
type input "09:00"
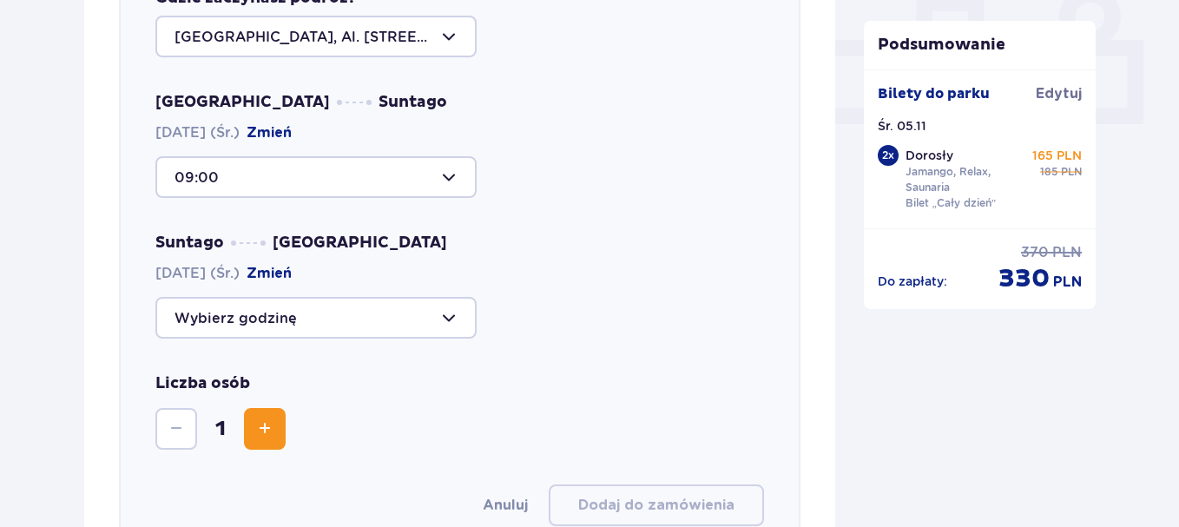
click at [358, 321] on div at bounding box center [315, 318] width 321 height 42
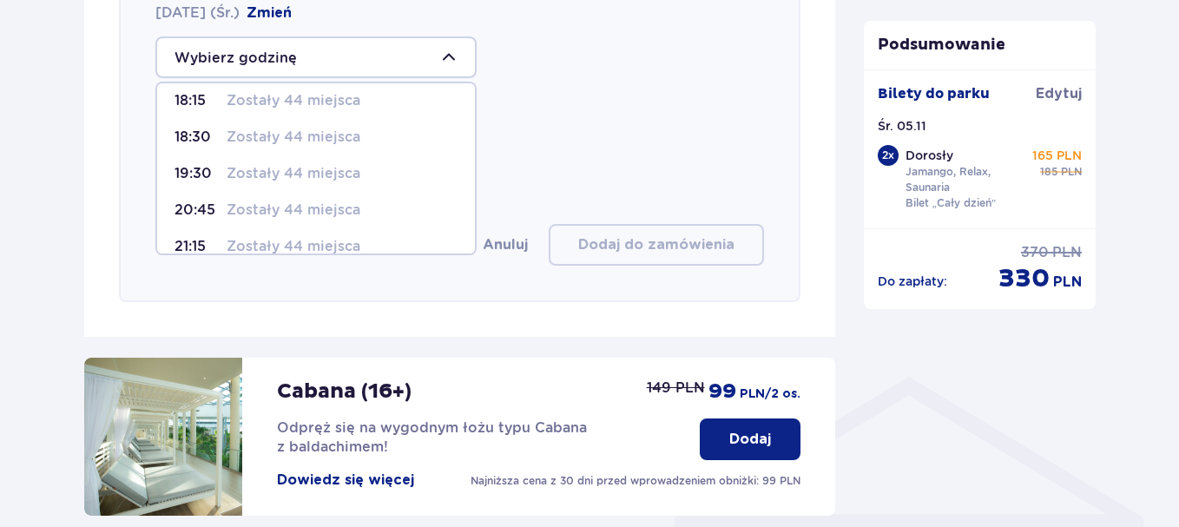
scroll to position [96, 0]
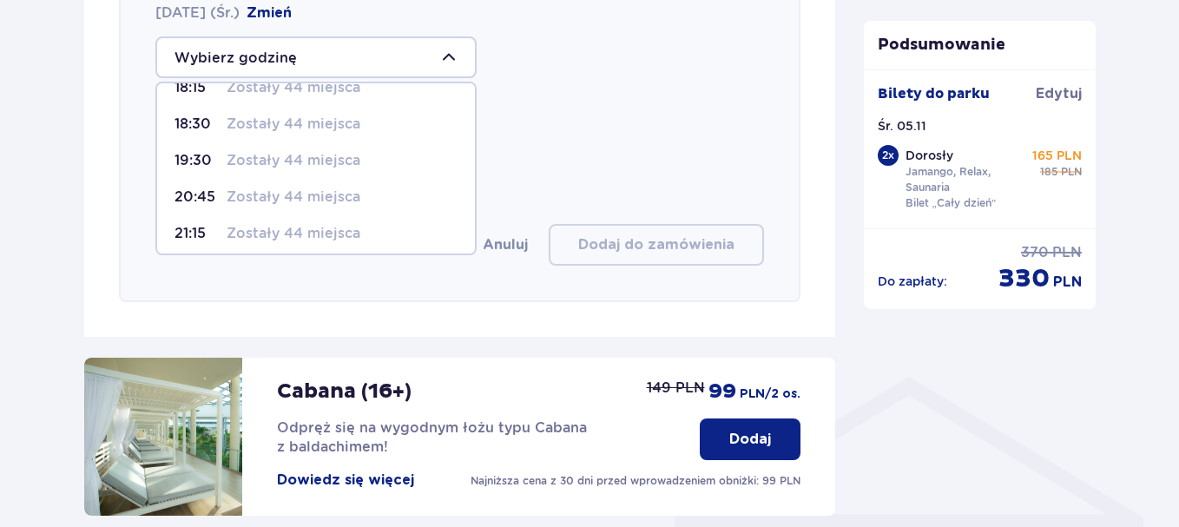
click at [261, 116] on p "Zostały 44 miejsca" at bounding box center [294, 124] width 134 height 19
type input "18:30"
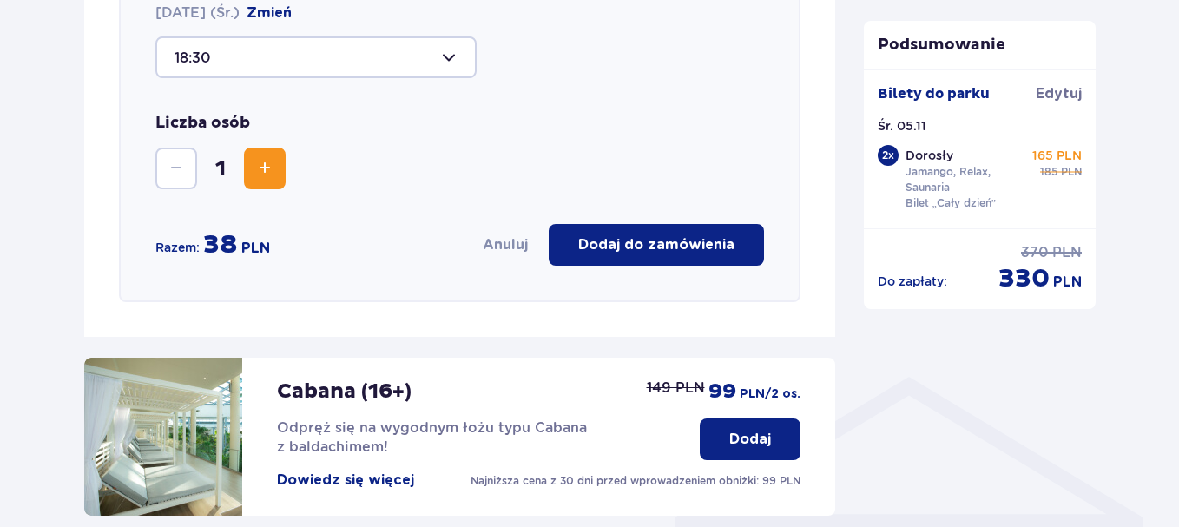
click at [617, 234] on button "Dodaj do zamówienia" at bounding box center [656, 245] width 215 height 42
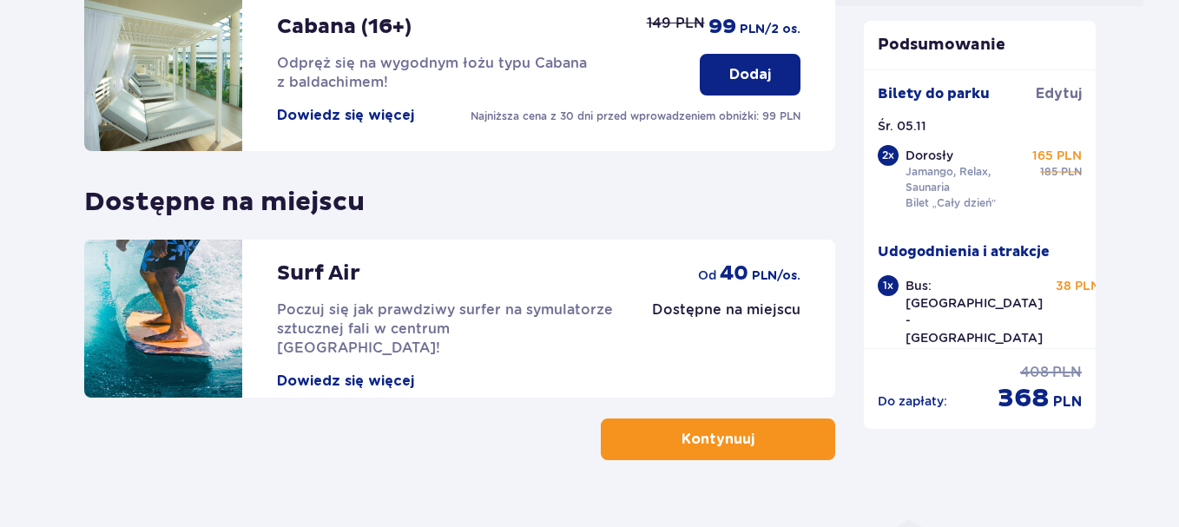
scroll to position [928, 0]
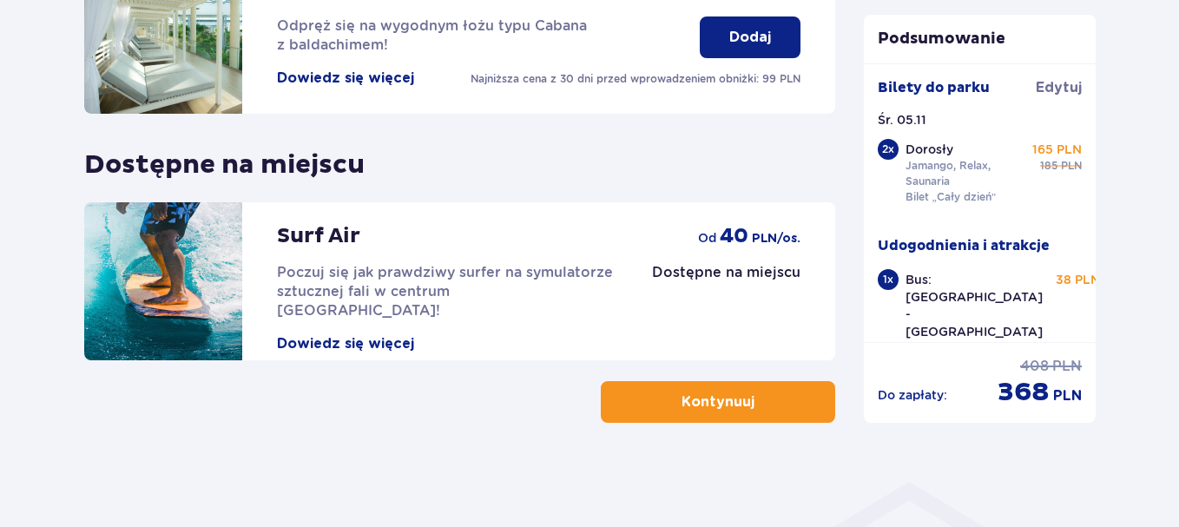
click at [726, 393] on p "Kontynuuj" at bounding box center [718, 402] width 73 height 19
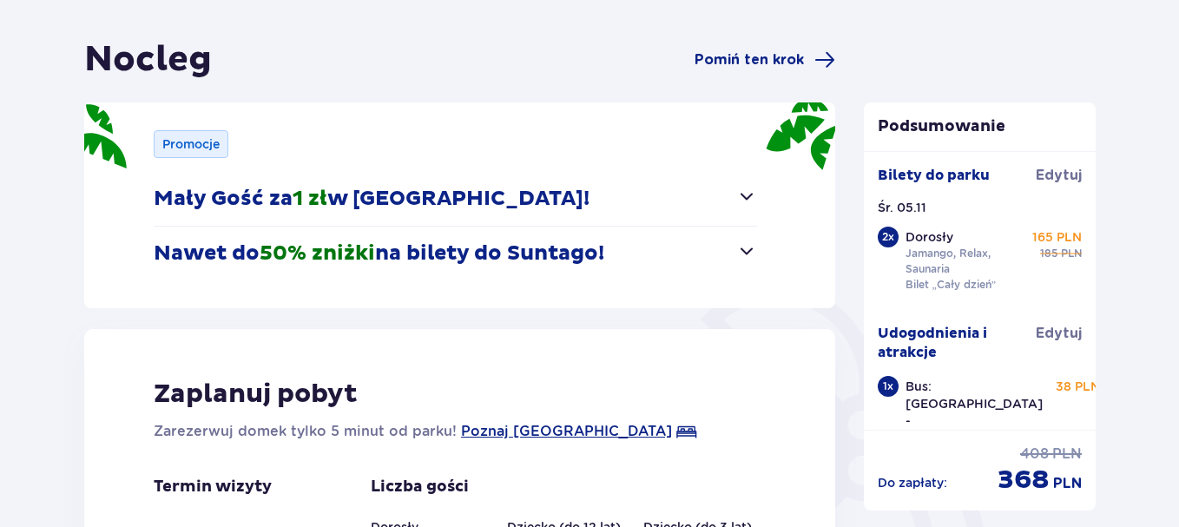
scroll to position [174, 0]
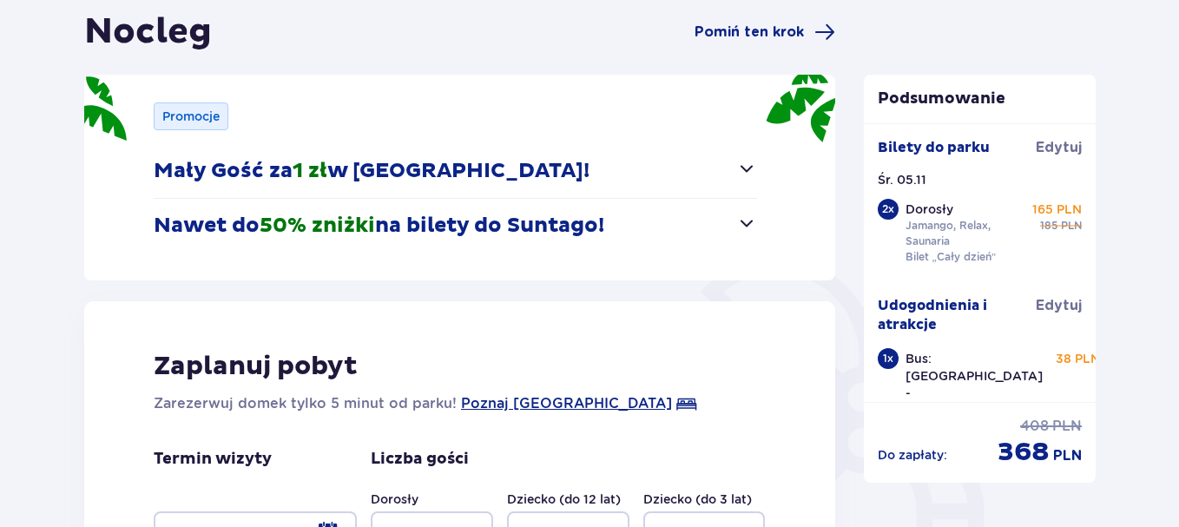
click at [749, 179] on span "button" at bounding box center [746, 168] width 21 height 21
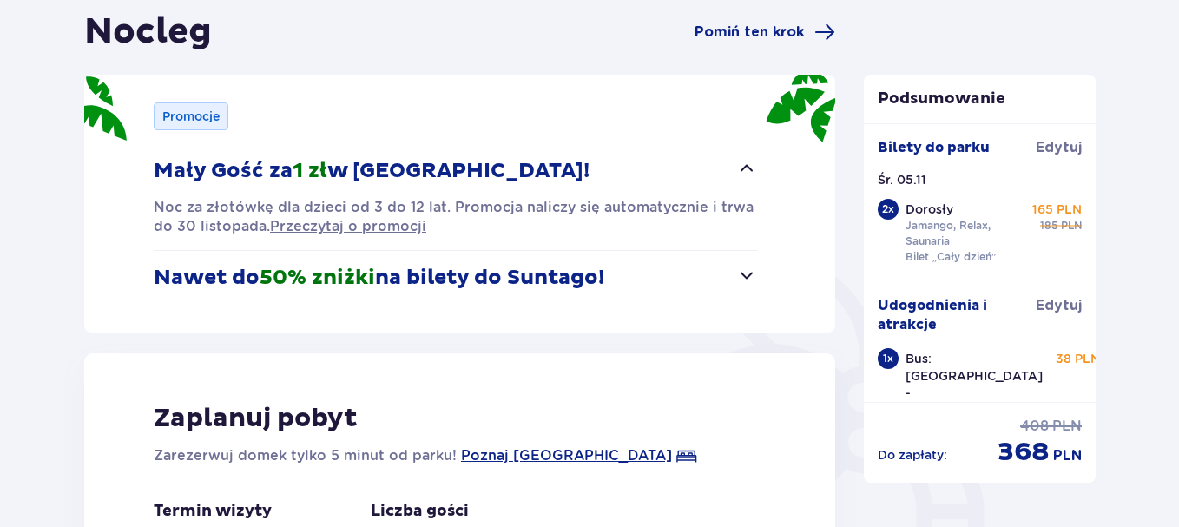
click at [749, 179] on span "button" at bounding box center [746, 168] width 21 height 21
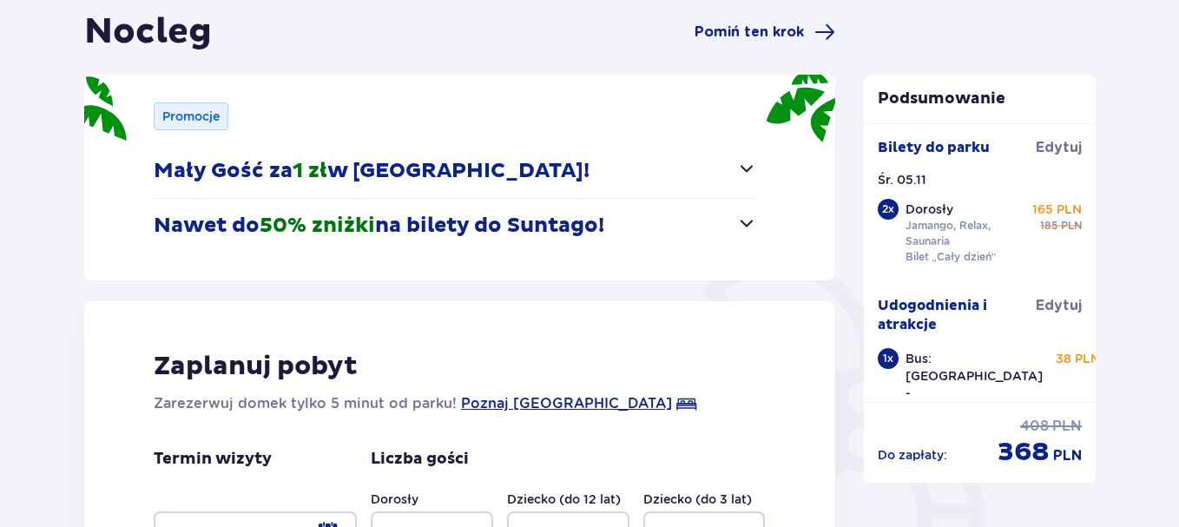
click at [746, 227] on span "button" at bounding box center [746, 223] width 21 height 21
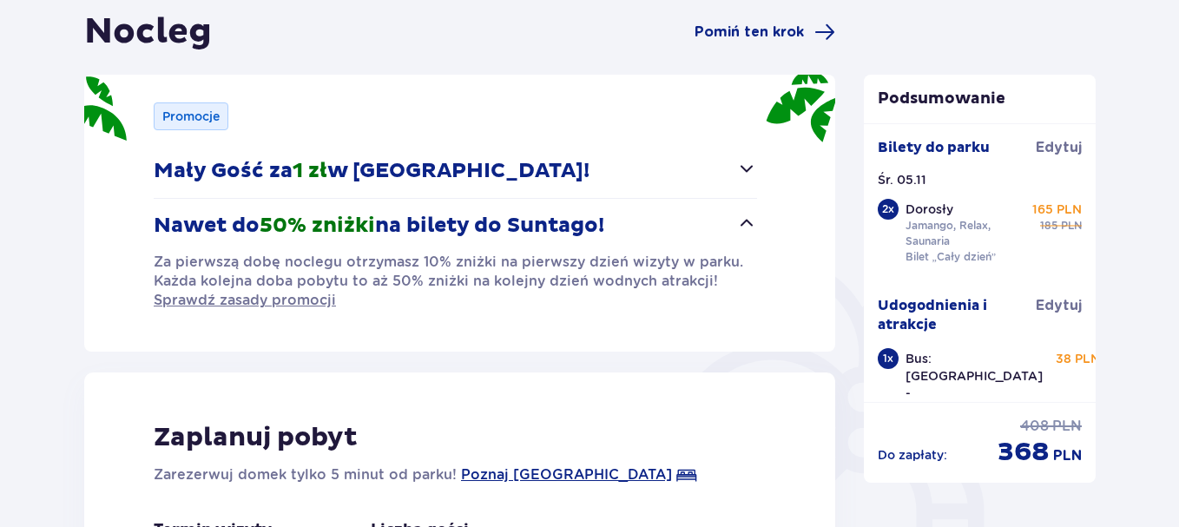
click at [746, 227] on span "button" at bounding box center [746, 223] width 21 height 21
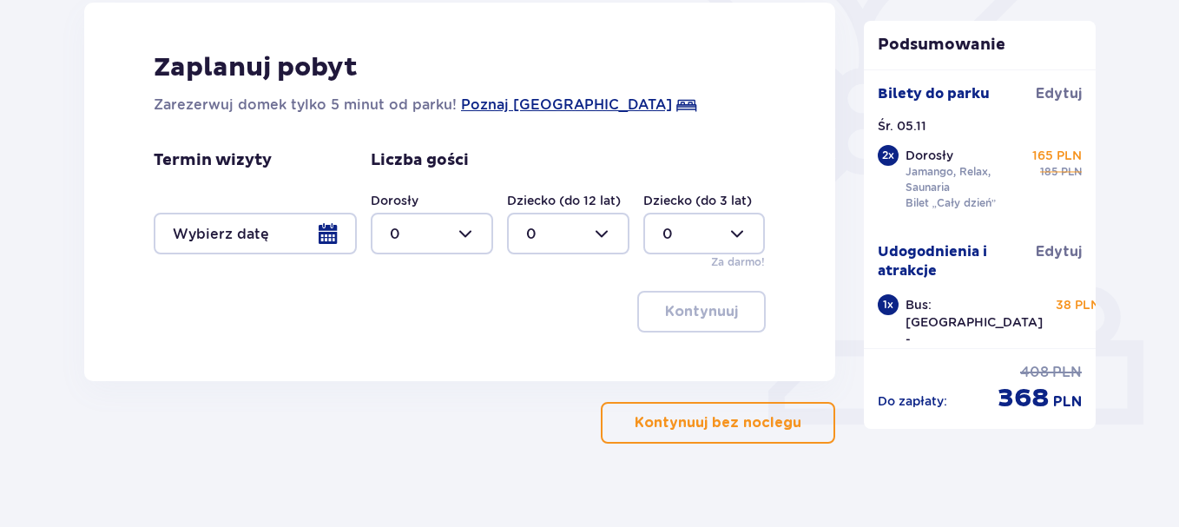
scroll to position [493, 0]
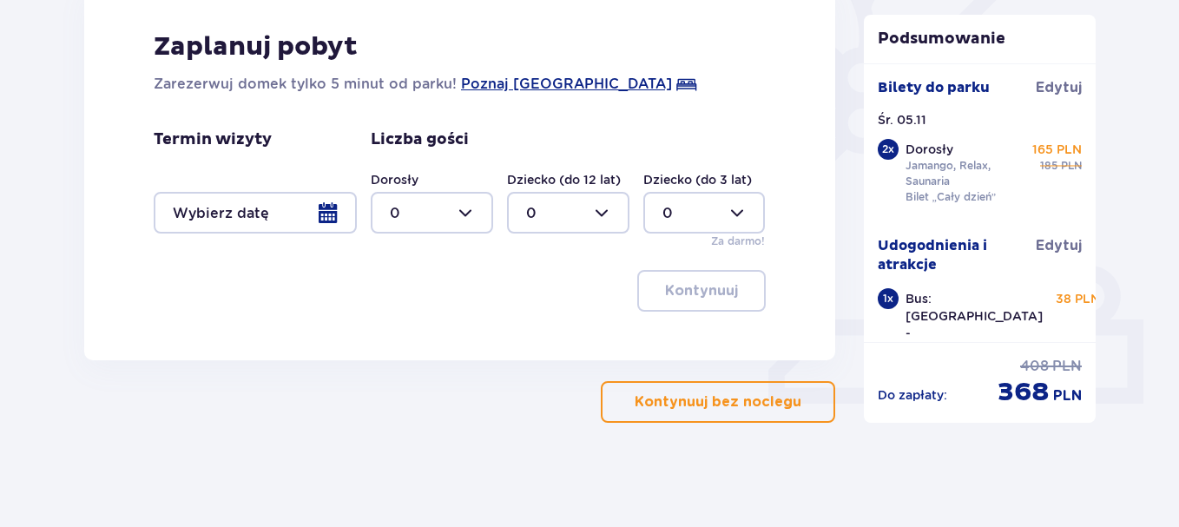
click at [715, 412] on p "Kontynuuj bez noclegu" at bounding box center [718, 402] width 167 height 19
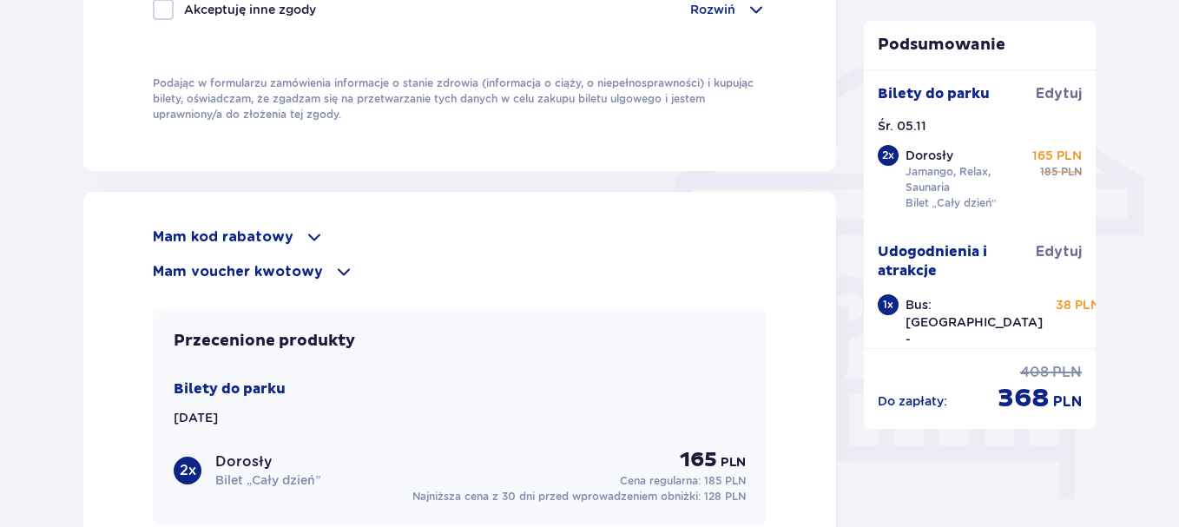
scroll to position [1390, 0]
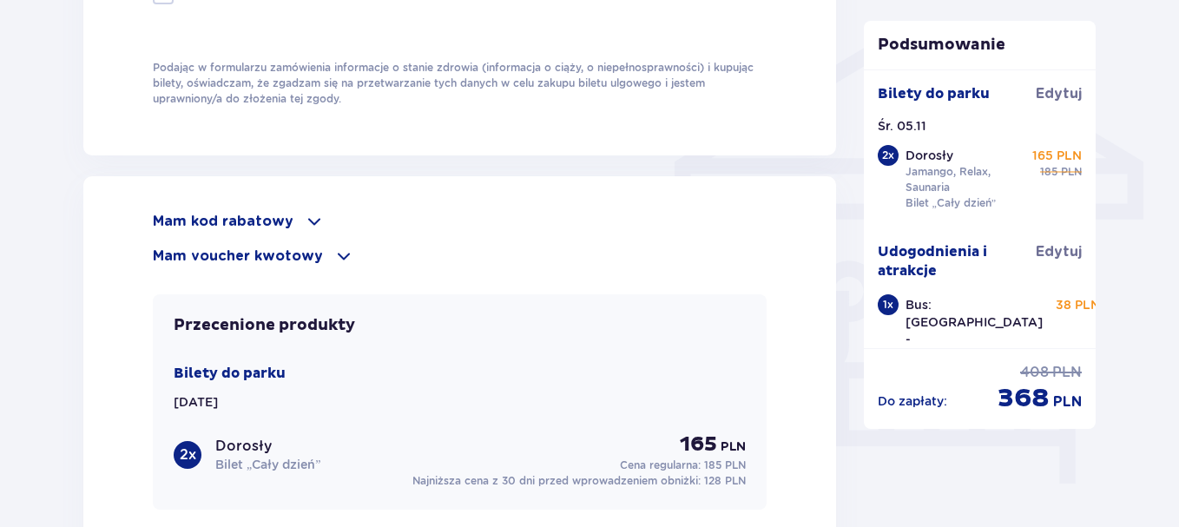
click at [267, 212] on p "Mam kod rabatowy" at bounding box center [223, 221] width 141 height 19
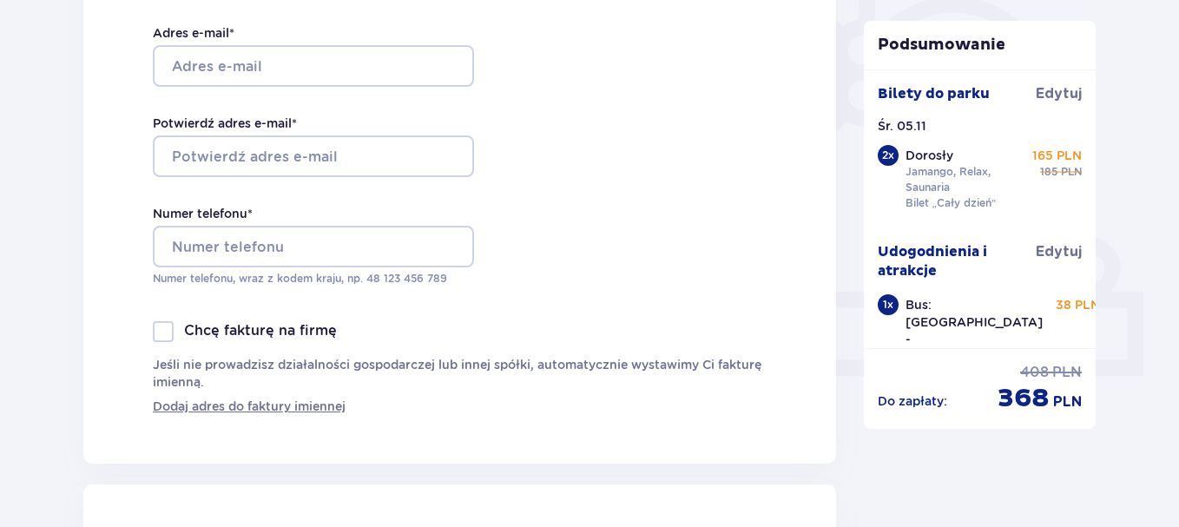
scroll to position [0, 0]
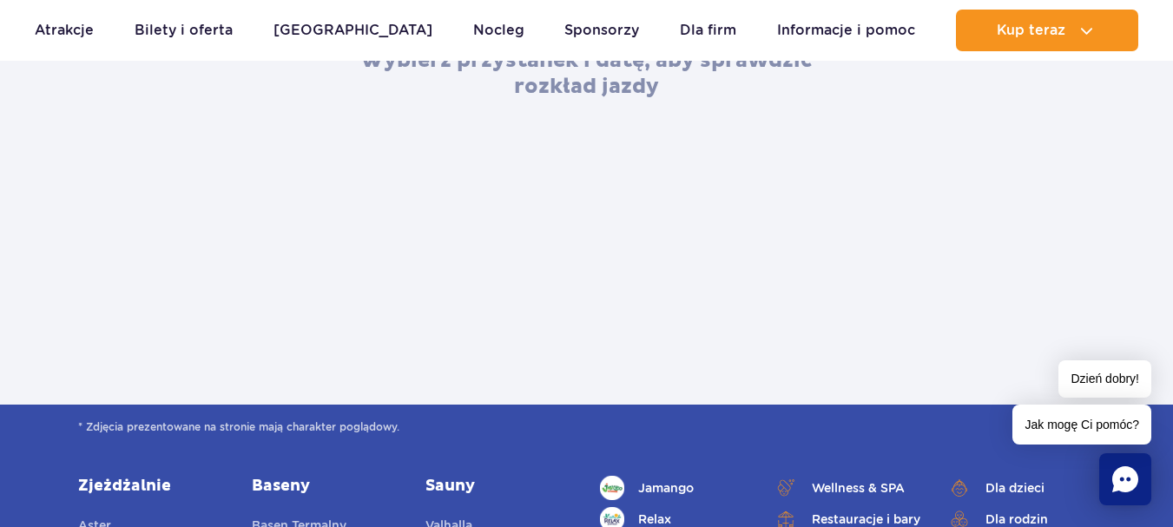
scroll to position [434, 0]
